Goal: Task Accomplishment & Management: Manage account settings

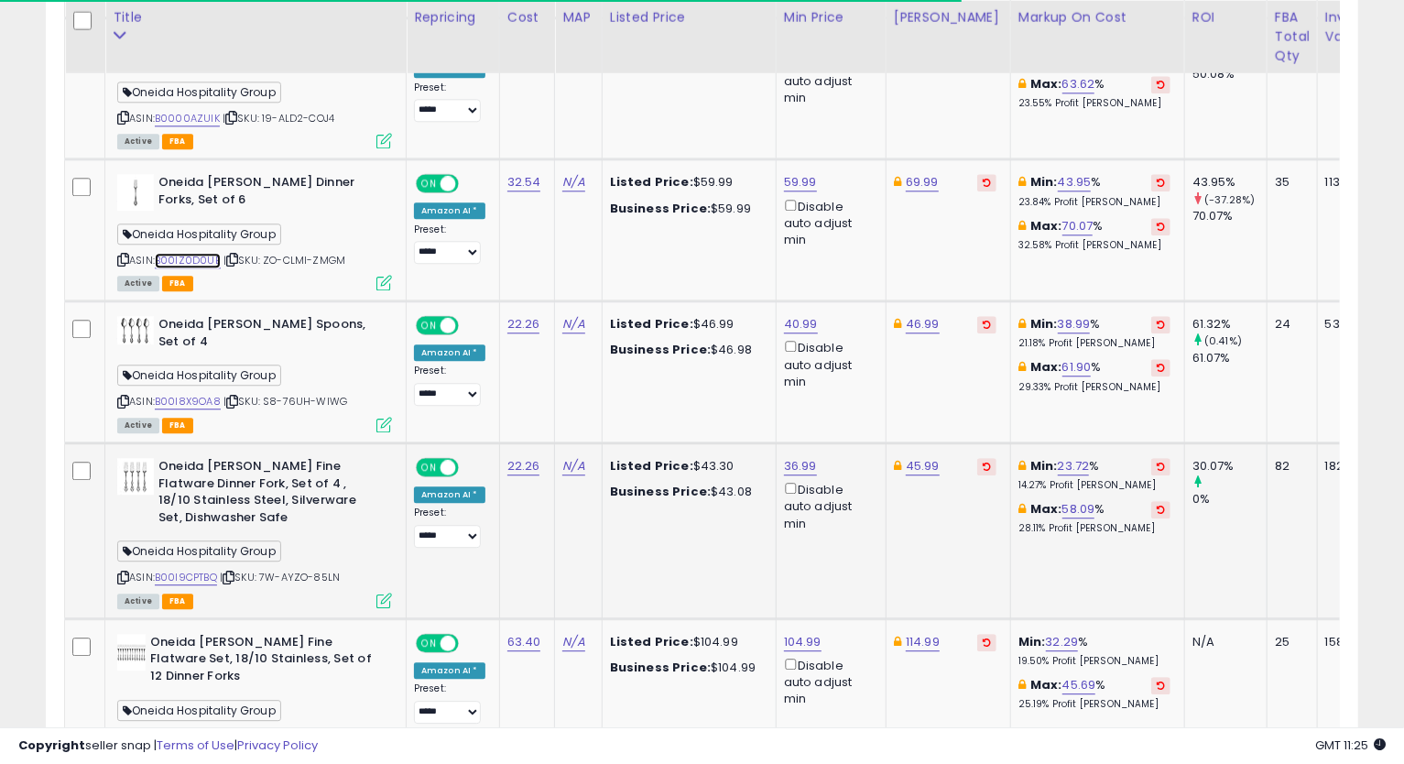
scroll to position [375, 760]
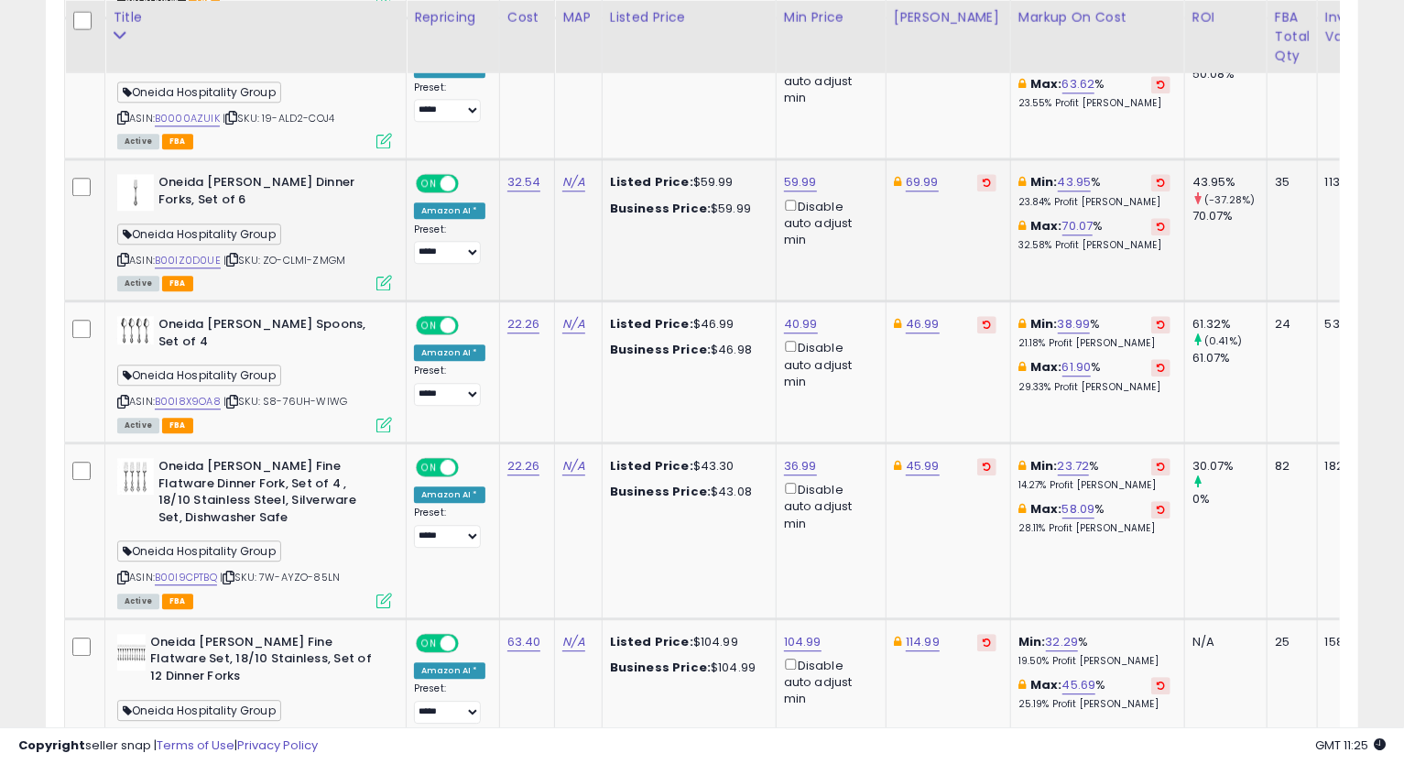
click at [117, 255] on icon at bounding box center [123, 260] width 12 height 10
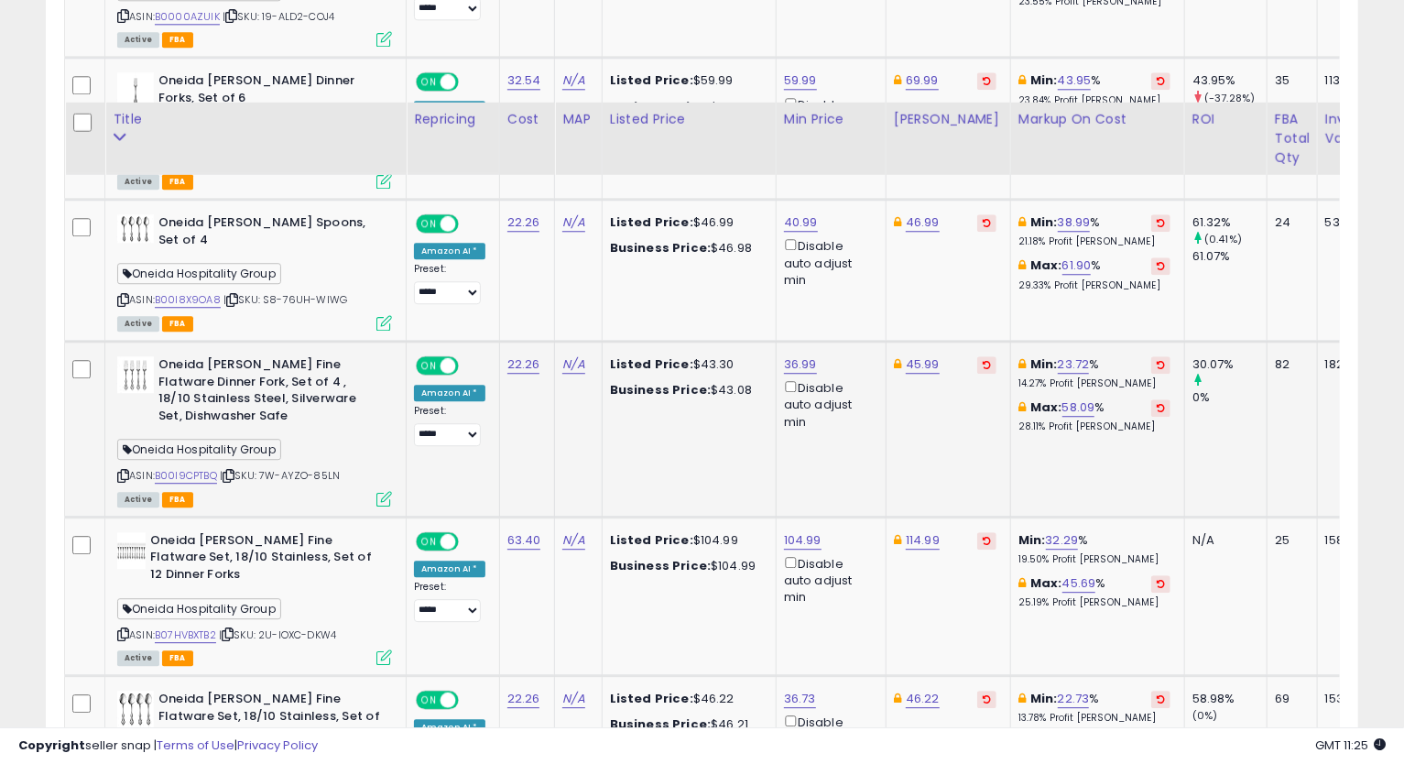
scroll to position [2947, 0]
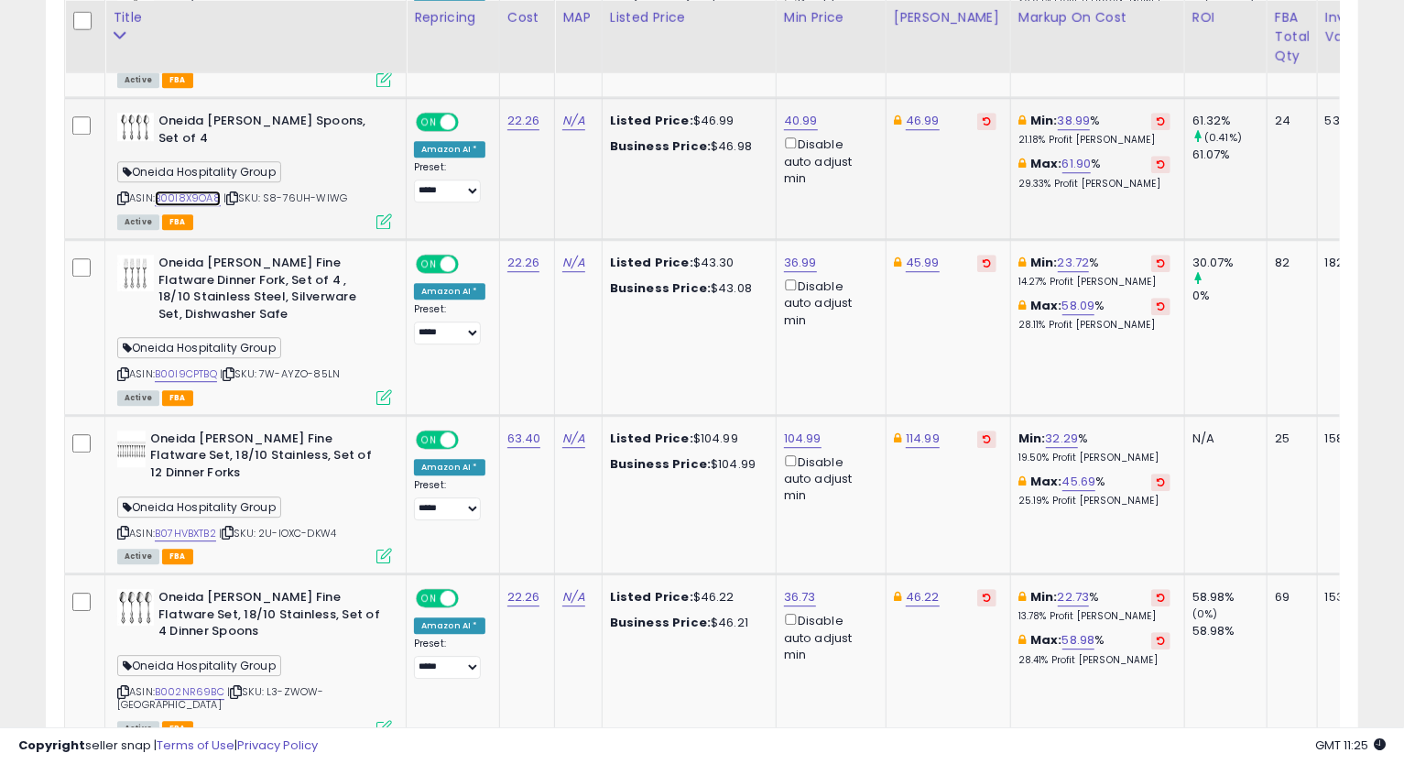
click at [213, 190] on link "B00I8X9OA8" at bounding box center [188, 198] width 66 height 16
click at [121, 193] on icon at bounding box center [123, 198] width 12 height 10
click at [795, 114] on link "40.99" at bounding box center [801, 121] width 34 height 18
type input "*****"
click button "submit" at bounding box center [846, 48] width 31 height 27
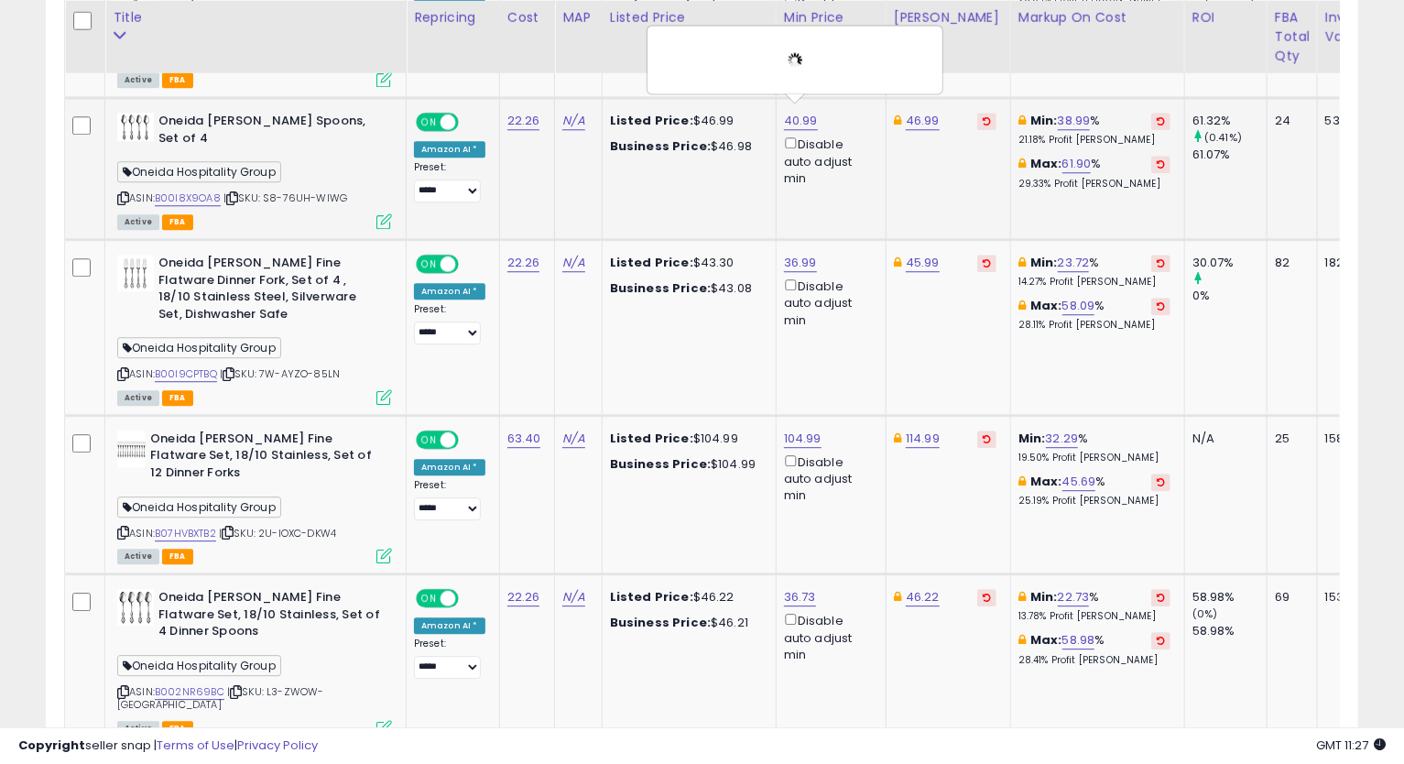
click at [813, 113] on div "40.99 ***** This will override store markup Disable auto adjust min" at bounding box center [828, 150] width 88 height 74
click at [825, 134] on div "Disable auto adjust min" at bounding box center [828, 160] width 88 height 53
click at [916, 112] on link "46.99" at bounding box center [923, 121] width 34 height 18
click at [974, 44] on icon "submit" at bounding box center [968, 47] width 11 height 11
click at [922, 117] on link "46.99" at bounding box center [923, 121] width 34 height 18
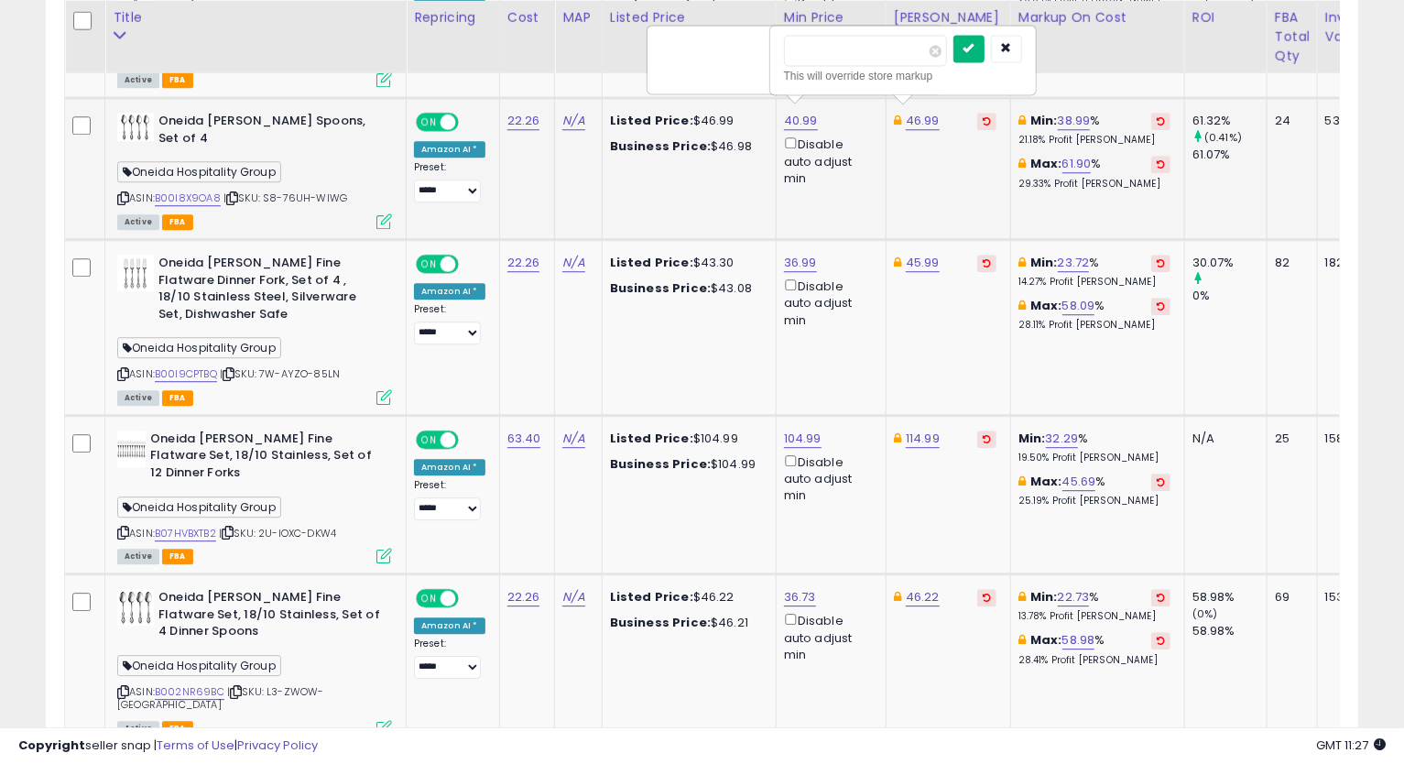
click at [984, 49] on button "submit" at bounding box center [968, 48] width 31 height 27
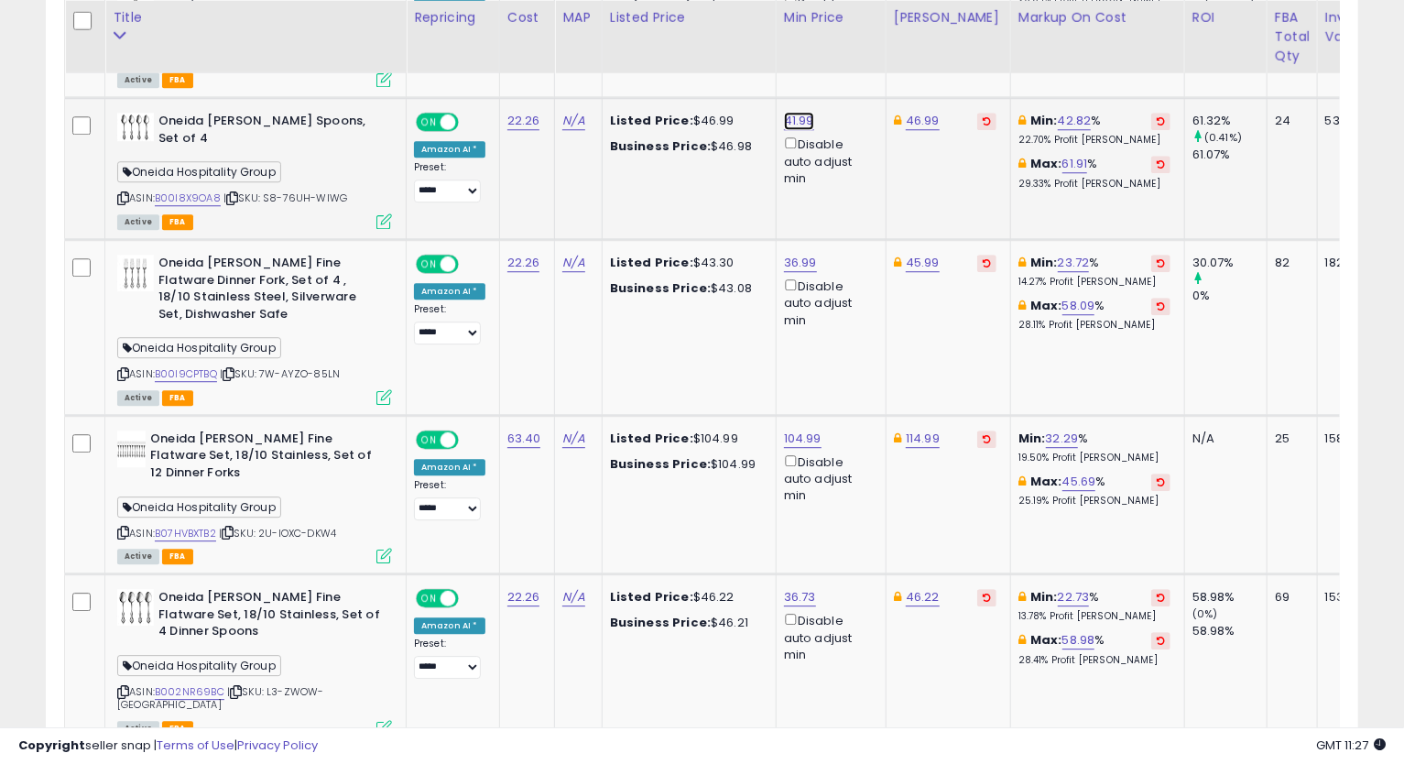
click at [793, 114] on link "41.99" at bounding box center [799, 121] width 30 height 18
click at [682, 56] on input "*****" at bounding box center [740, 50] width 163 height 31
type input "*****"
click button "submit" at bounding box center [844, 48] width 31 height 27
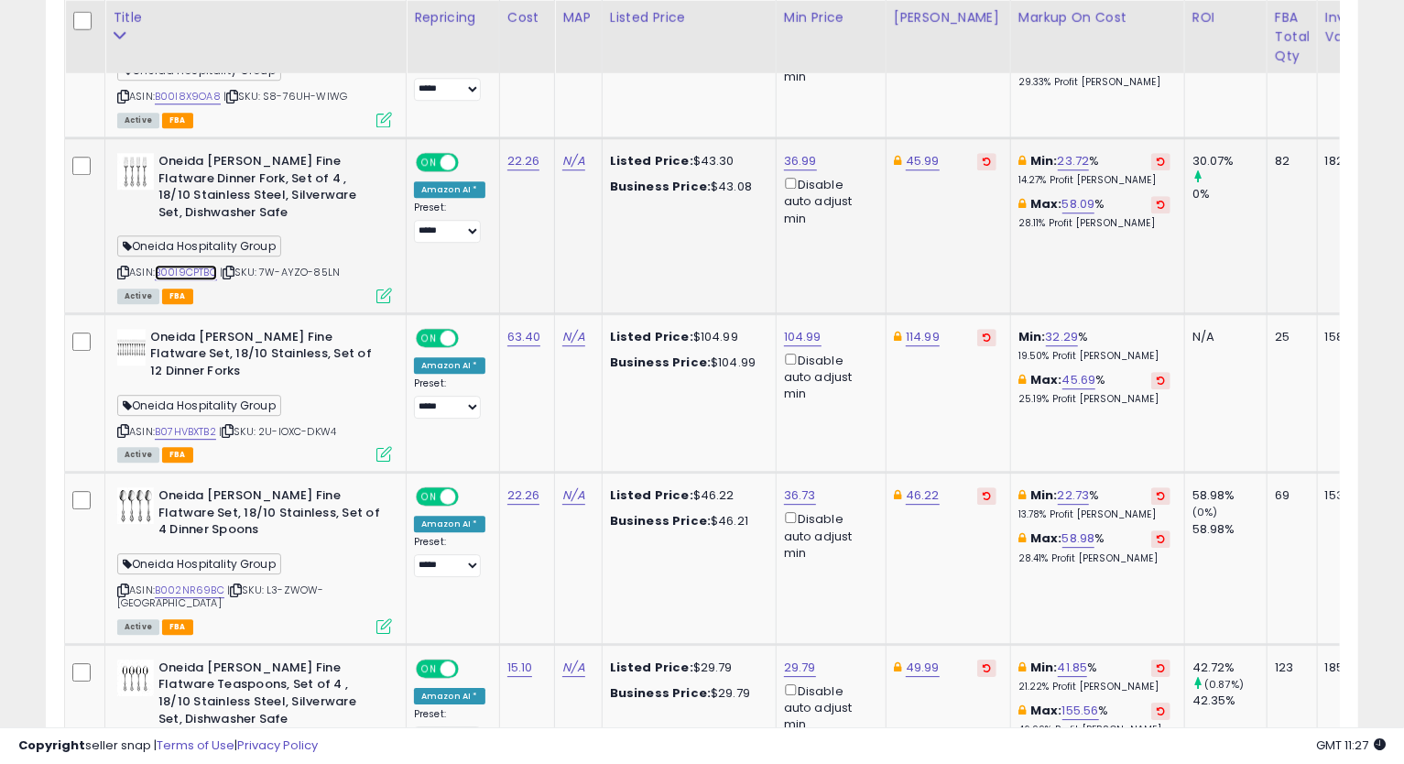
click at [184, 265] on link "B00I9CPTBQ" at bounding box center [186, 273] width 62 height 16
click at [120, 267] on icon at bounding box center [123, 272] width 12 height 10
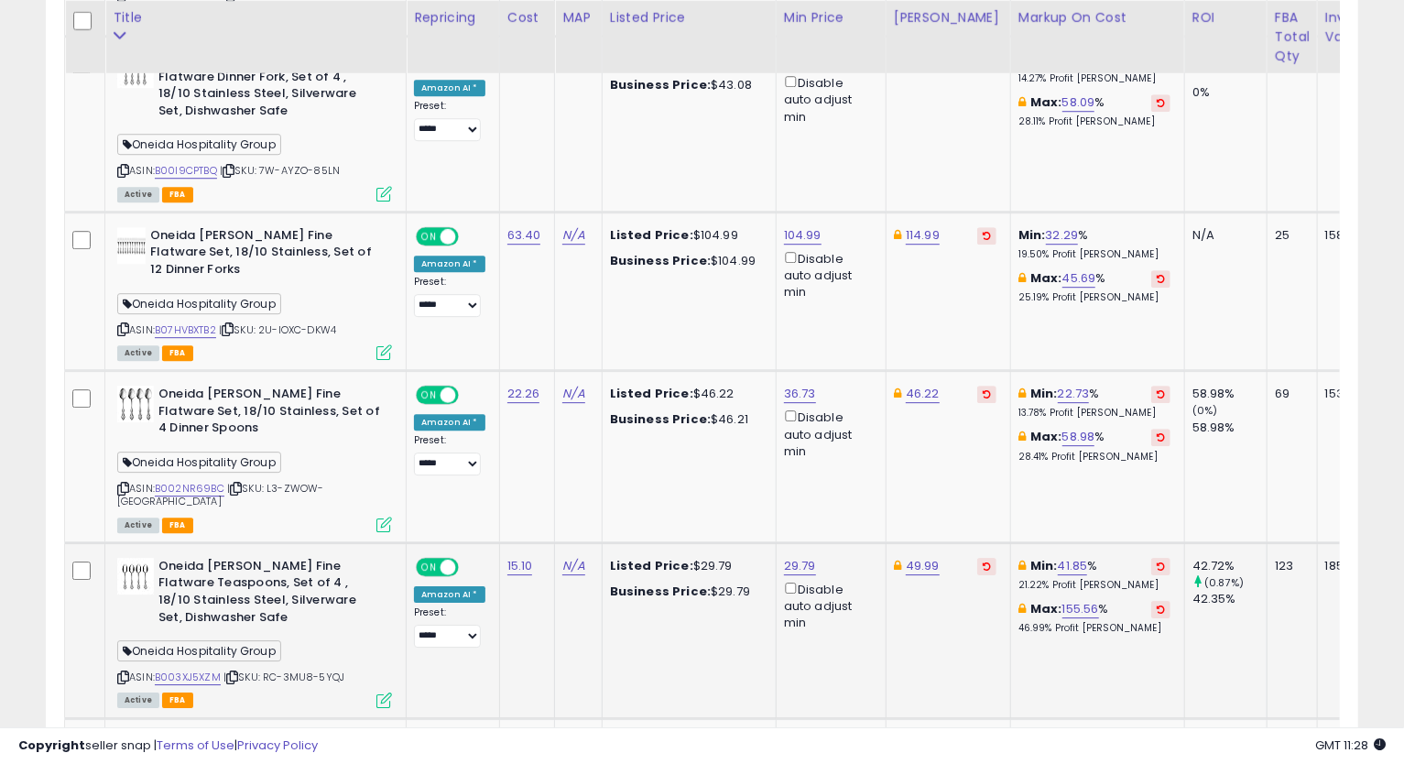
scroll to position [3253, 0]
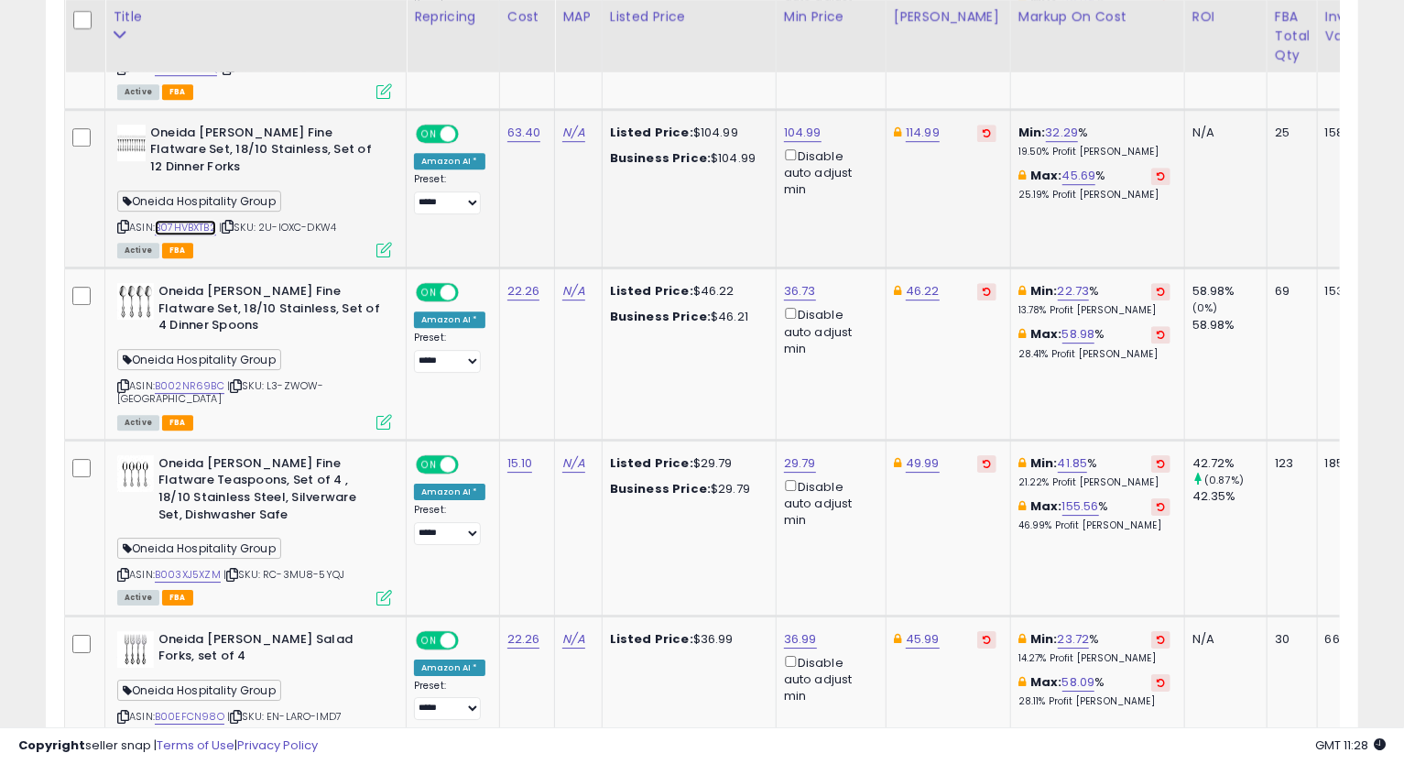
click at [212, 220] on link "B07HVBXTB2" at bounding box center [185, 228] width 61 height 16
click at [124, 222] on icon at bounding box center [123, 227] width 12 height 10
click at [119, 222] on icon at bounding box center [123, 227] width 12 height 10
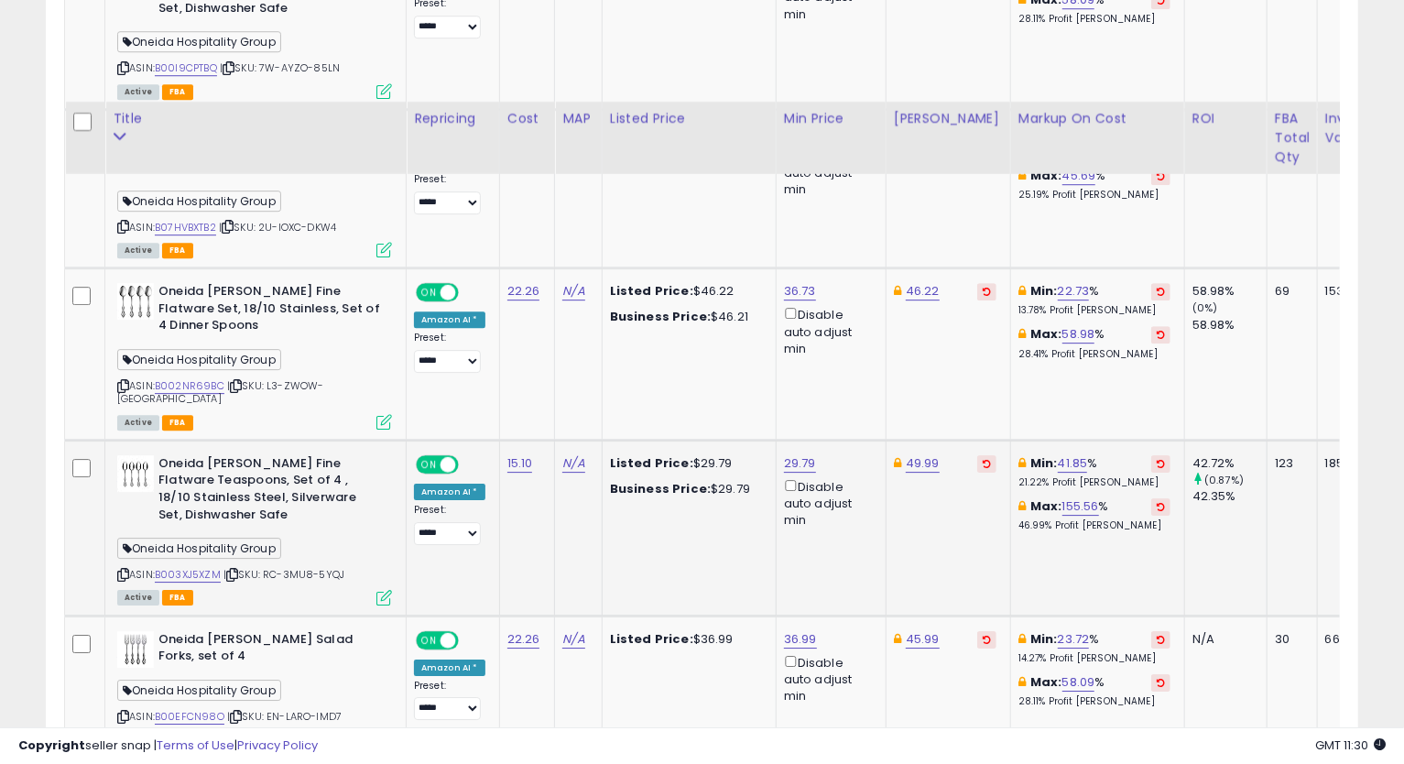
scroll to position [3354, 0]
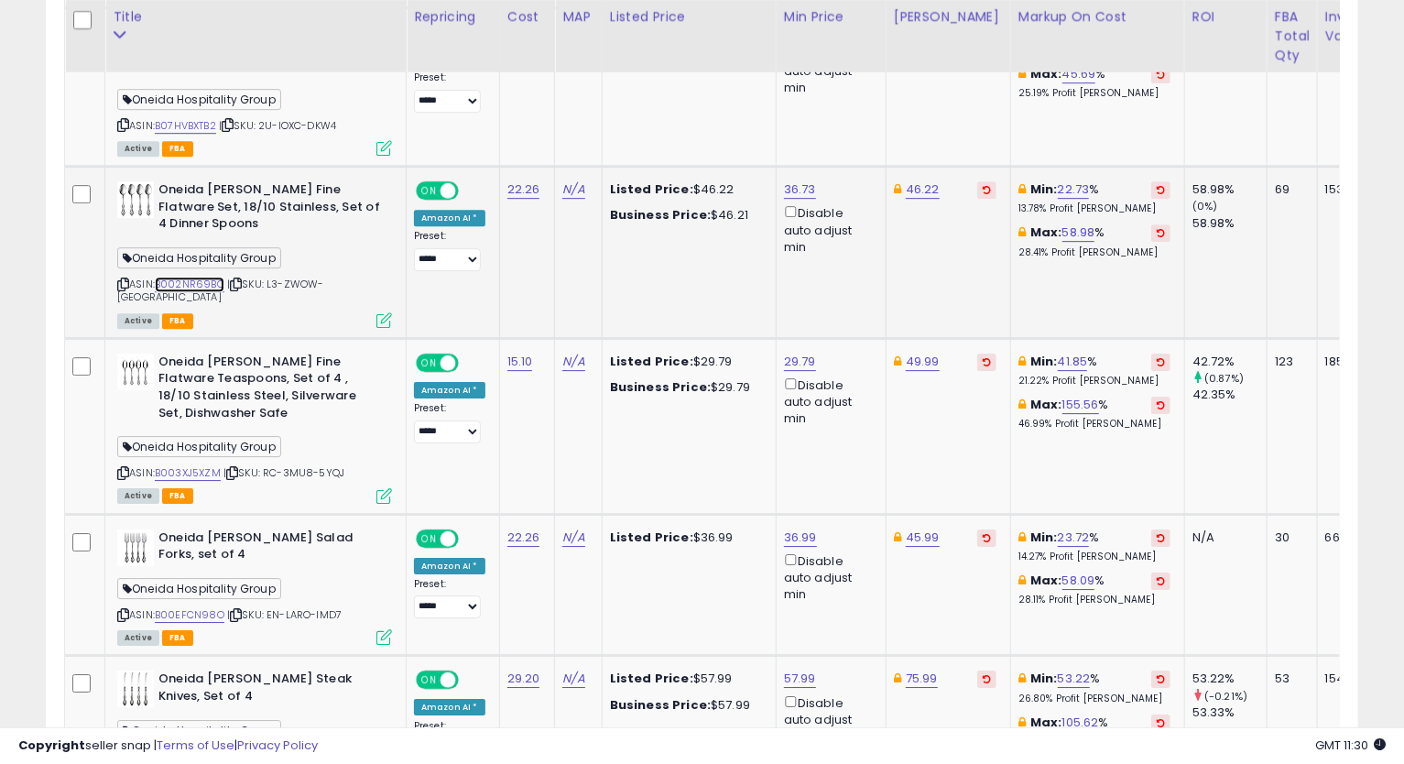
click at [165, 277] on link "B002NR69BC" at bounding box center [190, 285] width 70 height 16
click at [114, 277] on div "Oneida [PERSON_NAME] Fine Flatware Set, 18/10 Stainless, Set of 4 Dinner Spoons…" at bounding box center [252, 253] width 279 height 145
click at [125, 279] on icon at bounding box center [123, 284] width 12 height 10
click at [925, 182] on link "46.22" at bounding box center [923, 189] width 34 height 18
type input "*****"
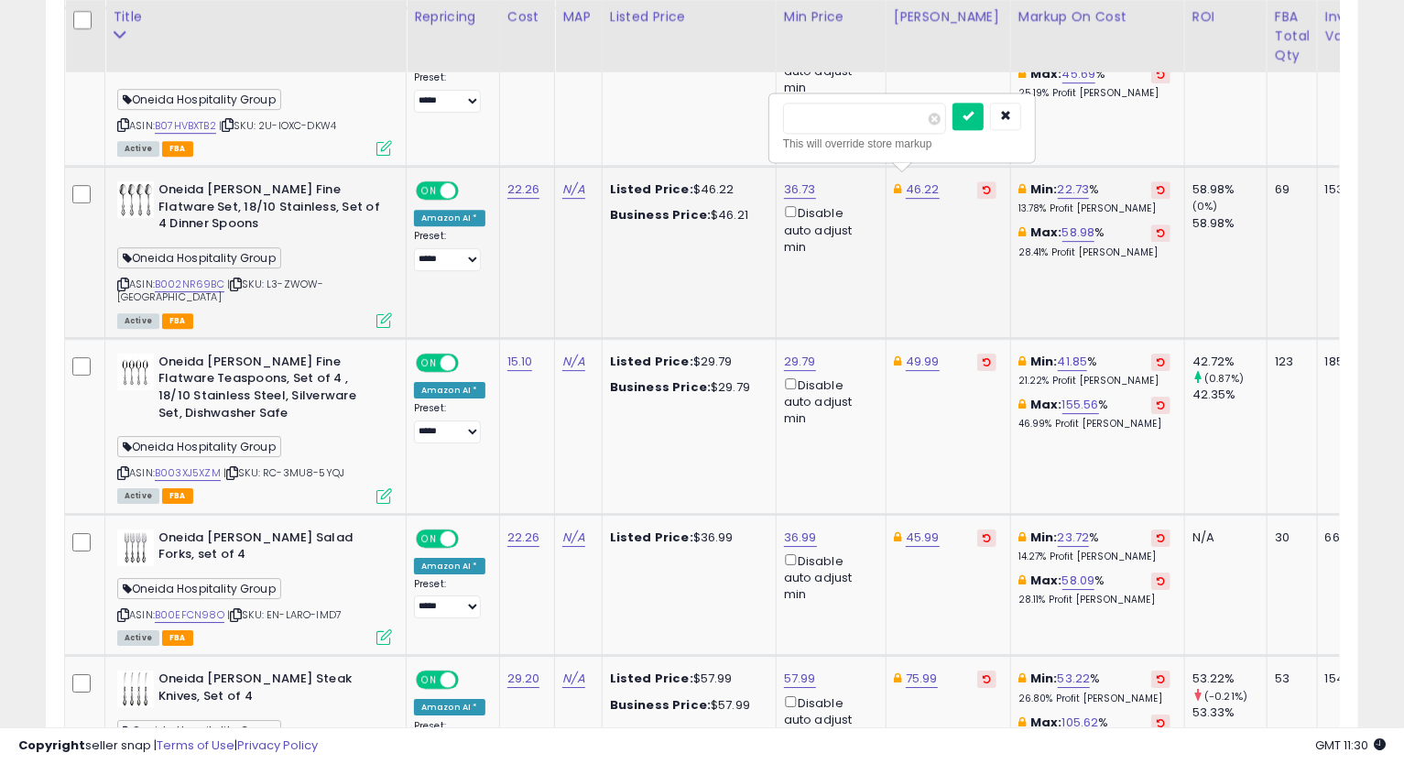
click button "submit" at bounding box center [967, 116] width 31 height 27
click at [125, 279] on icon at bounding box center [123, 284] width 12 height 10
click at [791, 180] on link "36.73" at bounding box center [800, 189] width 32 height 18
type input "*"
type input "*****"
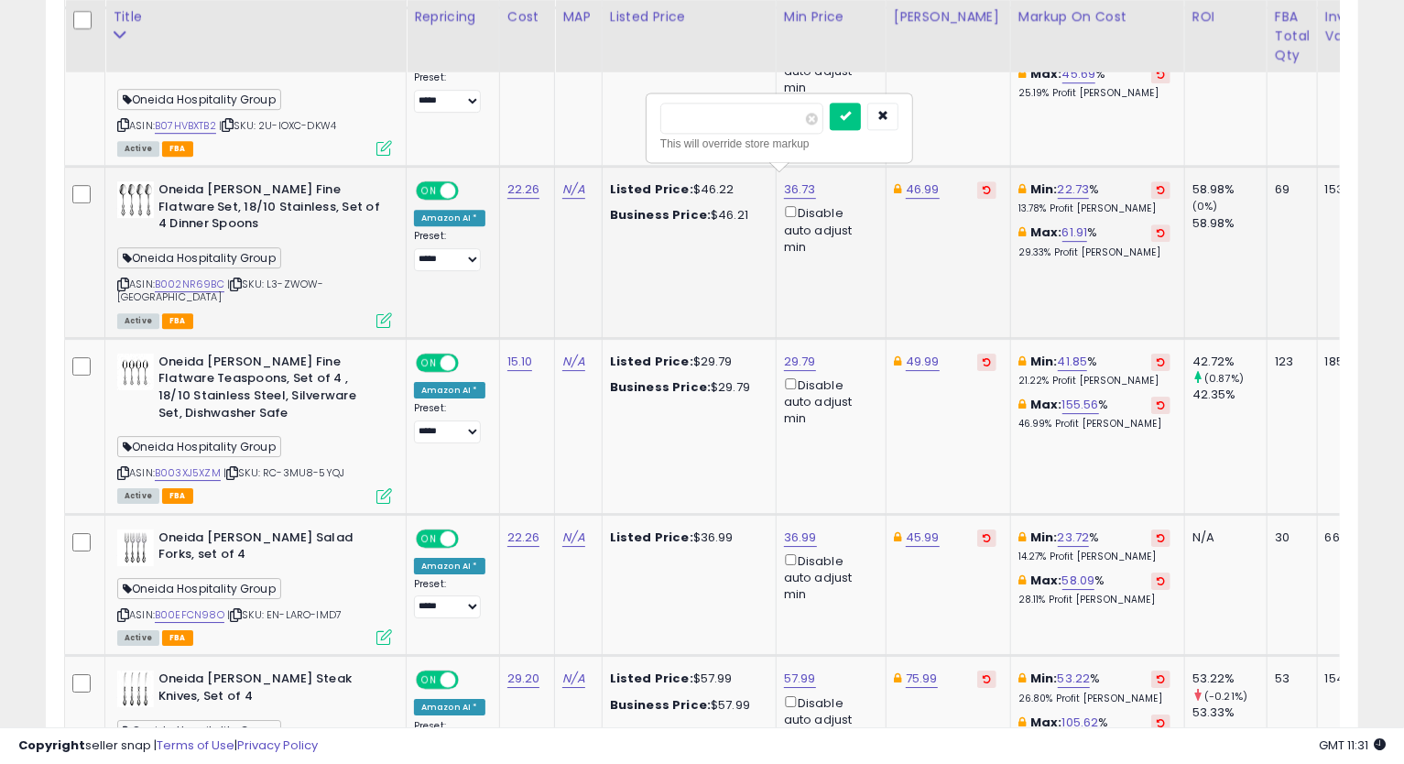
click button "submit" at bounding box center [845, 116] width 31 height 27
click at [920, 186] on link "46.99" at bounding box center [923, 189] width 34 height 18
type input "*****"
click button "submit" at bounding box center [968, 116] width 31 height 27
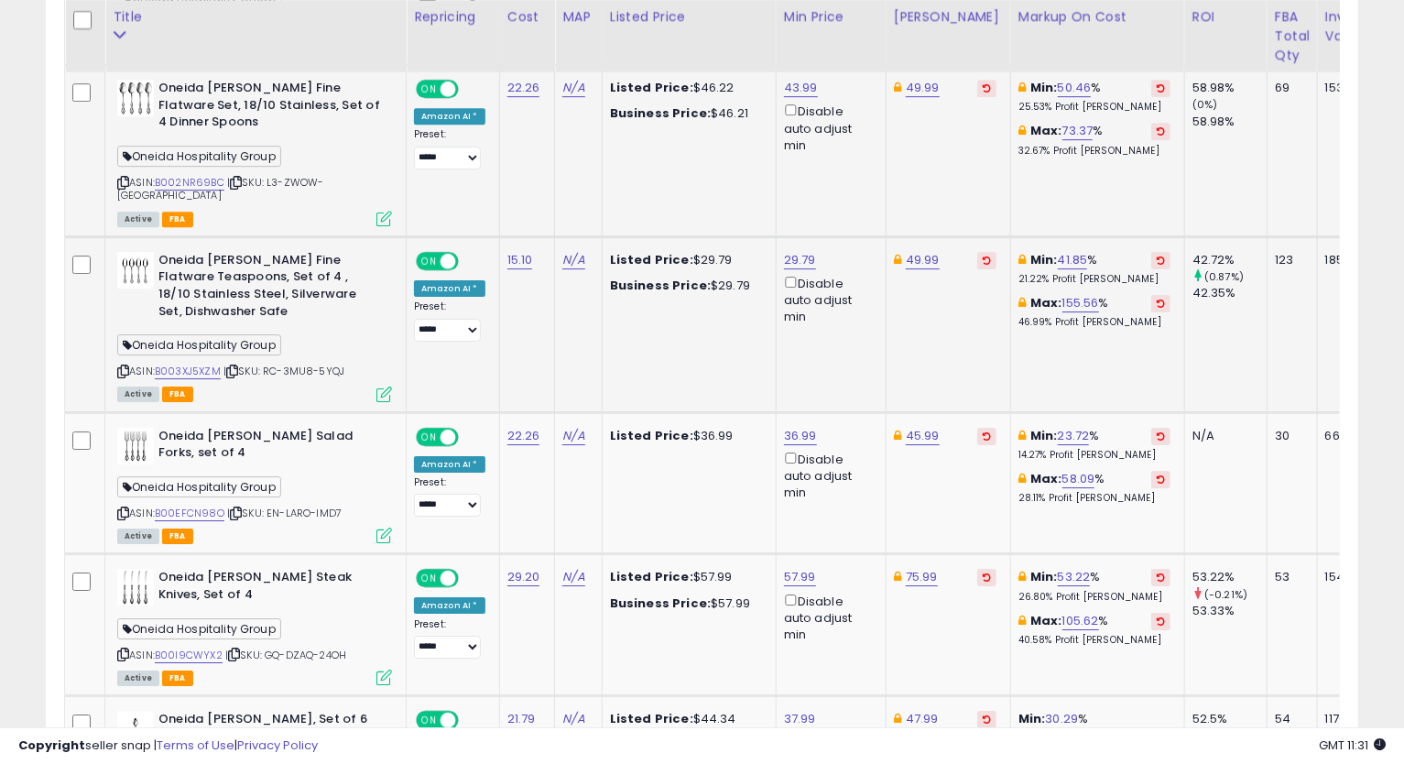
scroll to position [3558, 0]
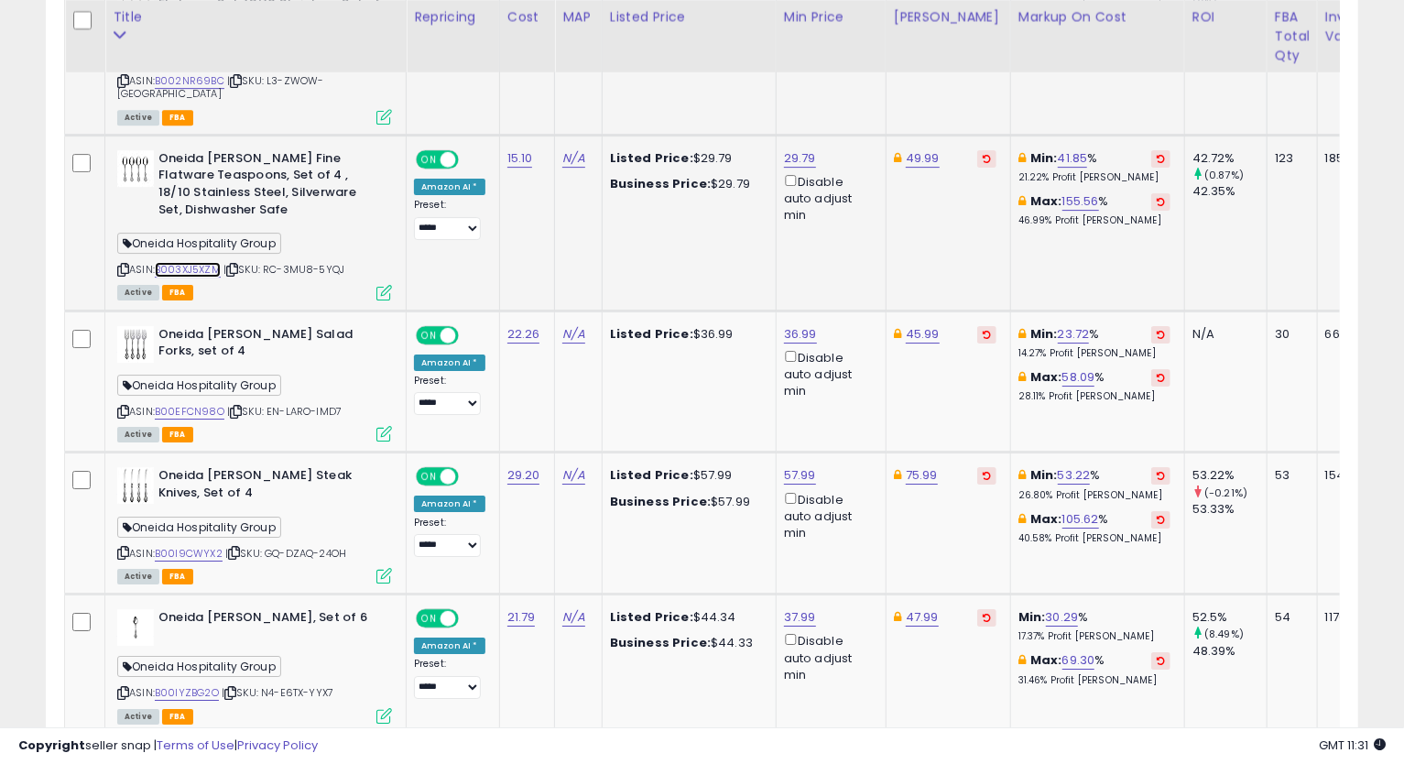
click at [173, 262] on link "B003XJ5XZM" at bounding box center [188, 270] width 66 height 16
click at [124, 265] on icon at bounding box center [123, 270] width 12 height 10
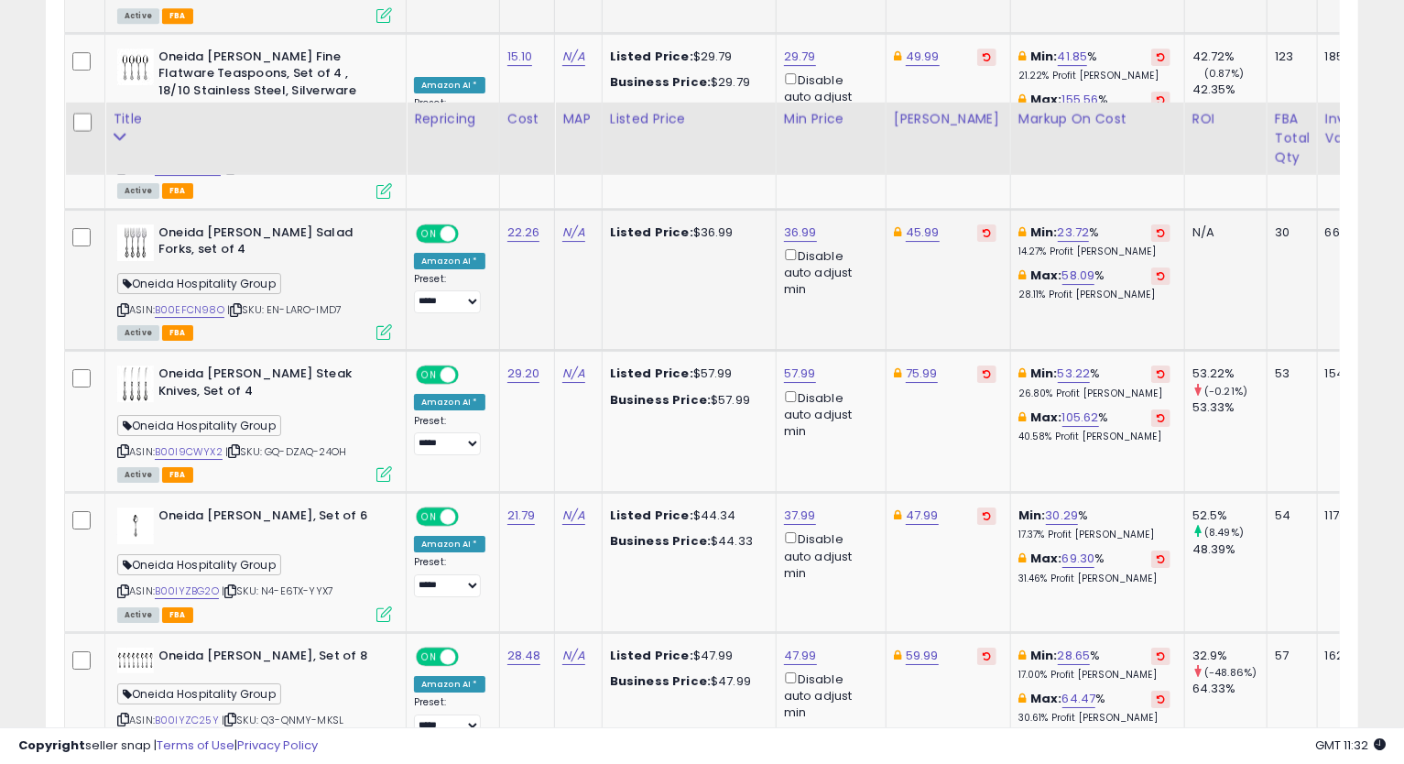
scroll to position [3761, 0]
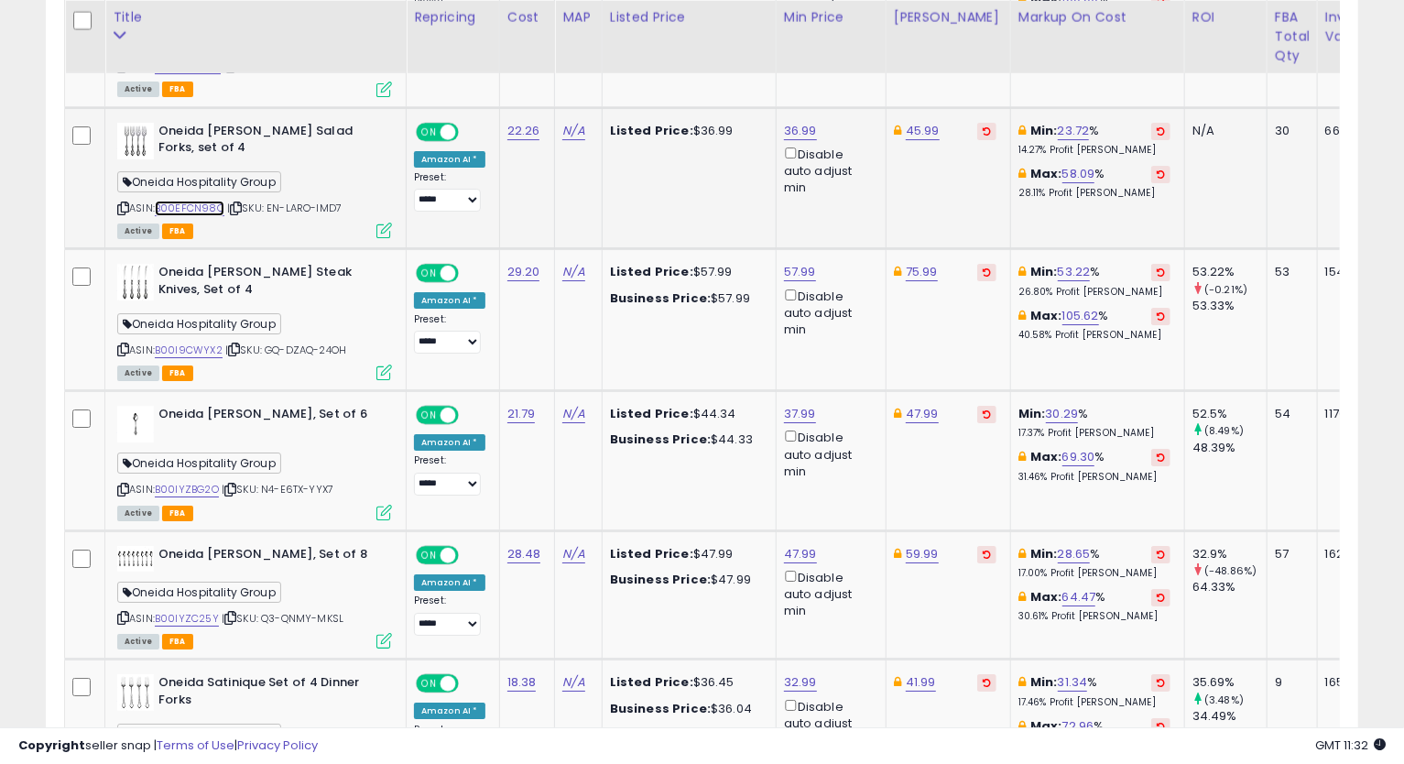
click at [202, 201] on link "B00EFCN98O" at bounding box center [190, 209] width 70 height 16
click at [120, 203] on icon at bounding box center [123, 208] width 12 height 10
click at [118, 203] on icon at bounding box center [123, 208] width 12 height 10
click at [923, 122] on link "45.99" at bounding box center [923, 131] width 34 height 18
click at [799, 47] on input "*****" at bounding box center [865, 44] width 163 height 31
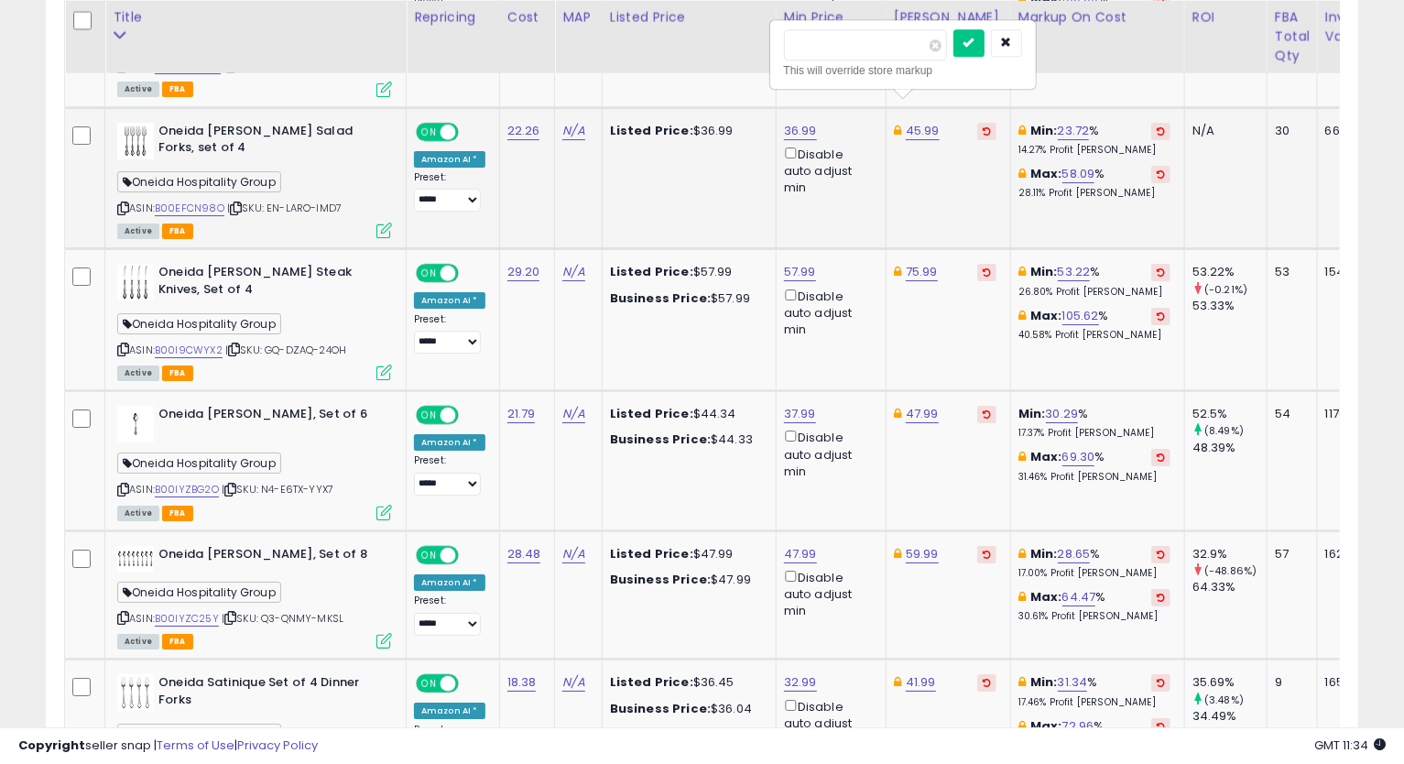
type input "*****"
click button "submit" at bounding box center [968, 42] width 31 height 27
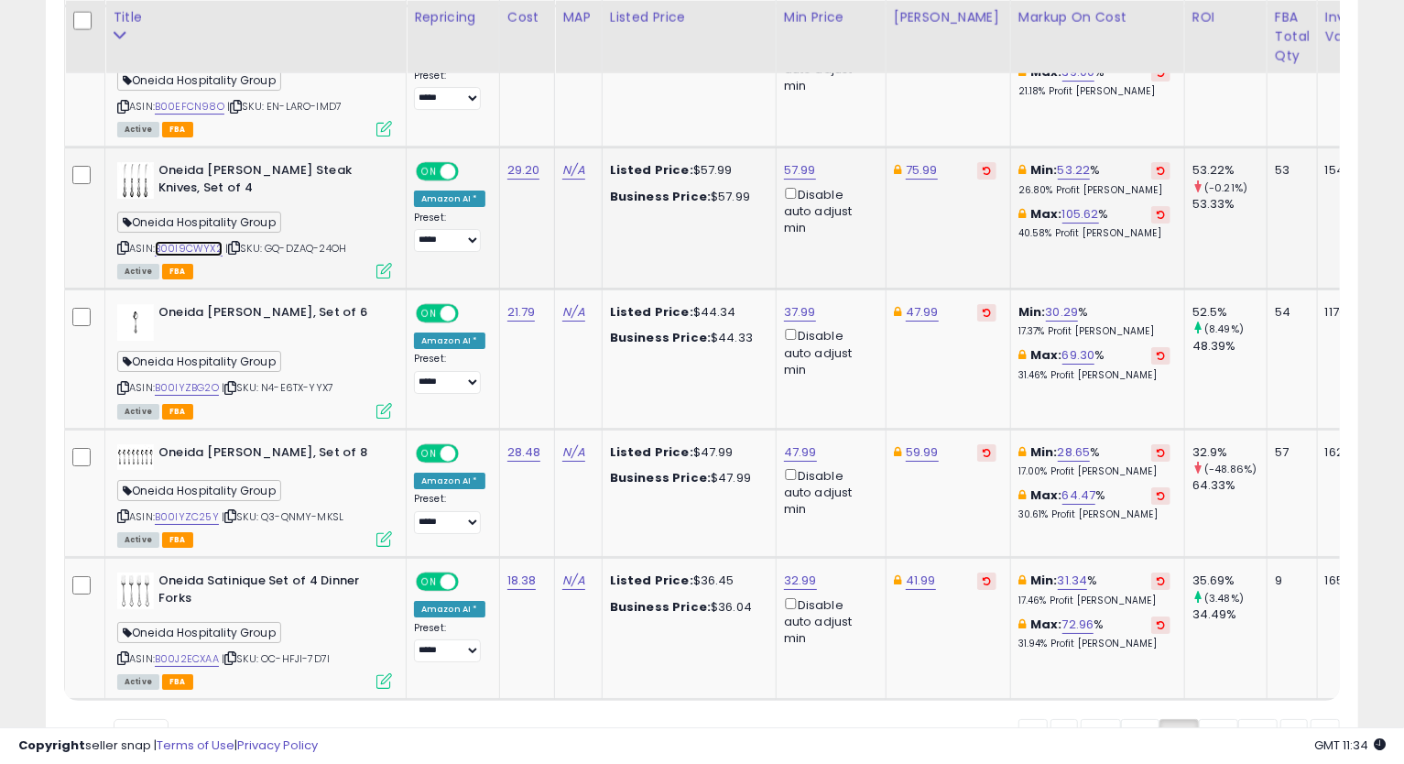
click at [179, 241] on link "B00I9CWYX2" at bounding box center [189, 249] width 68 height 16
click at [124, 243] on icon at bounding box center [123, 248] width 12 height 10
click at [911, 161] on link "75.99" at bounding box center [922, 170] width 32 height 18
drag, startPoint x: 808, startPoint y: 87, endPoint x: 757, endPoint y: 98, distance: 51.6
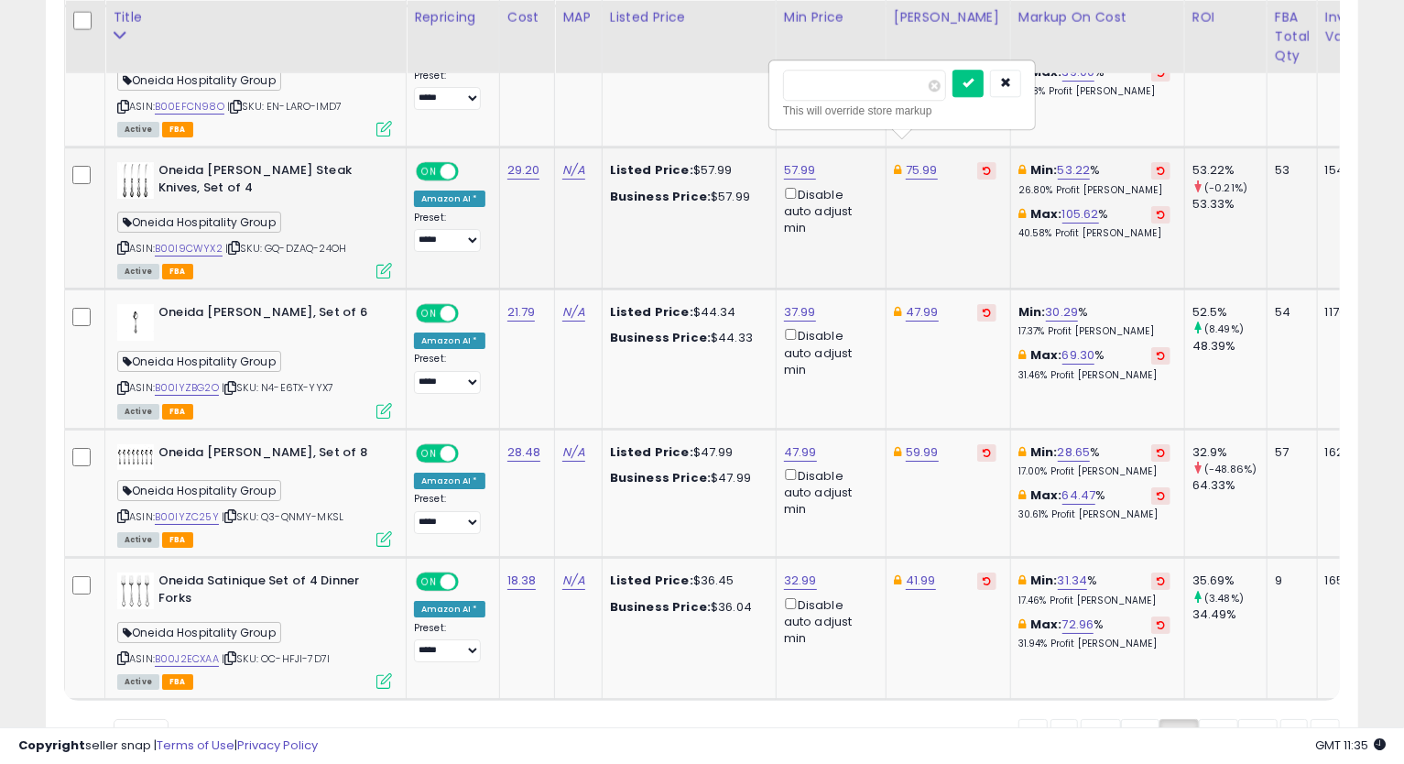
type input "*****"
click button "submit" at bounding box center [967, 83] width 31 height 27
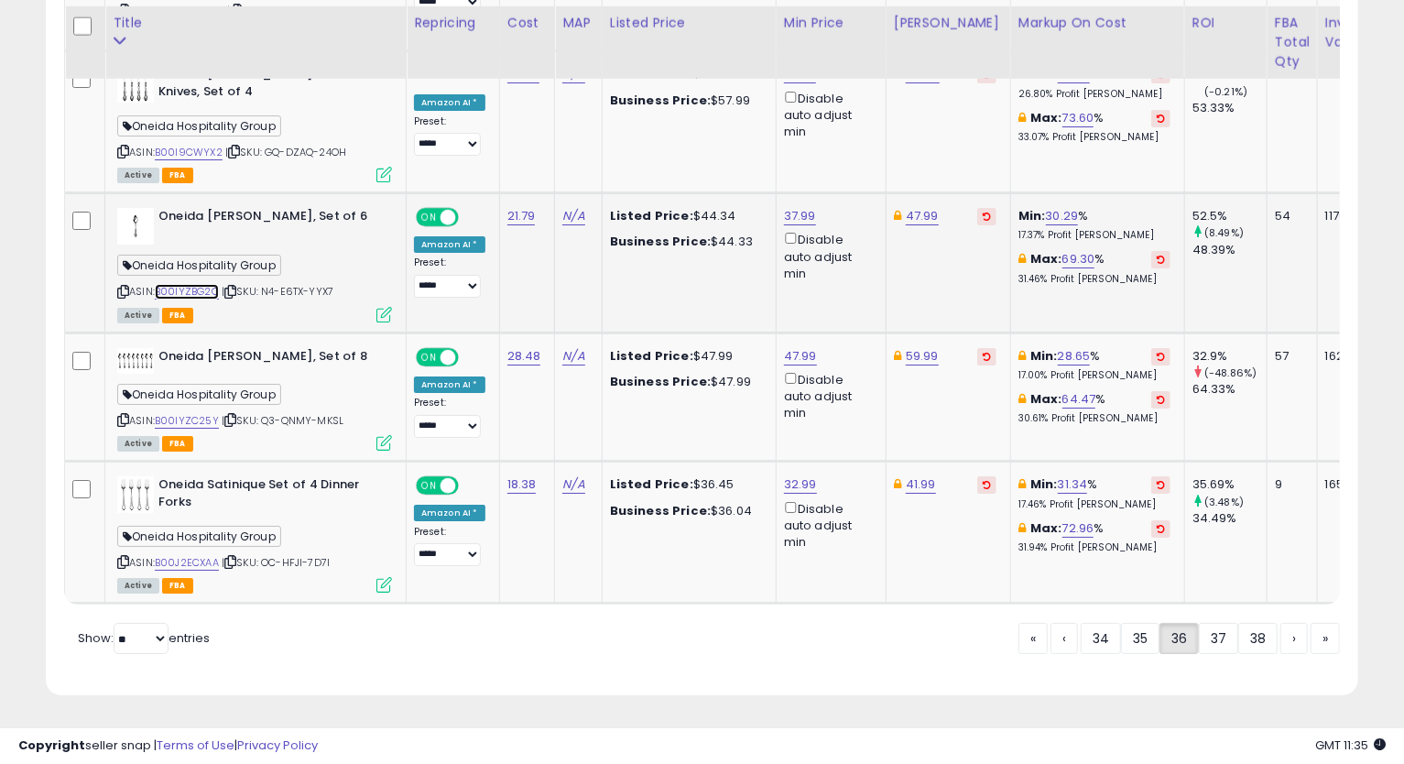
click at [201, 284] on link "B00IYZBG2O" at bounding box center [187, 292] width 64 height 16
click at [121, 287] on icon at bounding box center [123, 292] width 12 height 10
click at [182, 413] on link "B00IYZC25Y" at bounding box center [187, 421] width 64 height 16
click at [118, 415] on icon at bounding box center [123, 420] width 12 height 10
click at [176, 555] on link "B00J2ECXAA" at bounding box center [187, 563] width 64 height 16
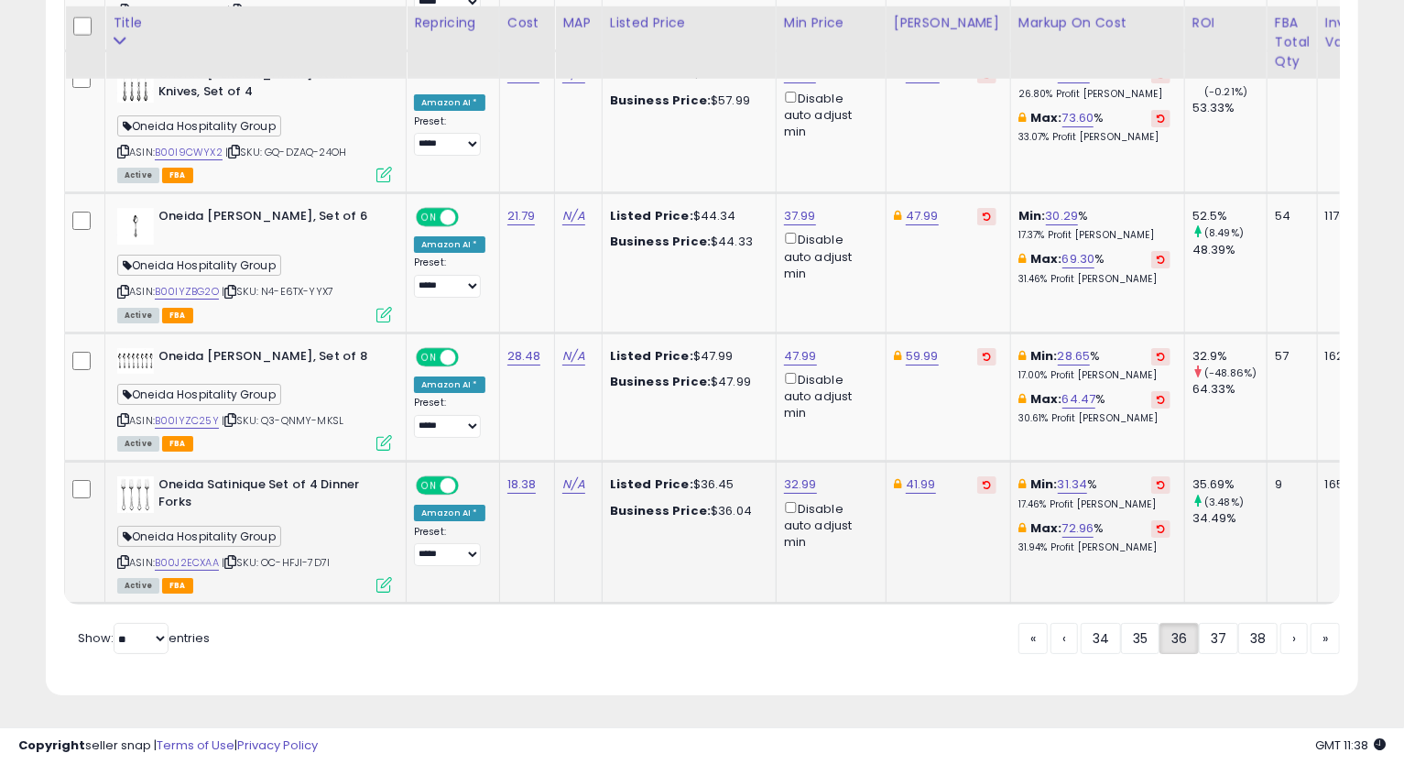
click at [125, 557] on icon at bounding box center [123, 562] width 12 height 10
click at [809, 475] on link "32.99" at bounding box center [800, 484] width 33 height 18
type input "*****"
click button "submit" at bounding box center [845, 410] width 31 height 27
click at [1216, 648] on link "37" at bounding box center [1218, 638] width 39 height 31
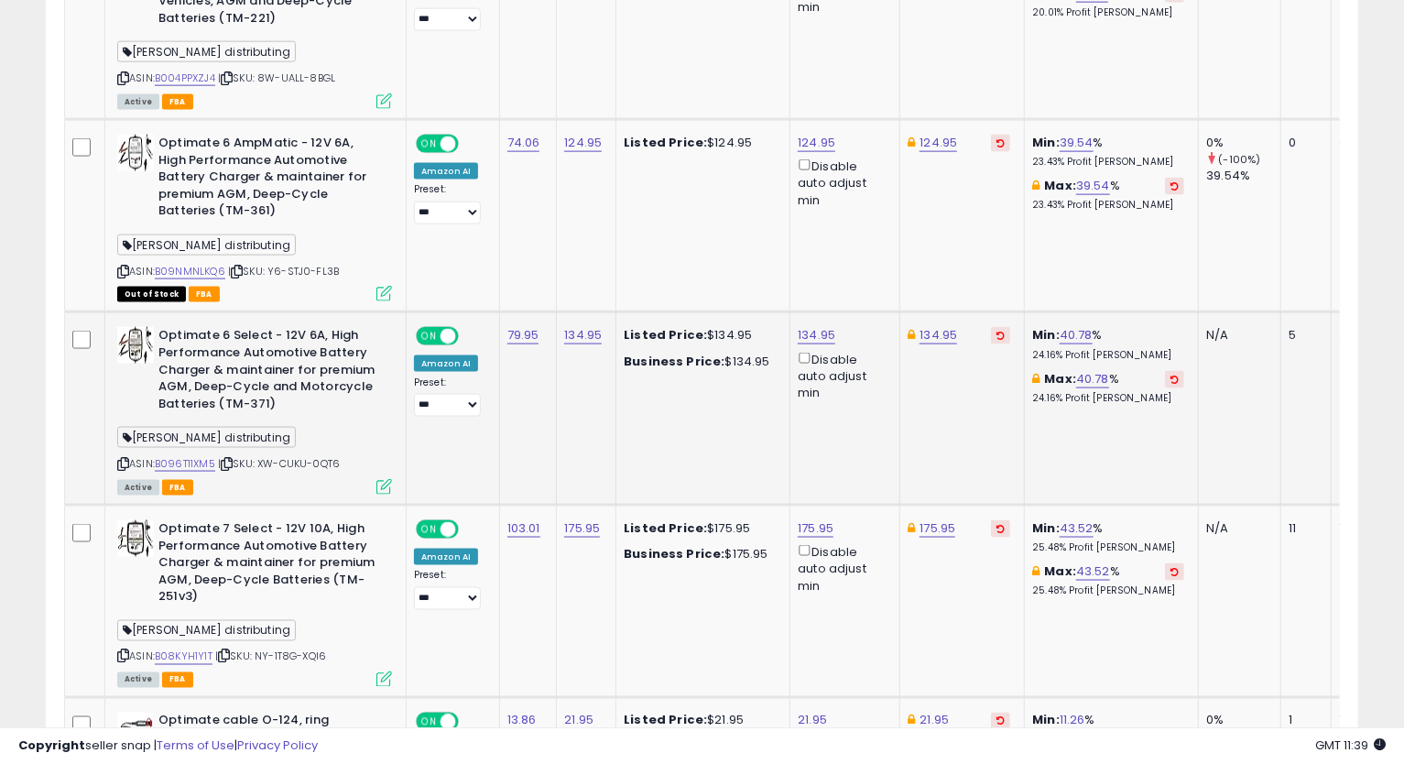
scroll to position [577, 0]
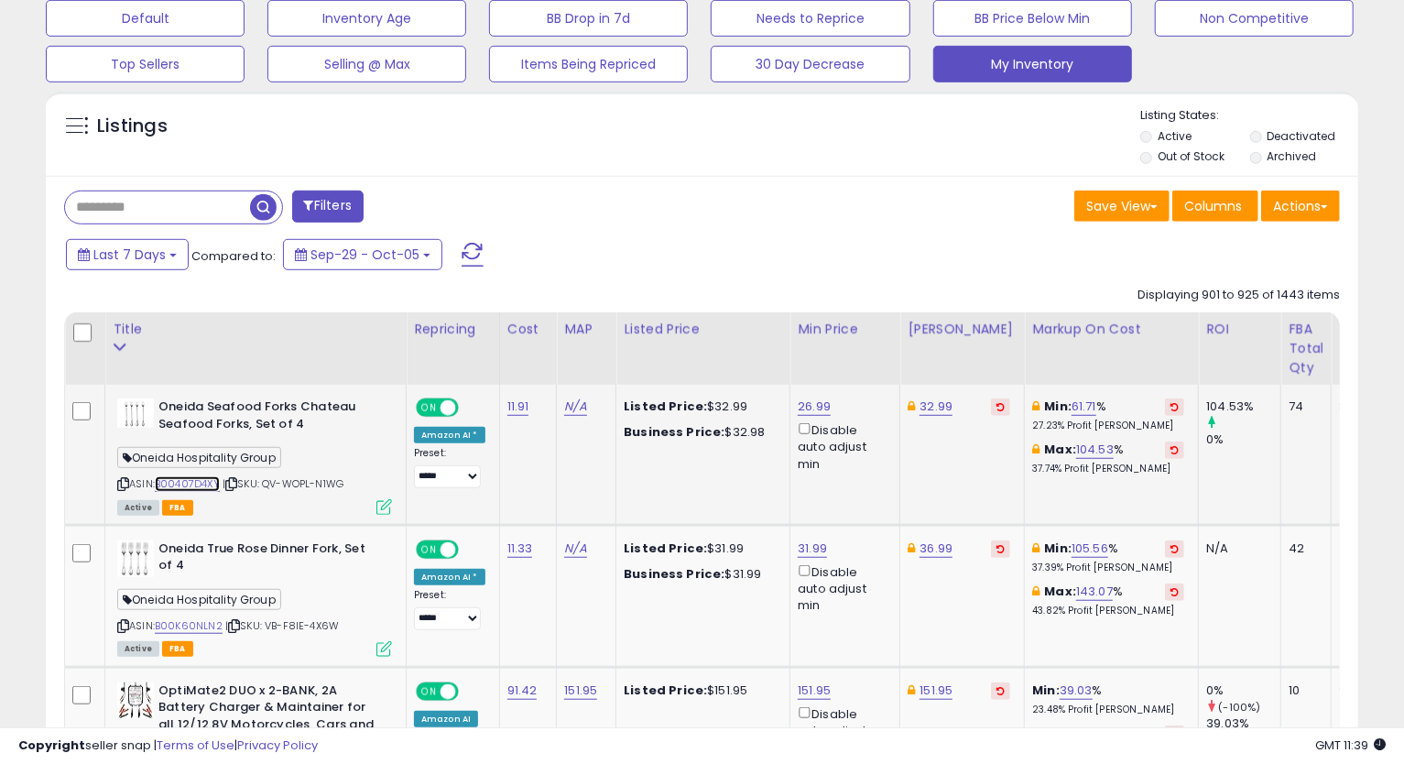
click at [199, 485] on link "B00407D4XY" at bounding box center [187, 484] width 65 height 16
click at [118, 484] on icon at bounding box center [123, 484] width 12 height 10
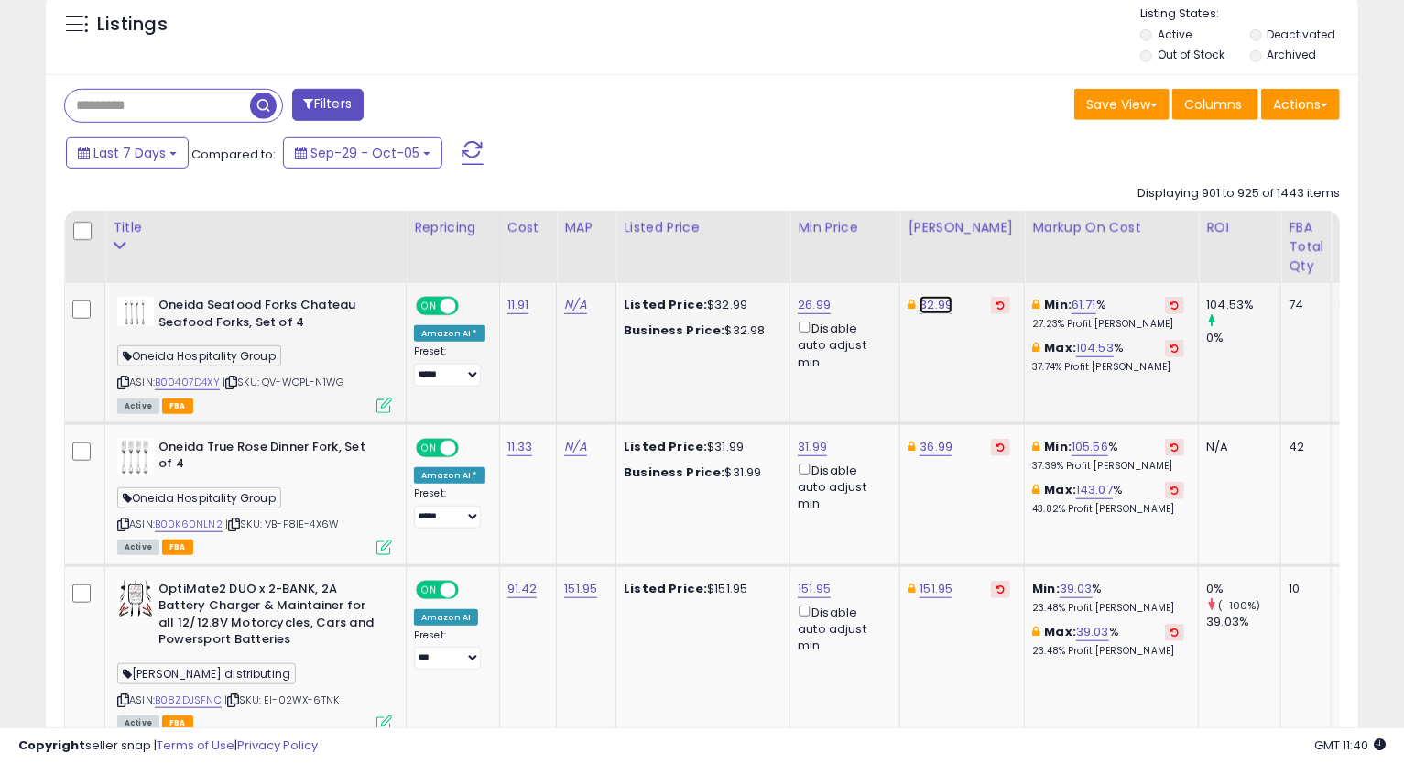
click at [925, 307] on link "32.99" at bounding box center [935, 305] width 33 height 18
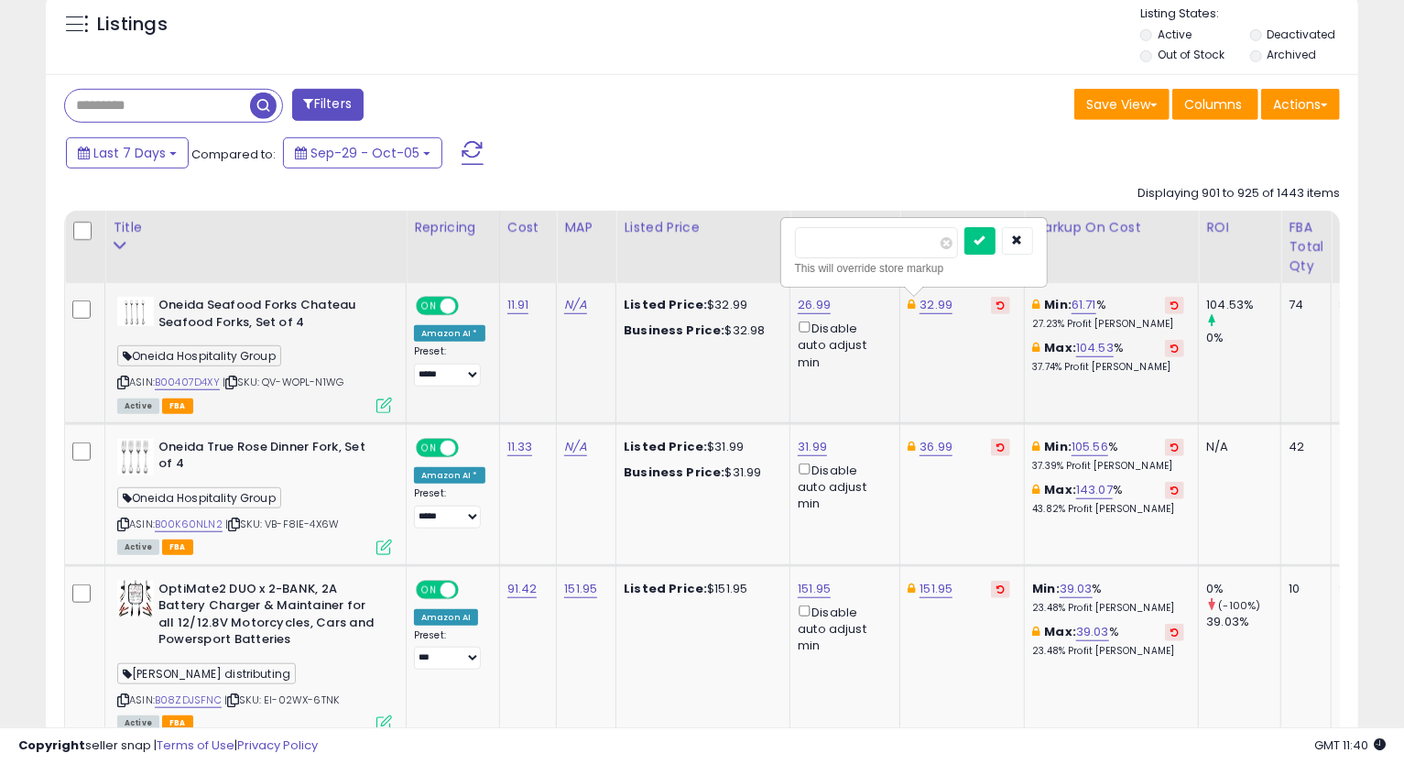
type input "*****"
click button "submit" at bounding box center [979, 240] width 31 height 27
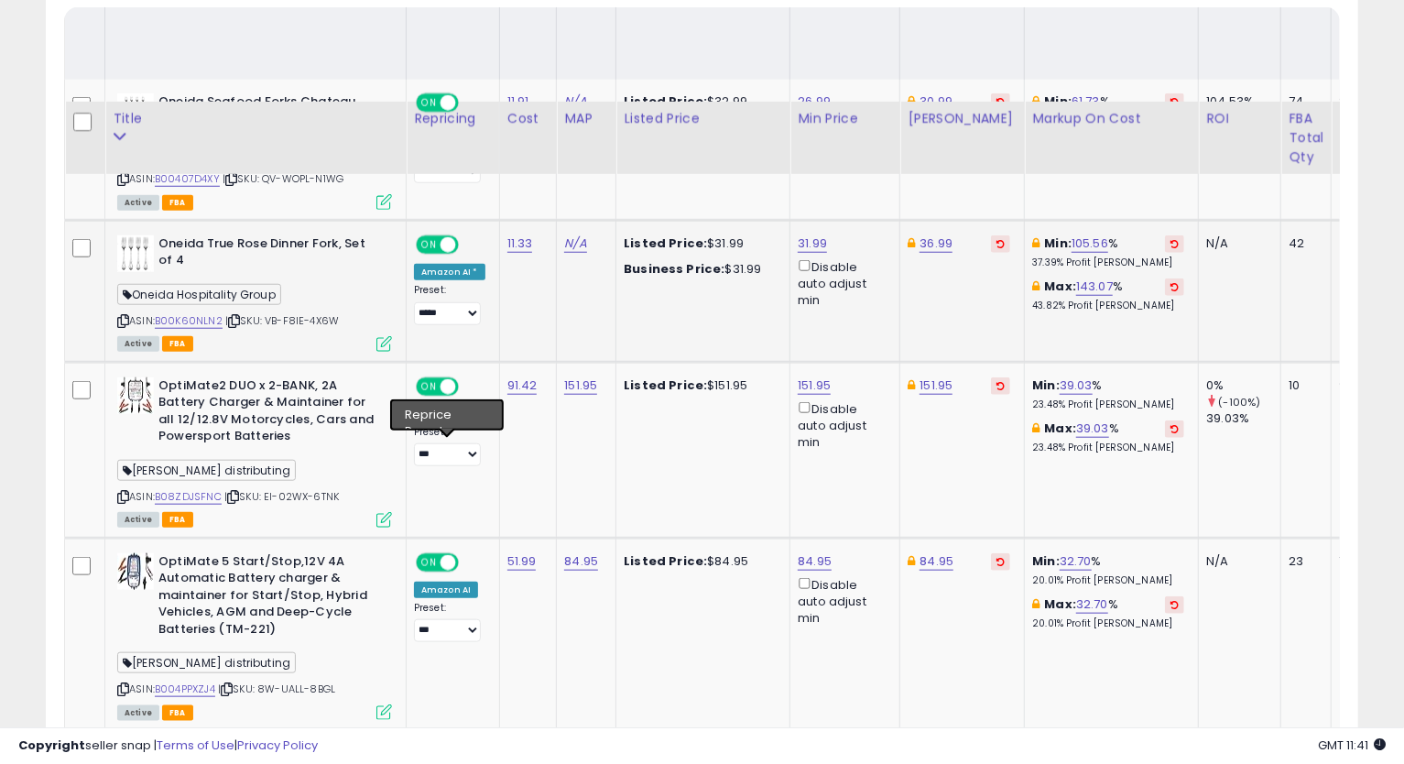
scroll to position [984, 0]
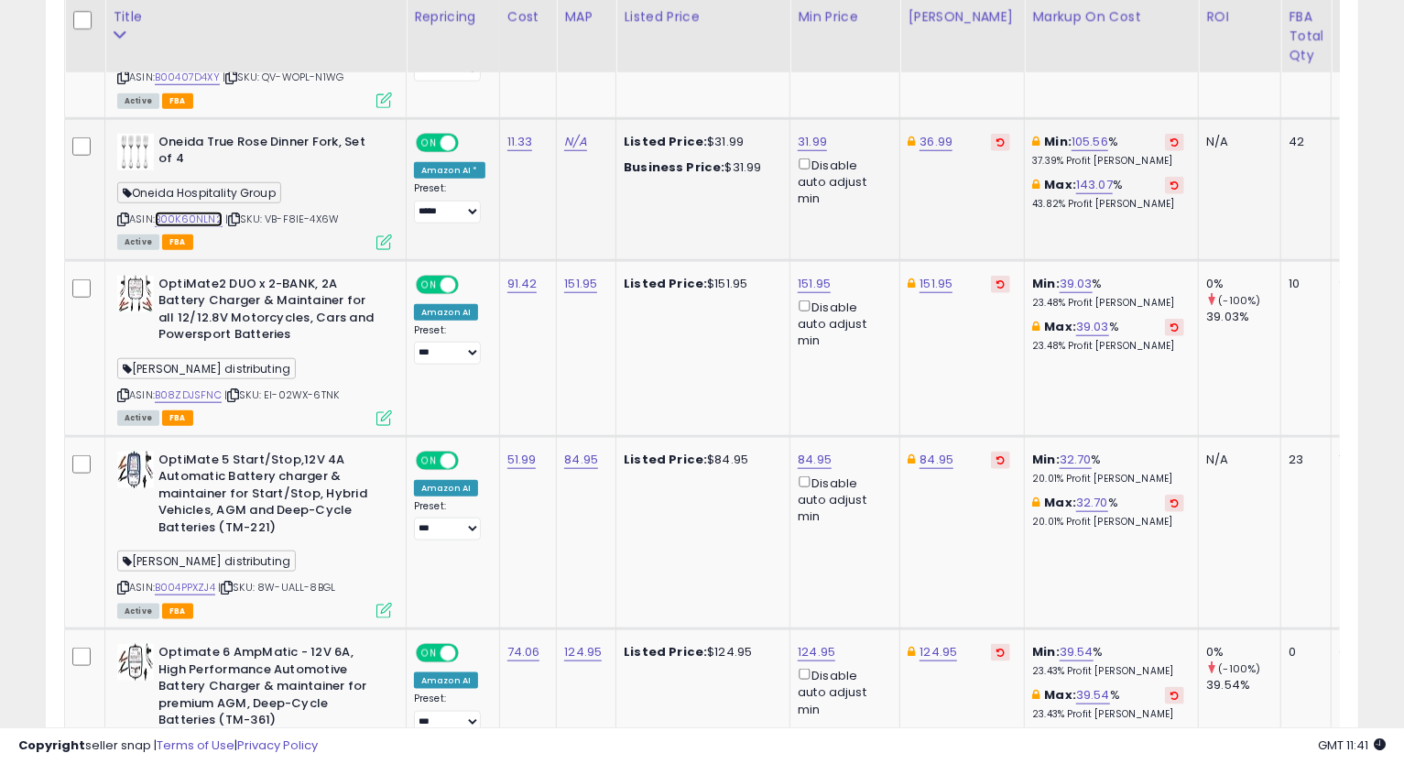
click at [203, 212] on link "B00K60NLN2" at bounding box center [189, 220] width 68 height 16
click at [124, 216] on icon at bounding box center [123, 219] width 12 height 10
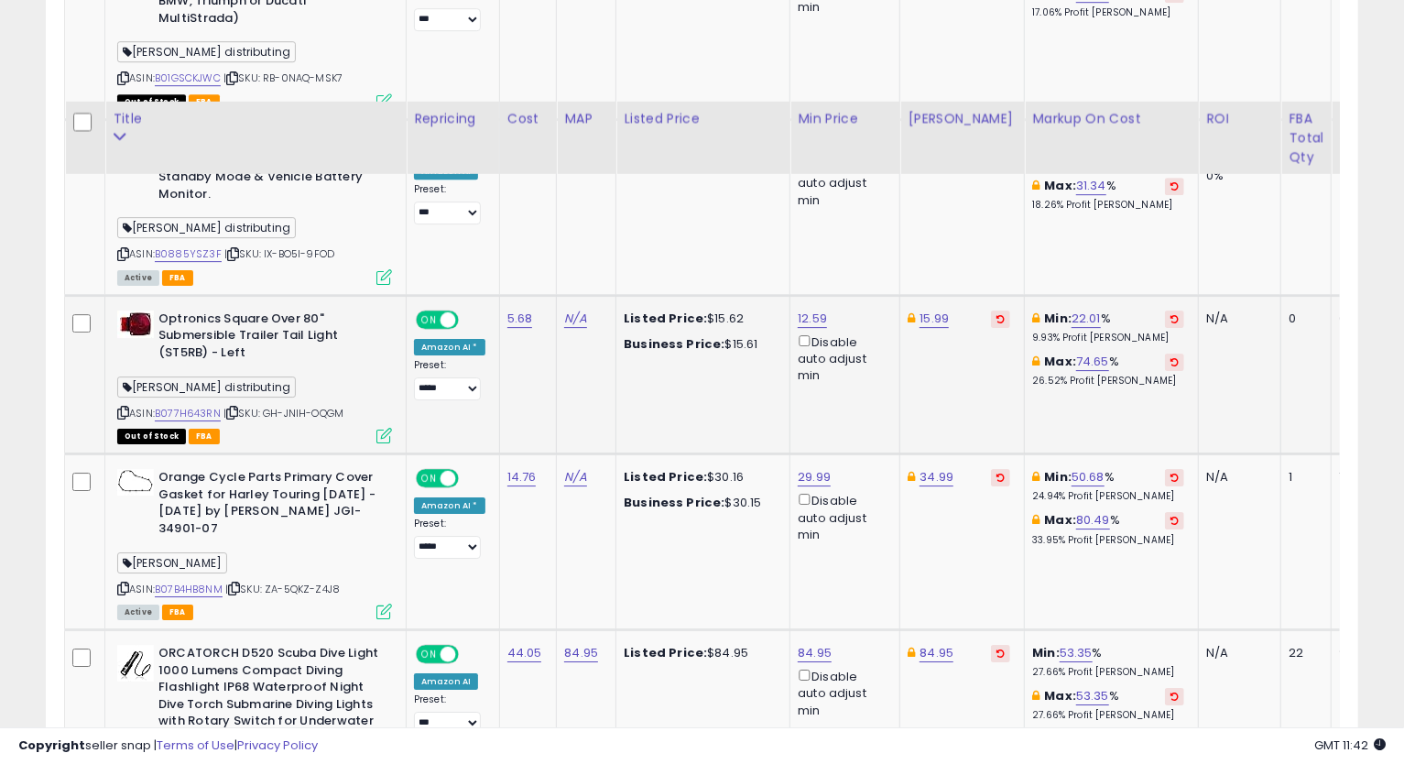
scroll to position [3527, 0]
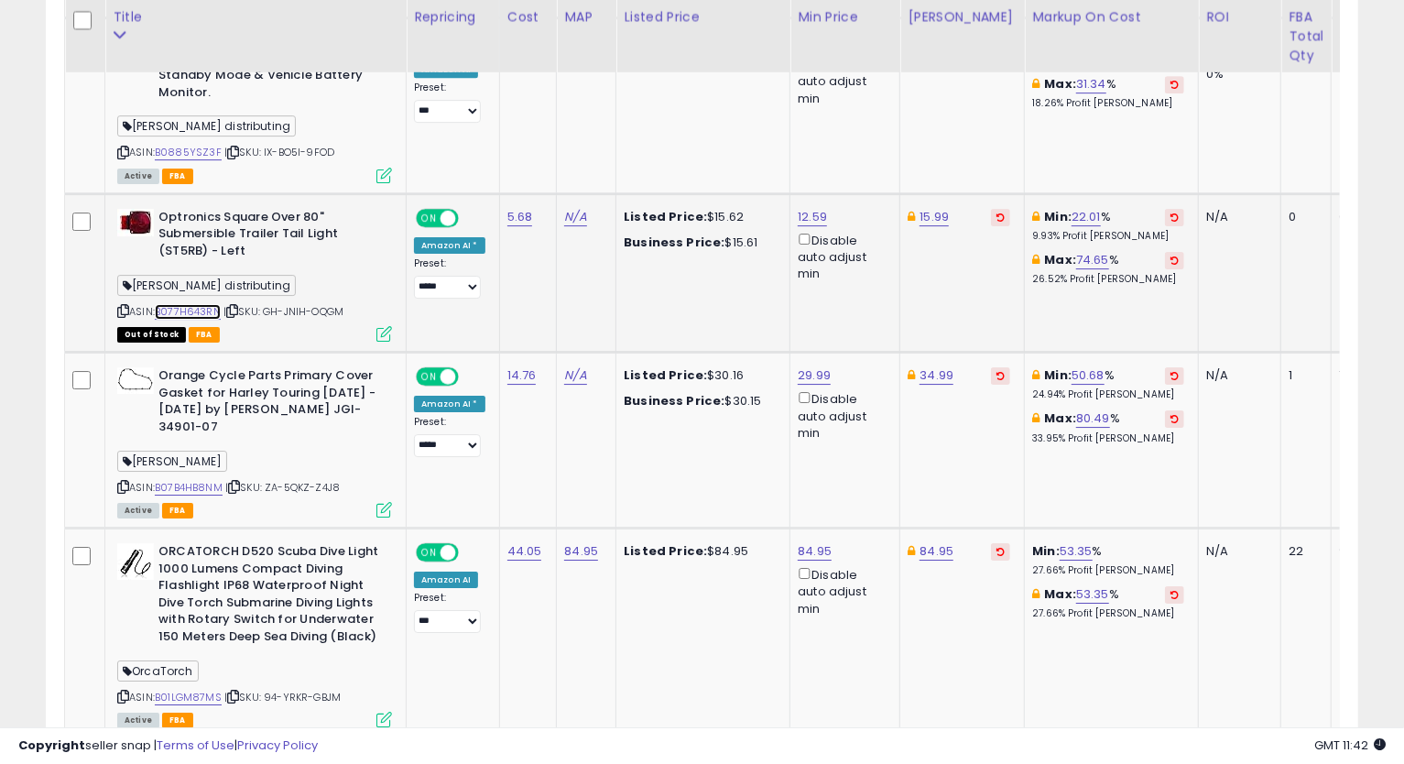
click at [205, 304] on link "B077H643RN" at bounding box center [188, 312] width 66 height 16
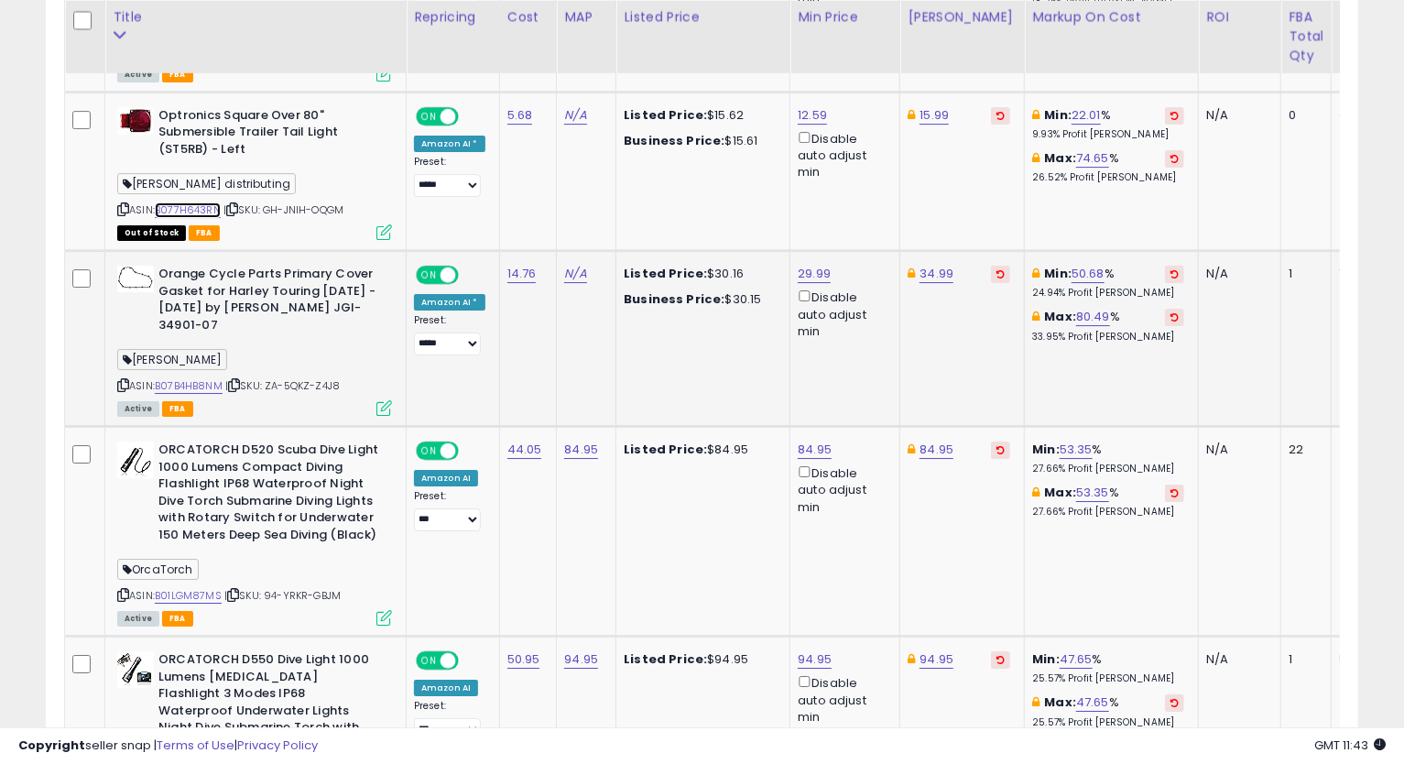
scroll to position [3731, 0]
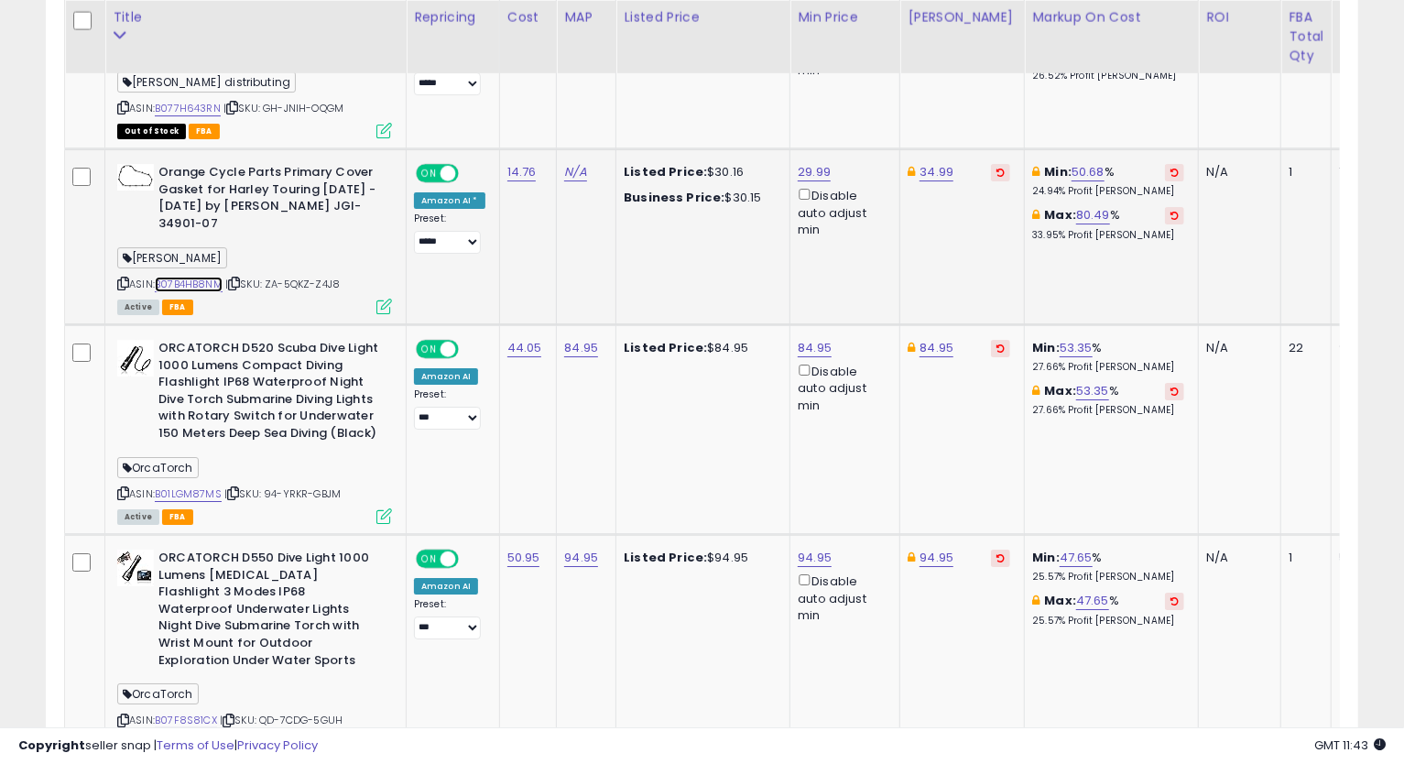
click at [210, 278] on link "B07B4HB8NM" at bounding box center [189, 285] width 68 height 16
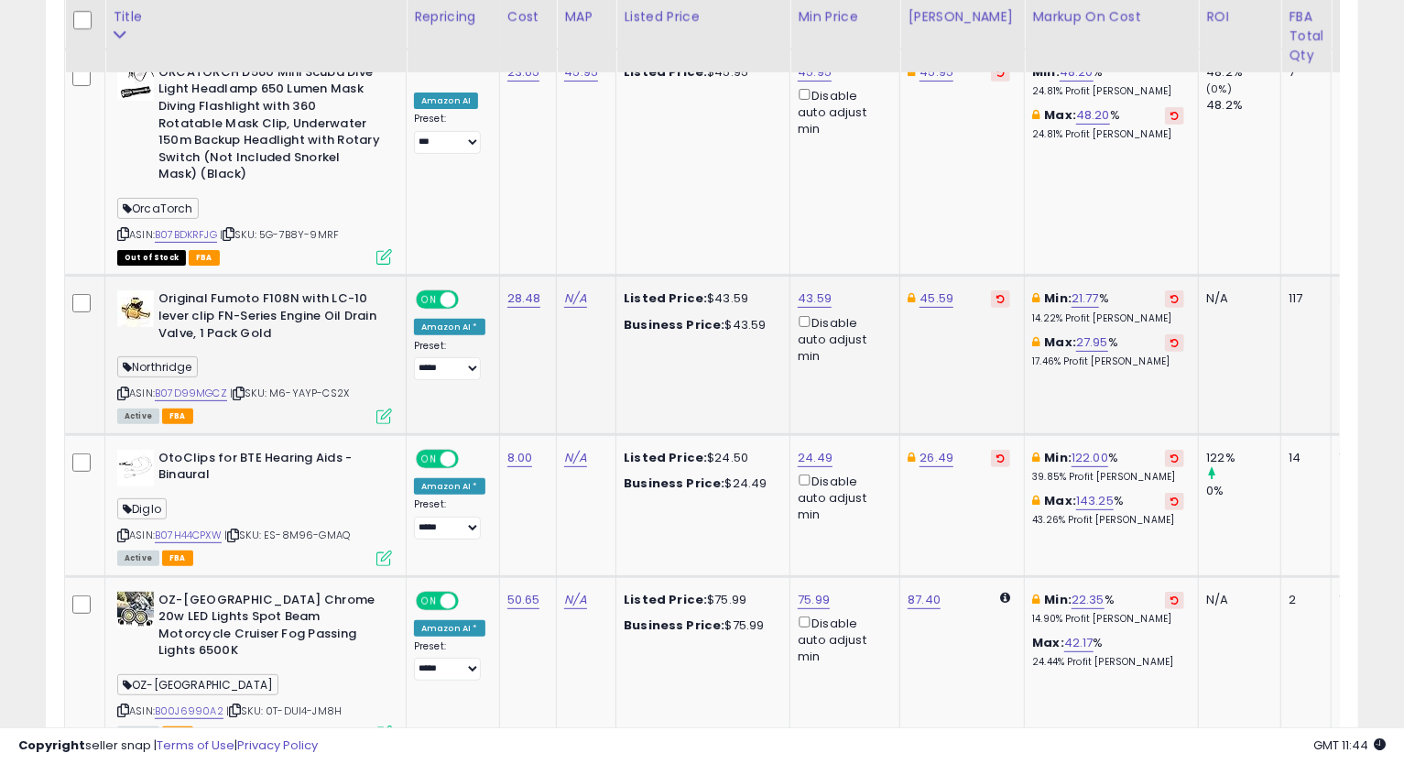
scroll to position [4545, 0]
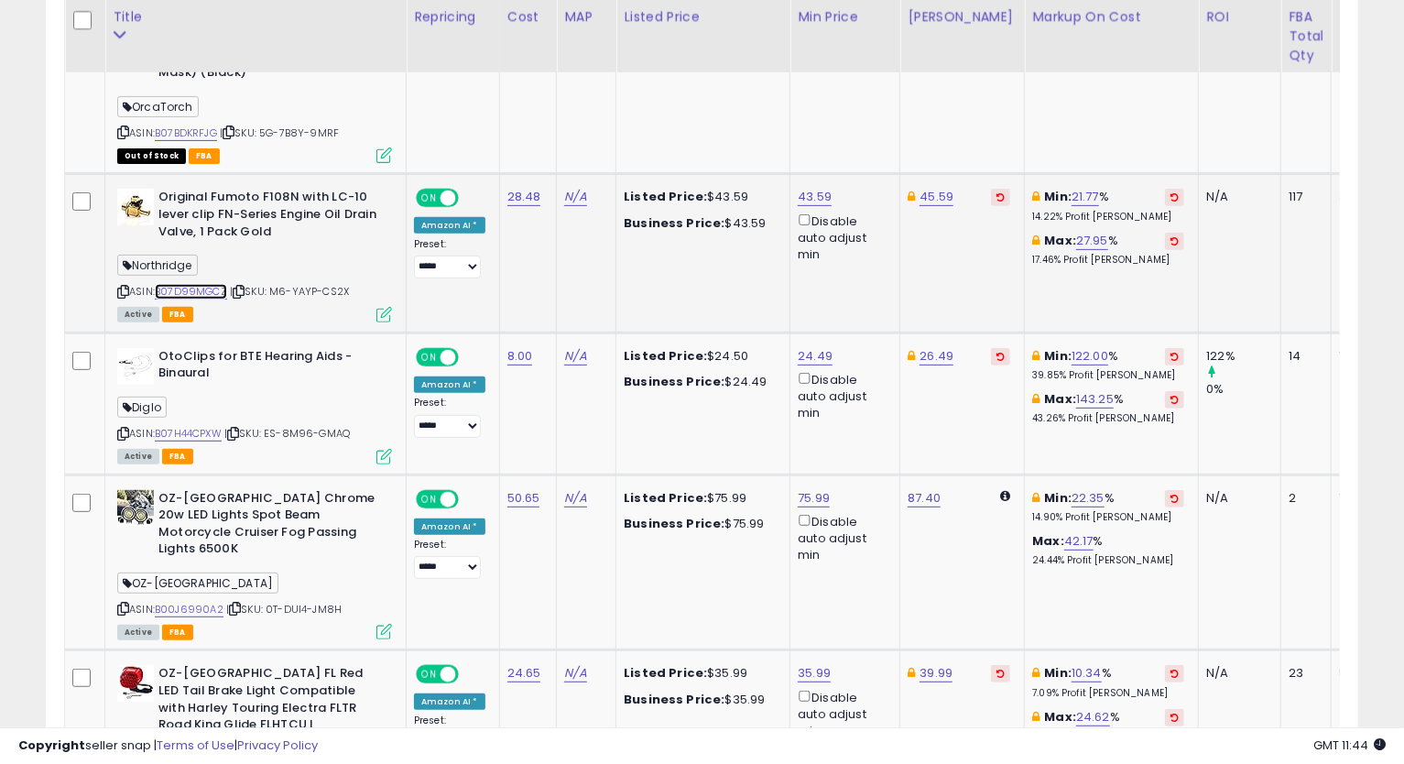
click at [211, 284] on link "B07D99MGCZ" at bounding box center [191, 292] width 72 height 16
click at [125, 287] on icon at bounding box center [123, 292] width 12 height 10
click at [122, 287] on icon at bounding box center [123, 292] width 12 height 10
click at [919, 188] on link "45.59" at bounding box center [936, 197] width 34 height 18
type input "*****"
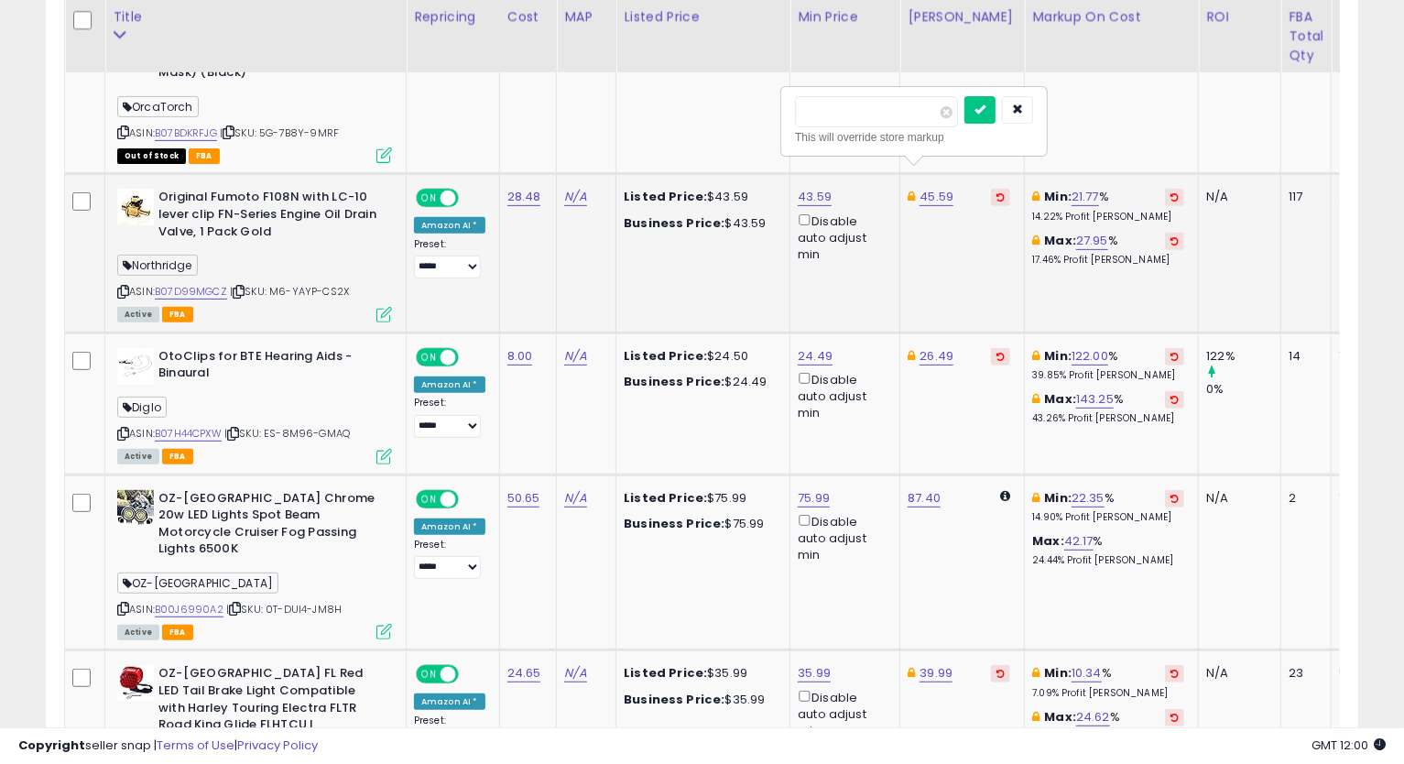
click button "submit" at bounding box center [979, 109] width 31 height 27
click at [806, 188] on link "43.59" at bounding box center [815, 197] width 34 height 18
type input "*****"
click button "submit" at bounding box center [857, 109] width 31 height 27
click at [125, 287] on icon at bounding box center [123, 292] width 12 height 10
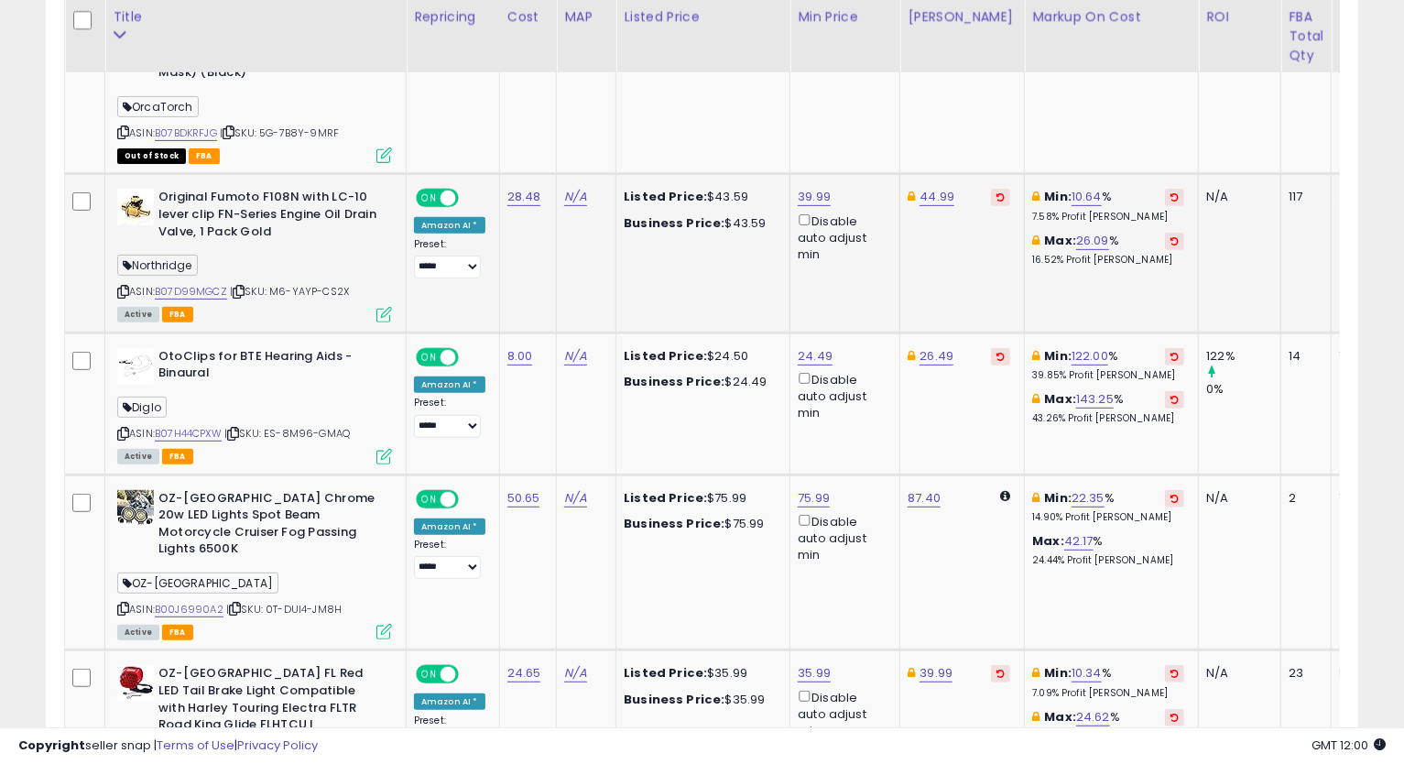
click at [1039, 270] on td "Min: 10.64 % 7.58% Profit [PERSON_NAME]: 26.09 % 16.52% Profit [PERSON_NAME]" at bounding box center [1112, 253] width 174 height 158
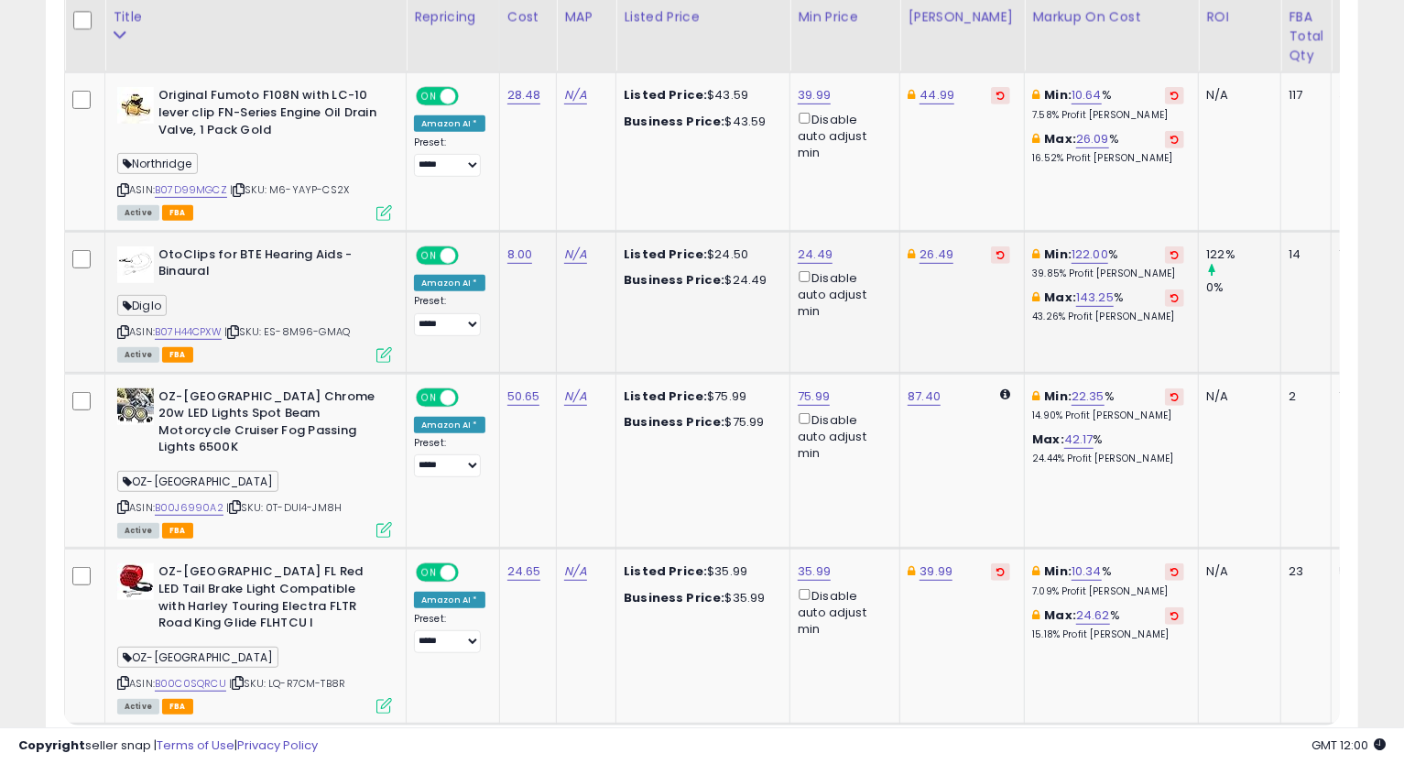
scroll to position [4742, 0]
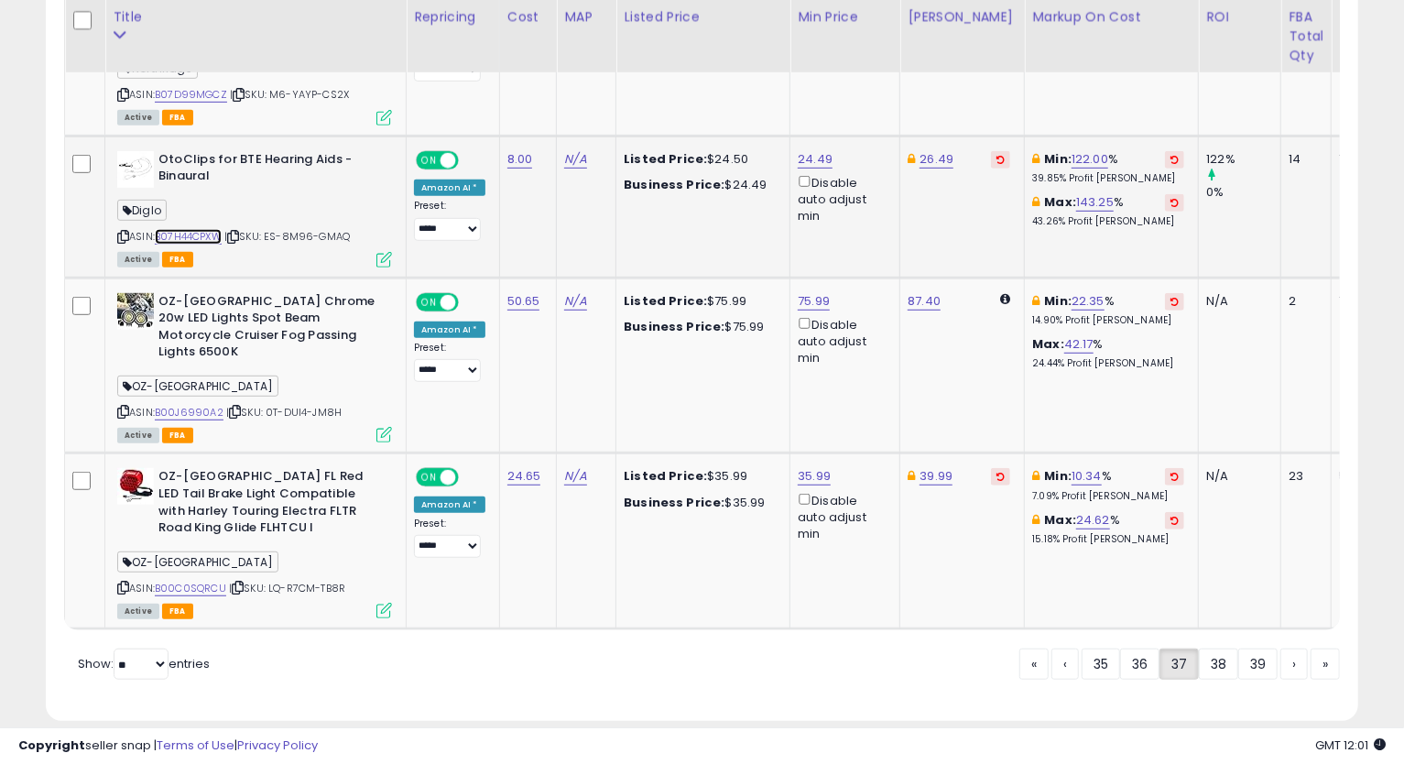
click at [199, 229] on link "B07H44CPXW" at bounding box center [188, 237] width 67 height 16
click at [121, 232] on icon at bounding box center [123, 237] width 12 height 10
click at [810, 150] on link "24.49" at bounding box center [815, 159] width 35 height 18
type input "*****"
click button "submit" at bounding box center [857, 71] width 31 height 27
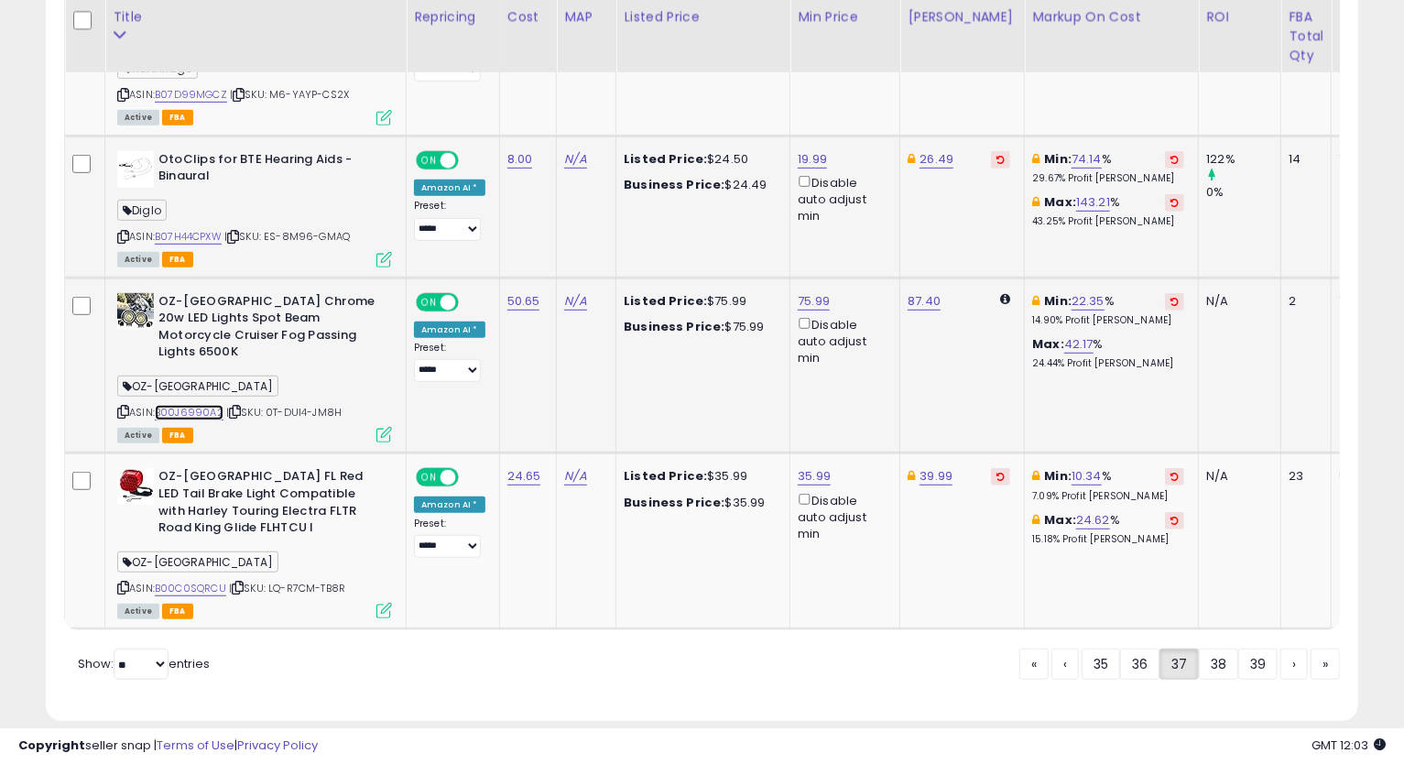
click at [190, 405] on link "B00J6990A2" at bounding box center [189, 413] width 69 height 16
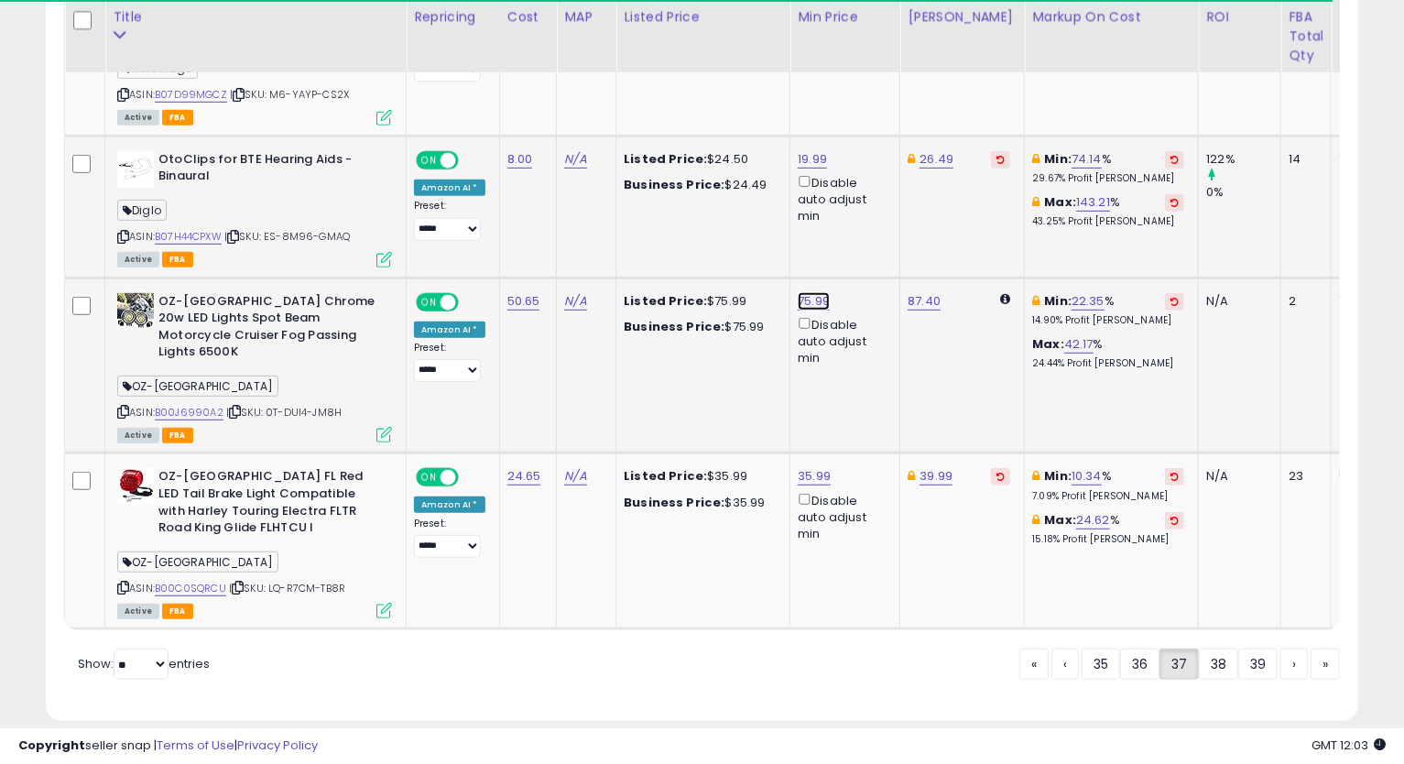
click at [813, 292] on link "75.99" at bounding box center [814, 301] width 32 height 18
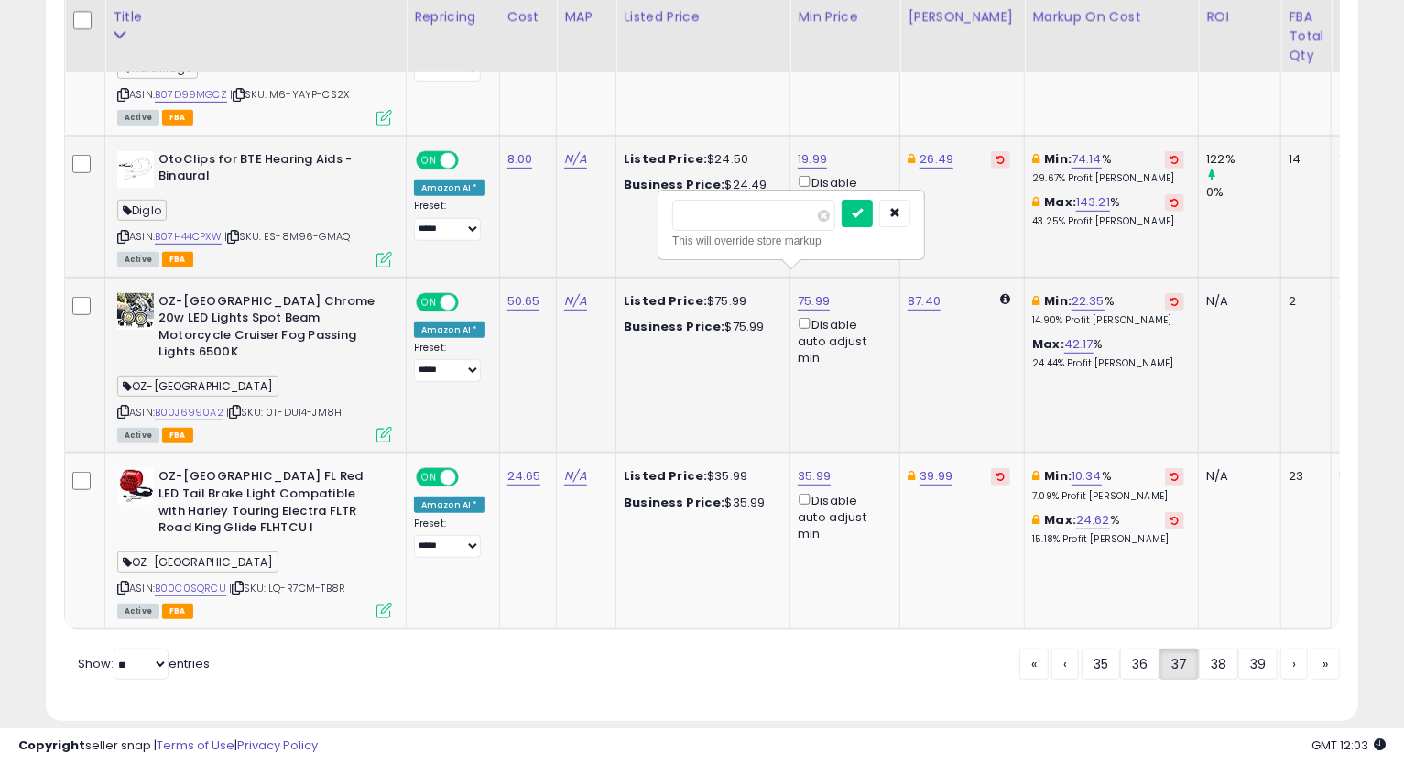
type input "*****"
click button "submit" at bounding box center [857, 213] width 31 height 27
click at [914, 292] on link "87.40" at bounding box center [924, 301] width 33 height 18
type input "*****"
click button "submit" at bounding box center [966, 213] width 31 height 27
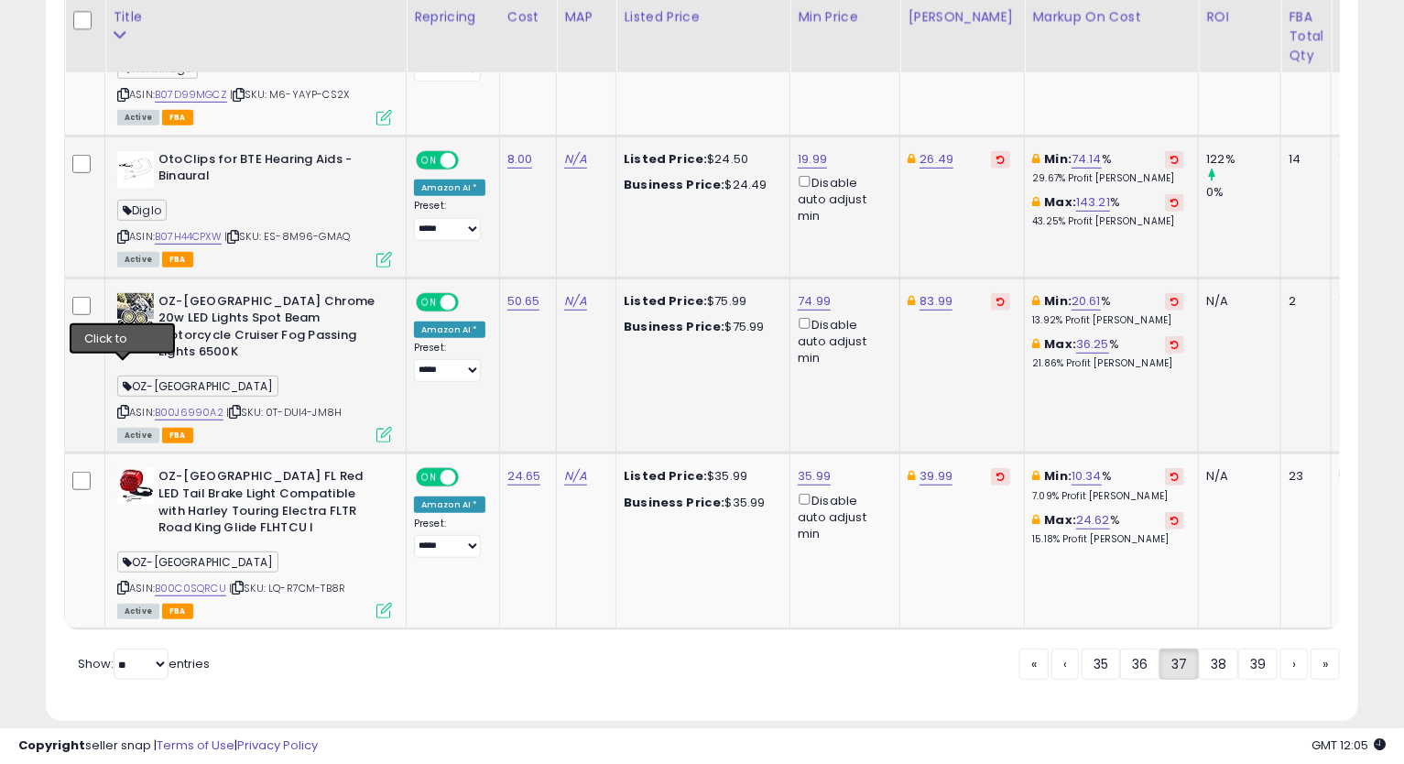
click at [120, 407] on icon at bounding box center [123, 412] width 12 height 10
click at [183, 581] on link "B00C0SQRCU" at bounding box center [190, 589] width 71 height 16
click at [115, 544] on div "OZ-[GEOGRAPHIC_DATA] FL Red LED Tail Brake Light Compatible with Harley Touring…" at bounding box center [252, 542] width 279 height 148
click at [122, 582] on icon at bounding box center [123, 587] width 12 height 10
click at [803, 468] on div "35.99 Disable auto adjust min" at bounding box center [842, 505] width 88 height 74
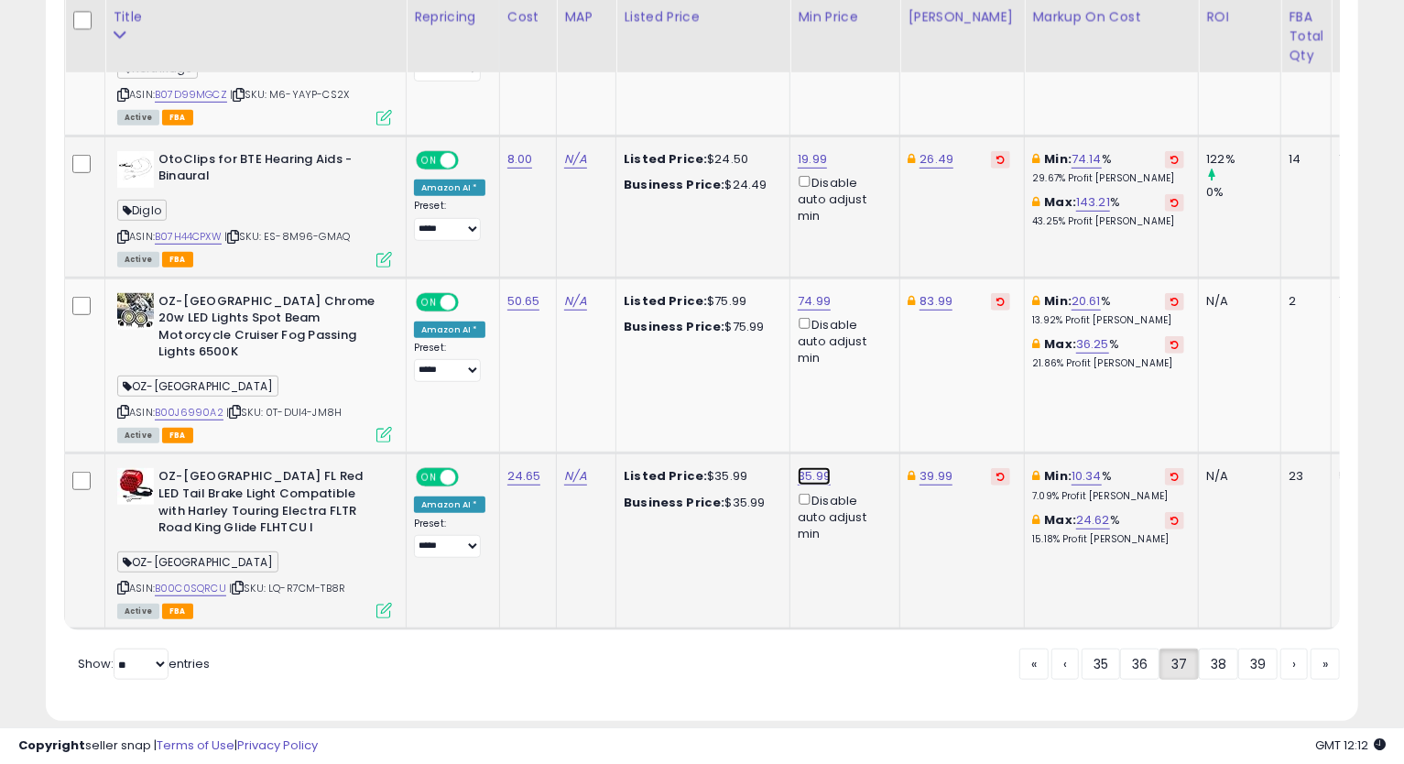
click at [809, 467] on link "35.99" at bounding box center [814, 476] width 33 height 18
drag, startPoint x: 778, startPoint y: 373, endPoint x: 613, endPoint y: 376, distance: 165.8
type input "*****"
click button "submit" at bounding box center [857, 371] width 31 height 27
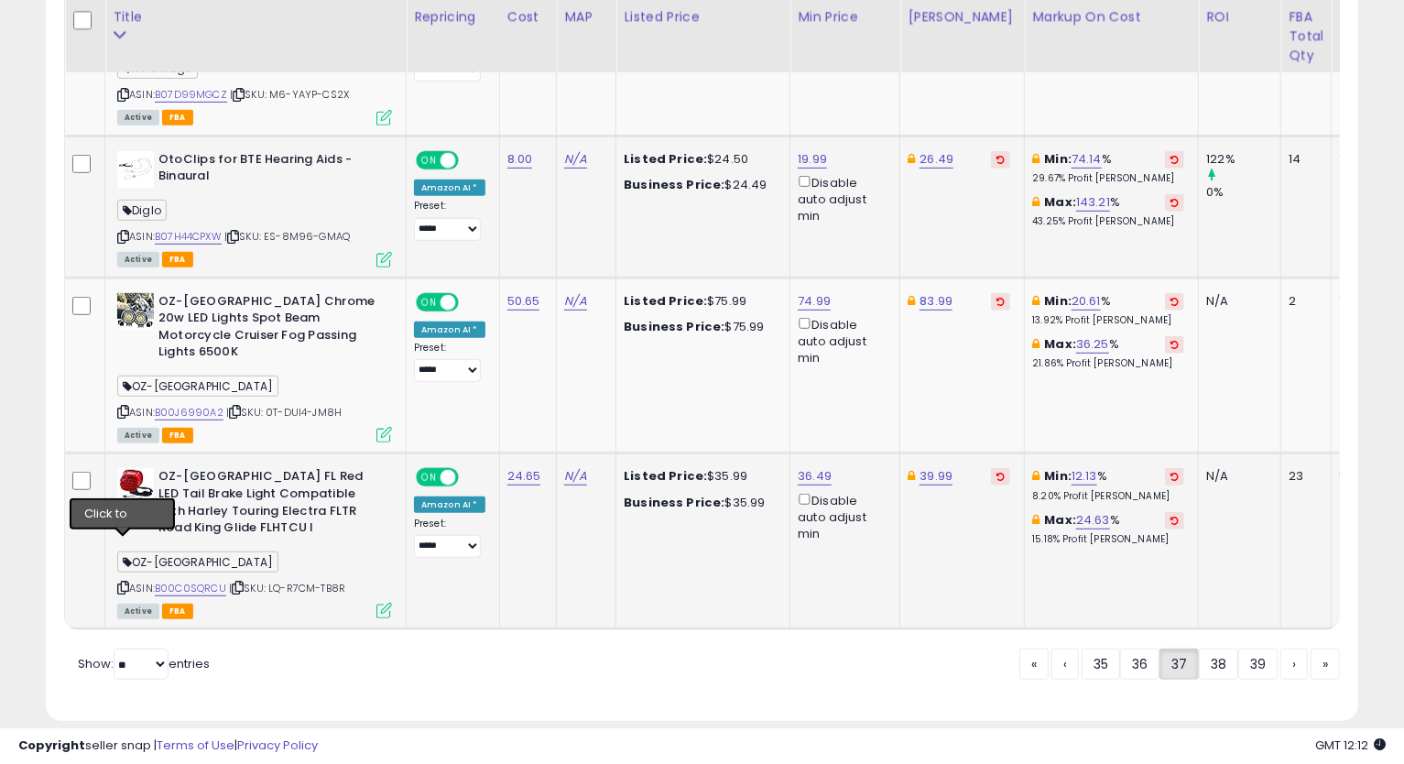
click at [119, 582] on icon at bounding box center [123, 587] width 12 height 10
drag, startPoint x: 1084, startPoint y: 529, endPoint x: 1134, endPoint y: 574, distance: 66.8
click at [1084, 529] on td "Min: 12.13 % 8.20% Profit [PERSON_NAME]: 24.63 % 15.18% Profit [PERSON_NAME]" at bounding box center [1112, 541] width 174 height 176
click at [1218, 648] on link "38" at bounding box center [1218, 663] width 39 height 31
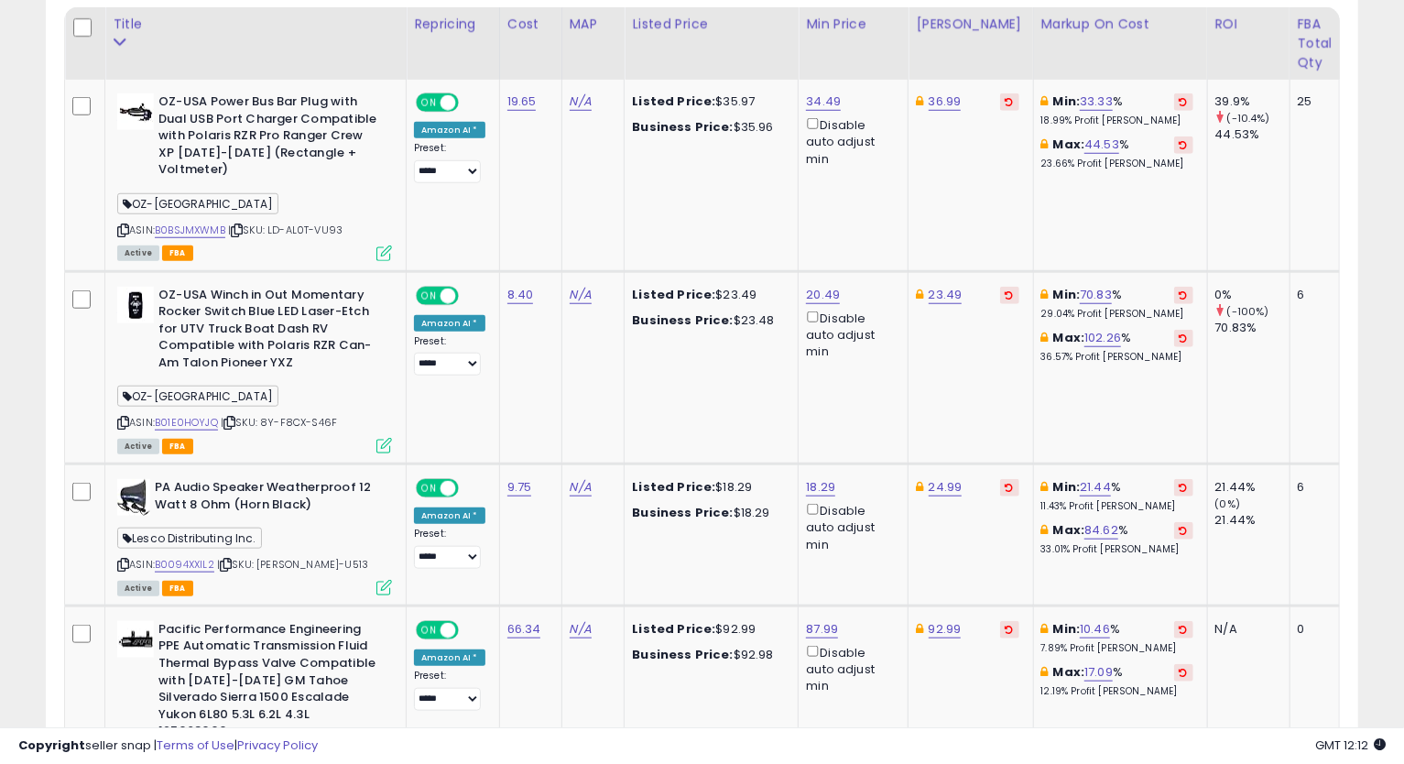
scroll to position [679, 0]
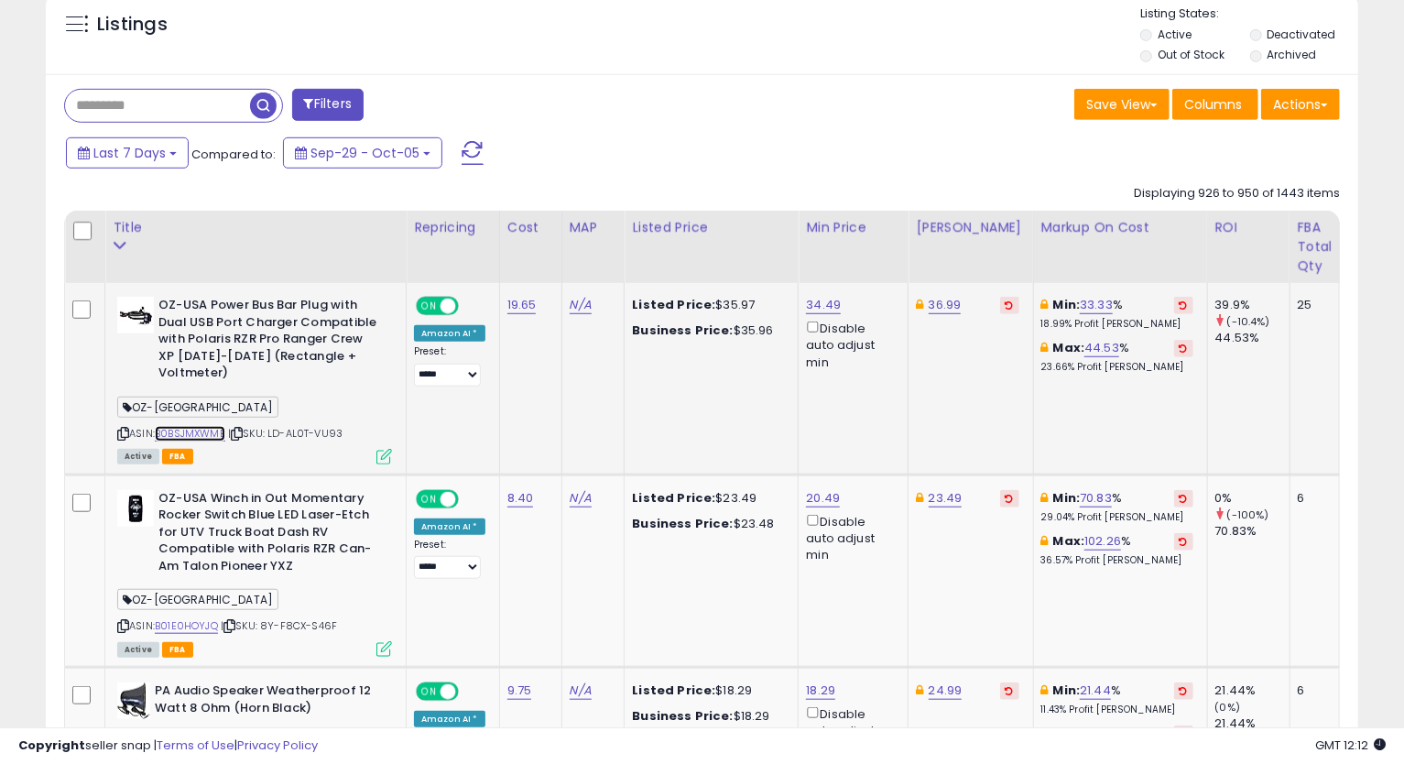
click at [214, 426] on link "B0BSJMXWMB" at bounding box center [190, 434] width 71 height 16
click at [125, 429] on icon at bounding box center [123, 434] width 12 height 10
click at [815, 302] on link "34.49" at bounding box center [823, 305] width 35 height 18
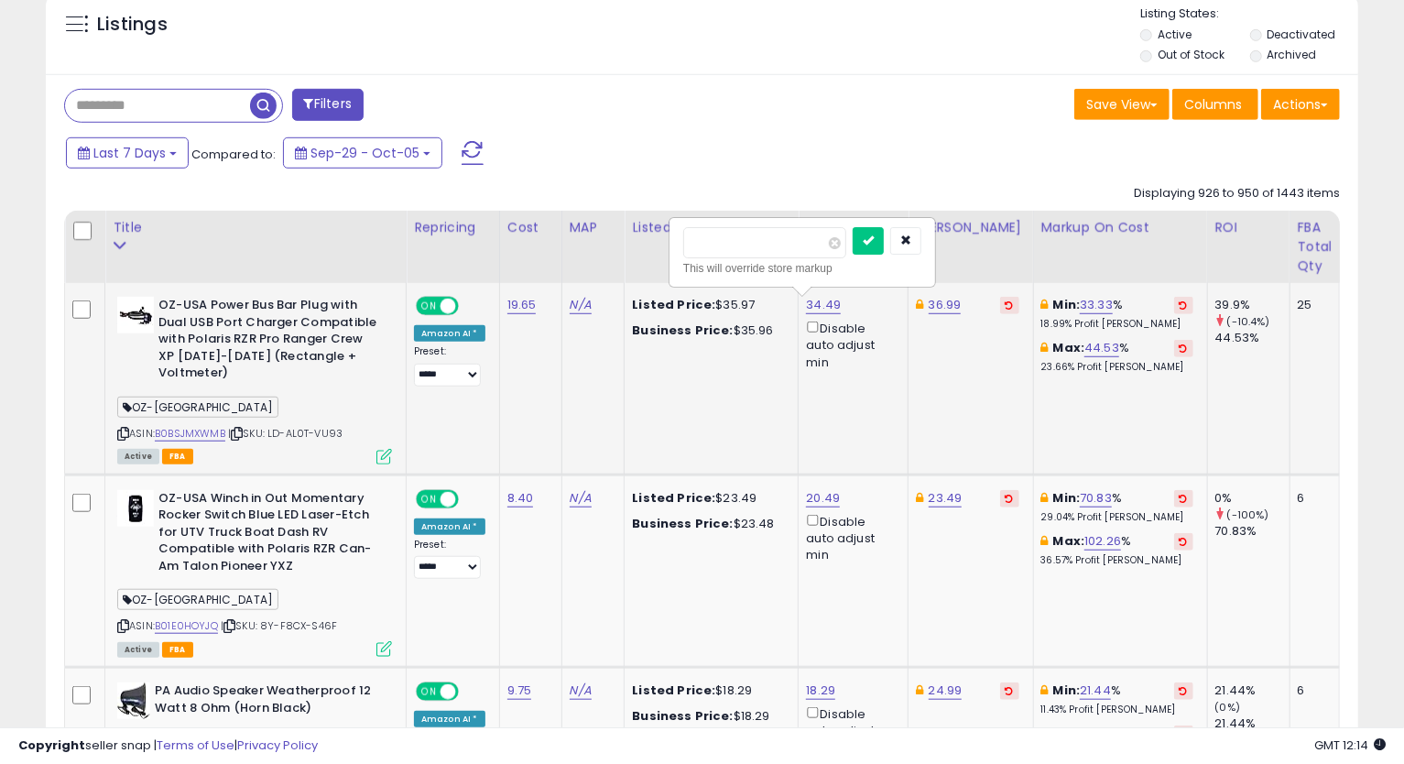
type input "*****"
click button "submit" at bounding box center [868, 240] width 31 height 27
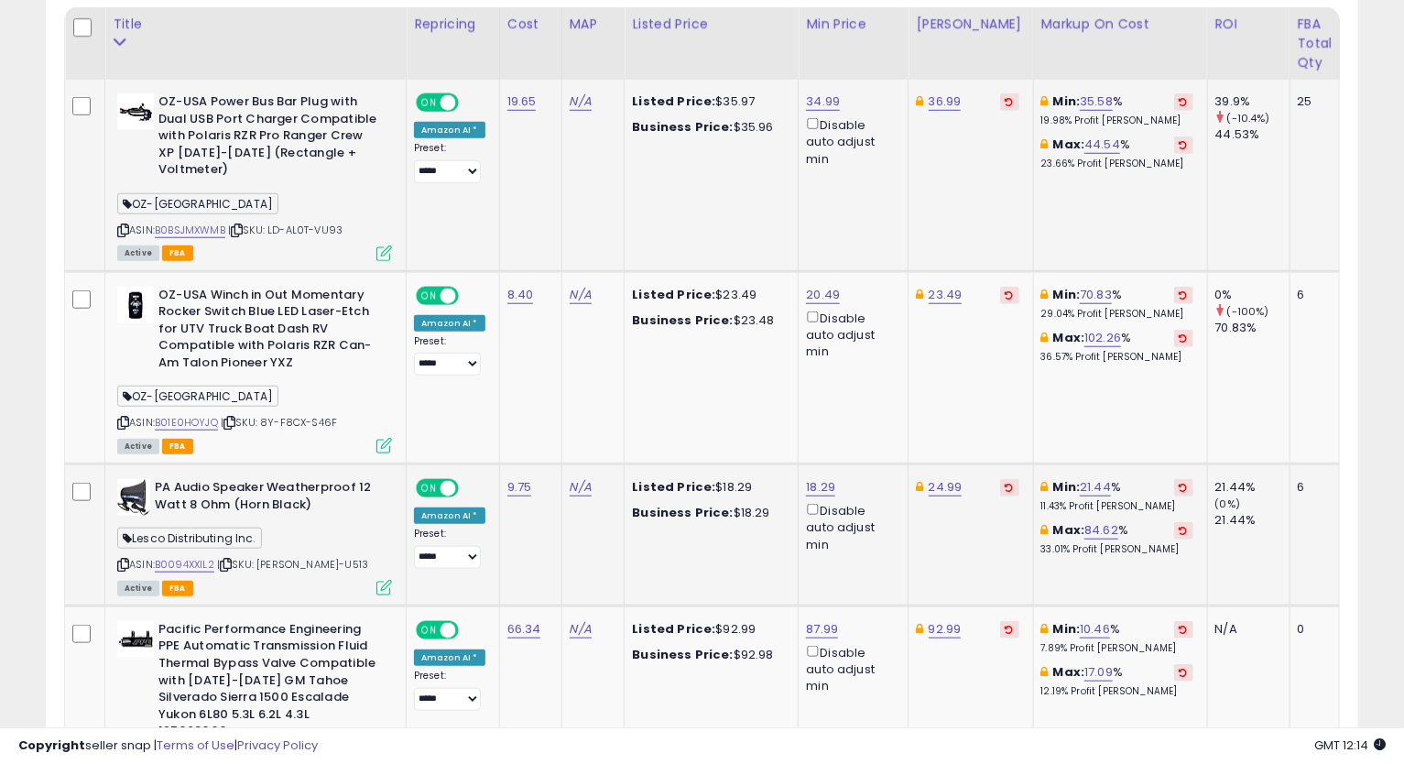
scroll to position [984, 0]
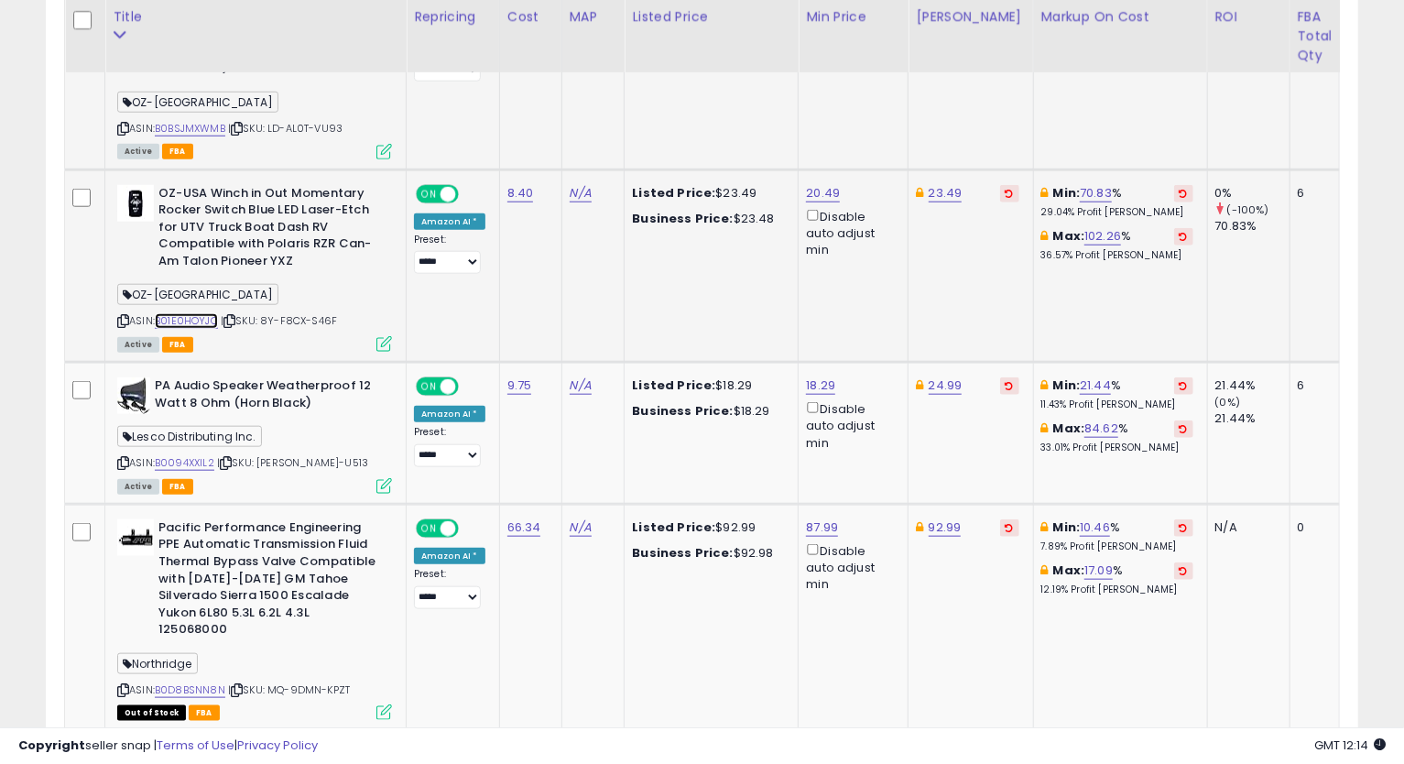
click at [213, 313] on link "B01E0HOYJQ" at bounding box center [186, 321] width 63 height 16
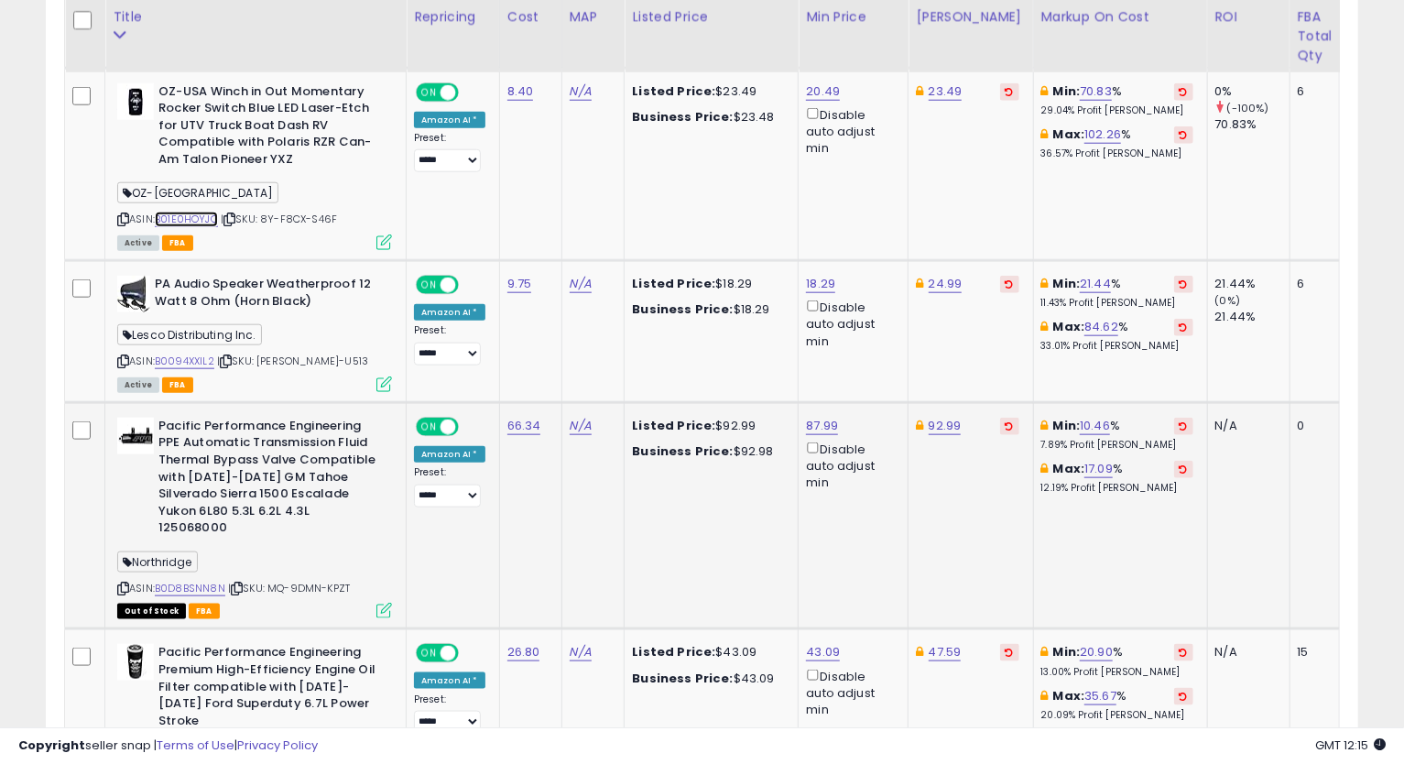
scroll to position [1187, 0]
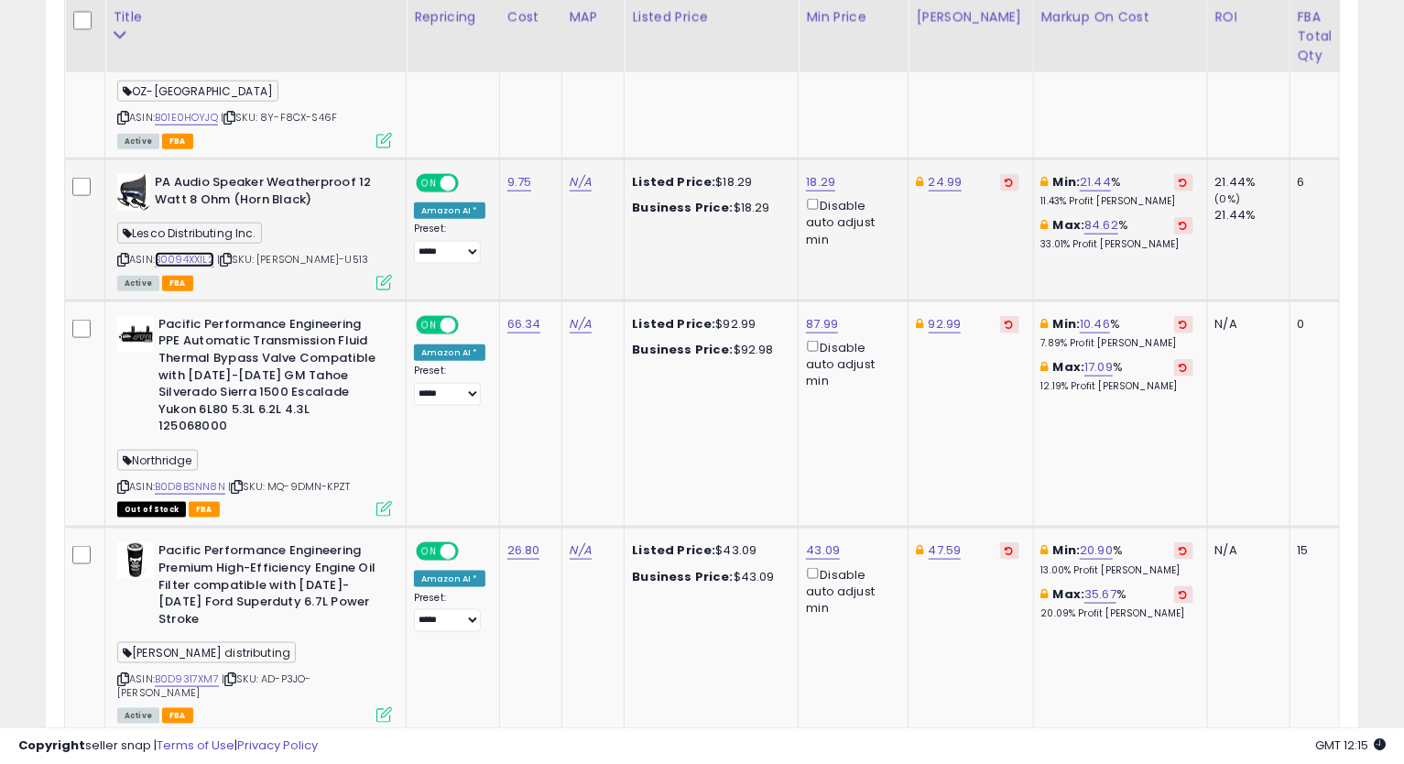
click at [201, 252] on link "B0094XXIL2" at bounding box center [185, 260] width 60 height 16
click at [122, 255] on icon at bounding box center [123, 260] width 12 height 10
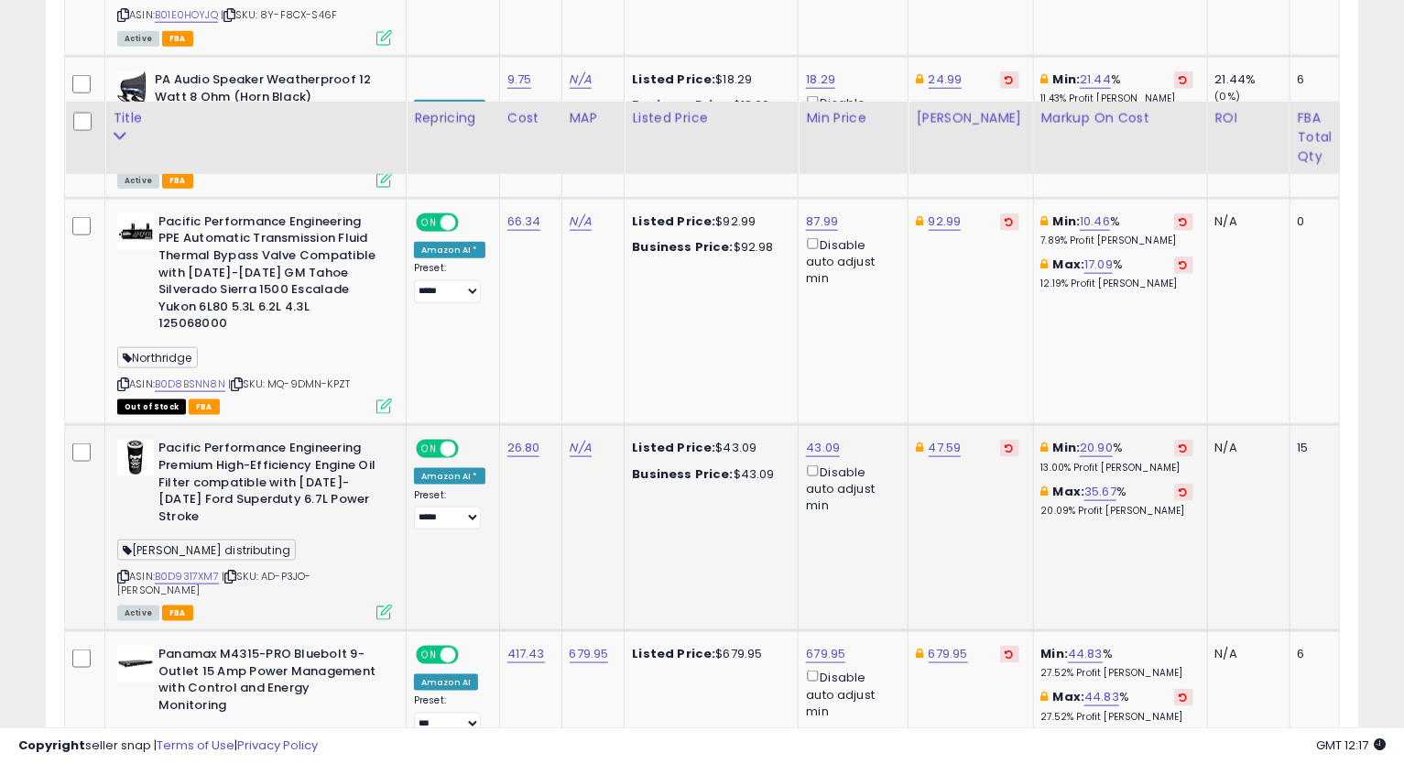
scroll to position [1391, 0]
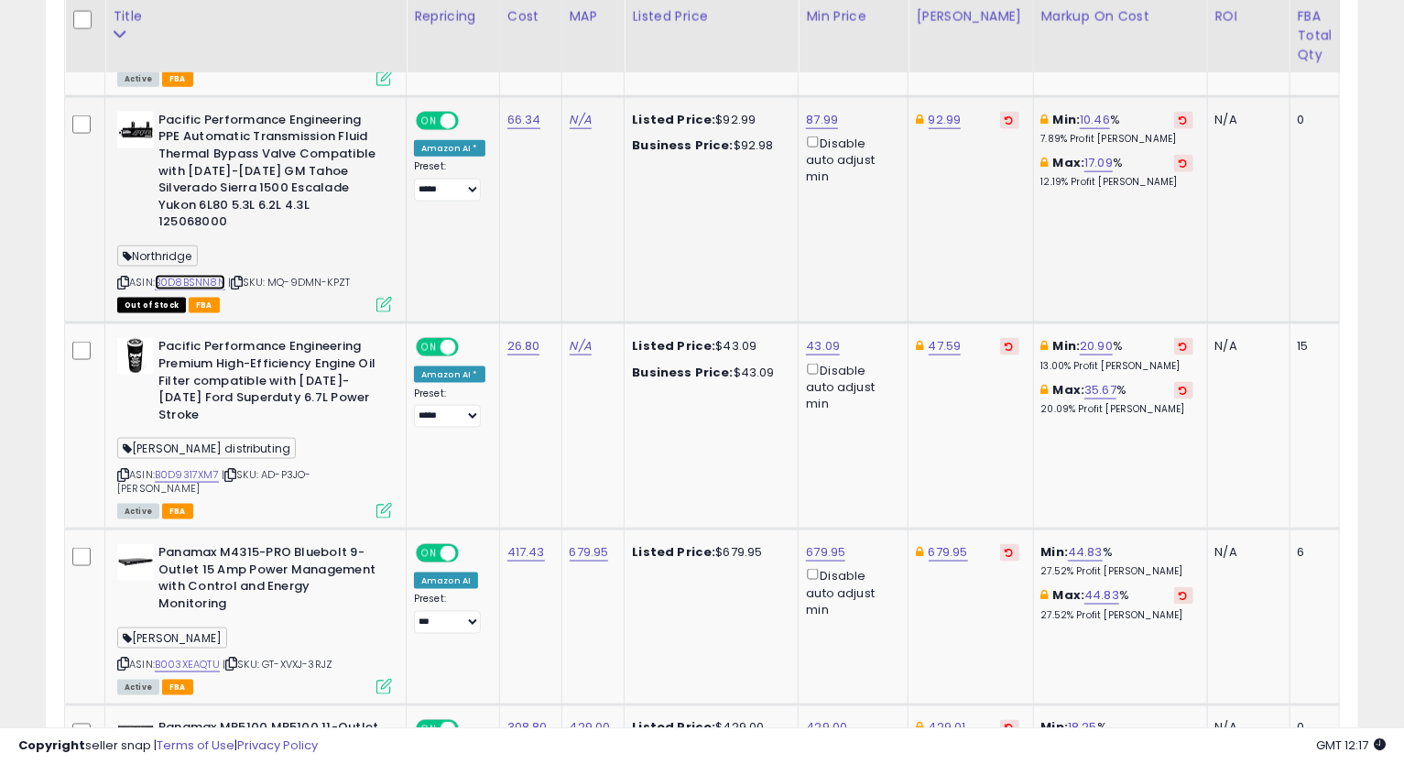
click at [204, 275] on link "B0D8BSNN8N" at bounding box center [190, 283] width 71 height 16
click at [121, 277] on icon at bounding box center [123, 282] width 12 height 10
click at [999, 236] on td "92.99" at bounding box center [970, 209] width 125 height 227
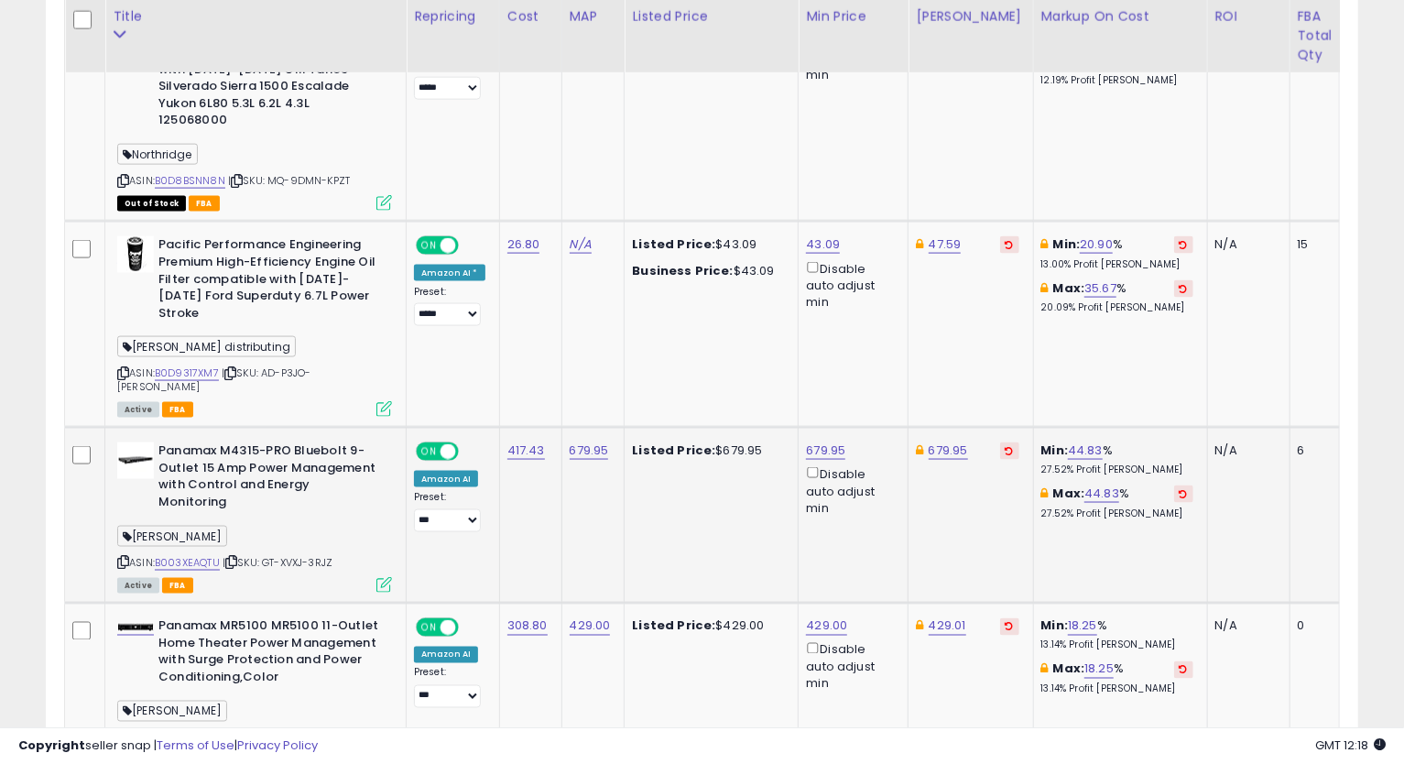
scroll to position [1594, 0]
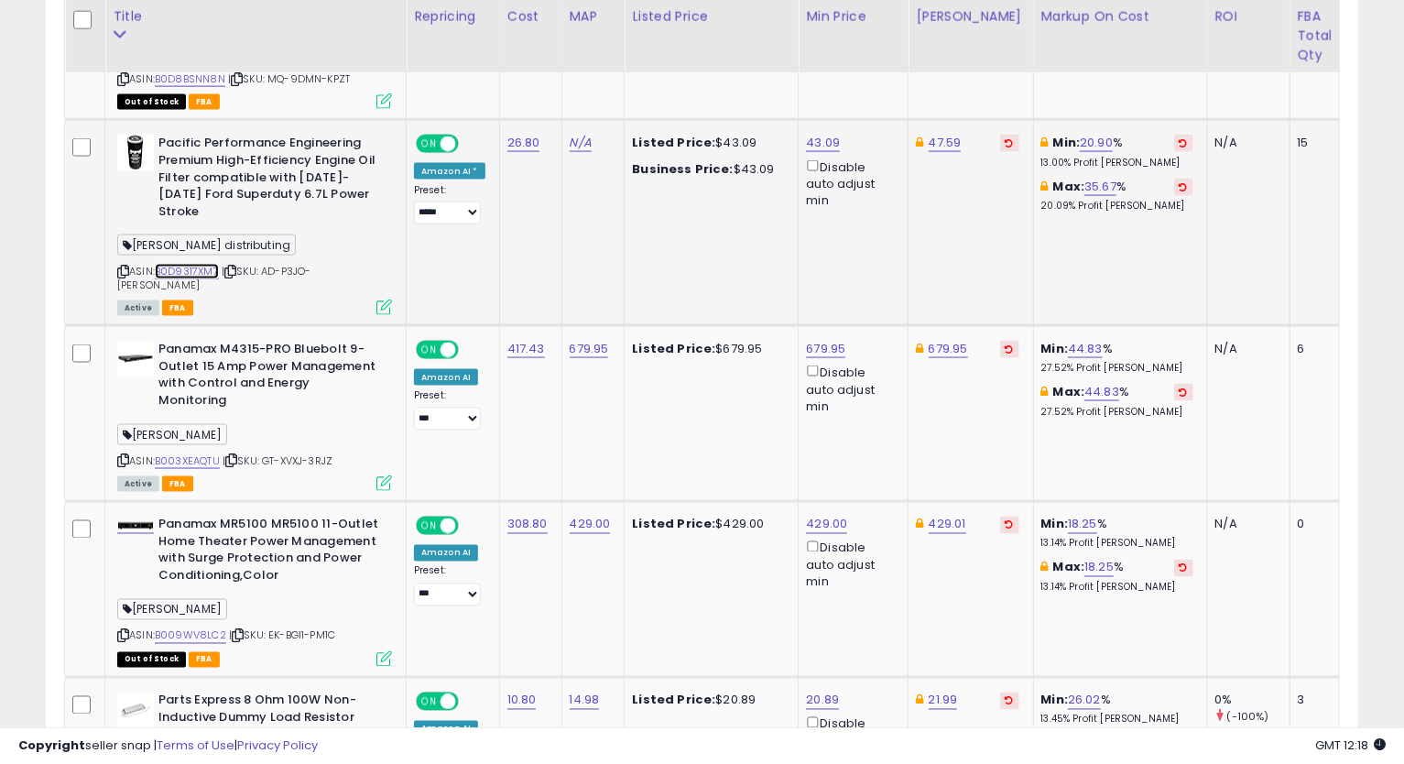
click at [179, 264] on link "B0D9317XM7" at bounding box center [187, 272] width 64 height 16
click at [125, 266] on icon at bounding box center [123, 271] width 12 height 10
click at [826, 134] on link "43.09" at bounding box center [823, 143] width 34 height 18
type input "*****"
click button "submit" at bounding box center [868, 43] width 31 height 27
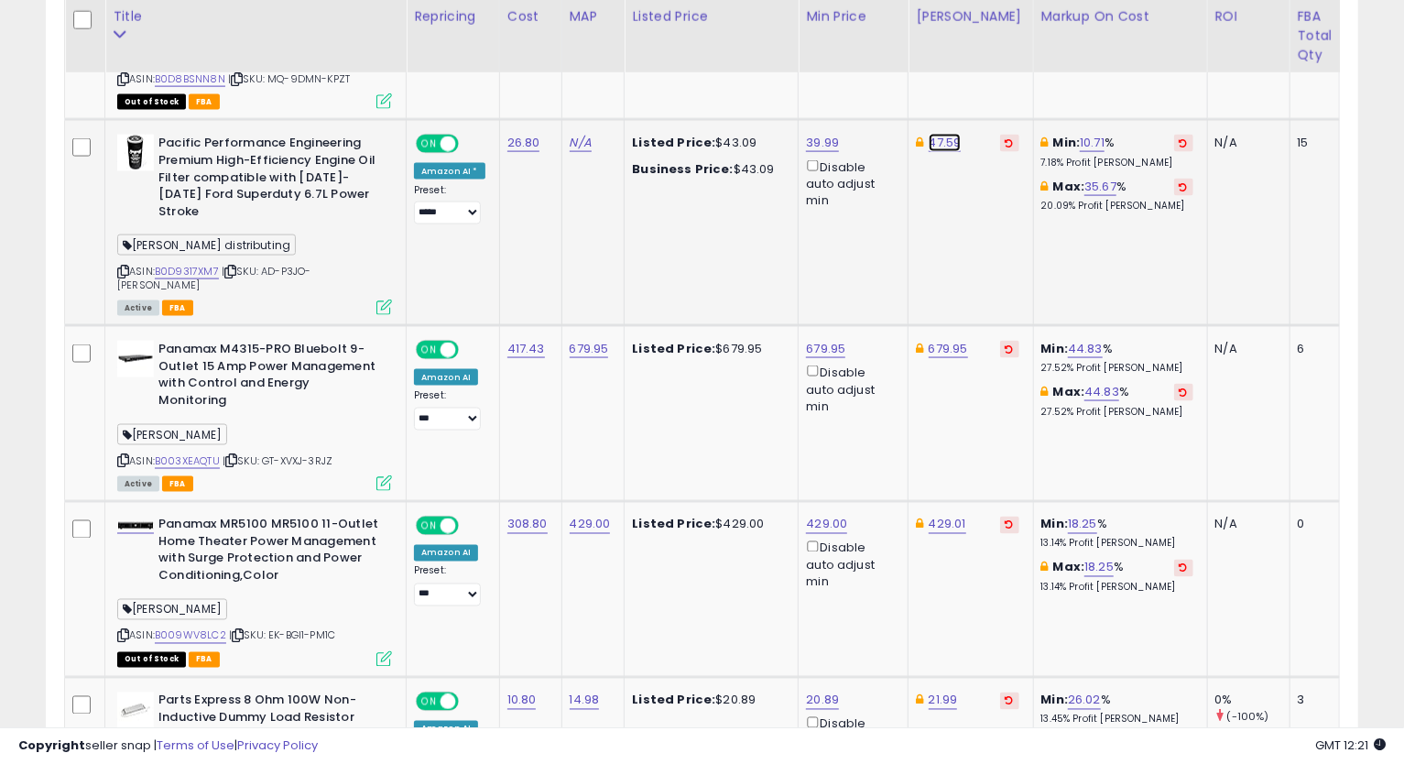
click at [945, 134] on link "47.59" at bounding box center [945, 143] width 33 height 18
type input "*****"
click button "submit" at bounding box center [989, 43] width 31 height 27
click at [123, 266] on icon at bounding box center [123, 271] width 12 height 10
click at [963, 369] on td "679.95" at bounding box center [970, 414] width 125 height 176
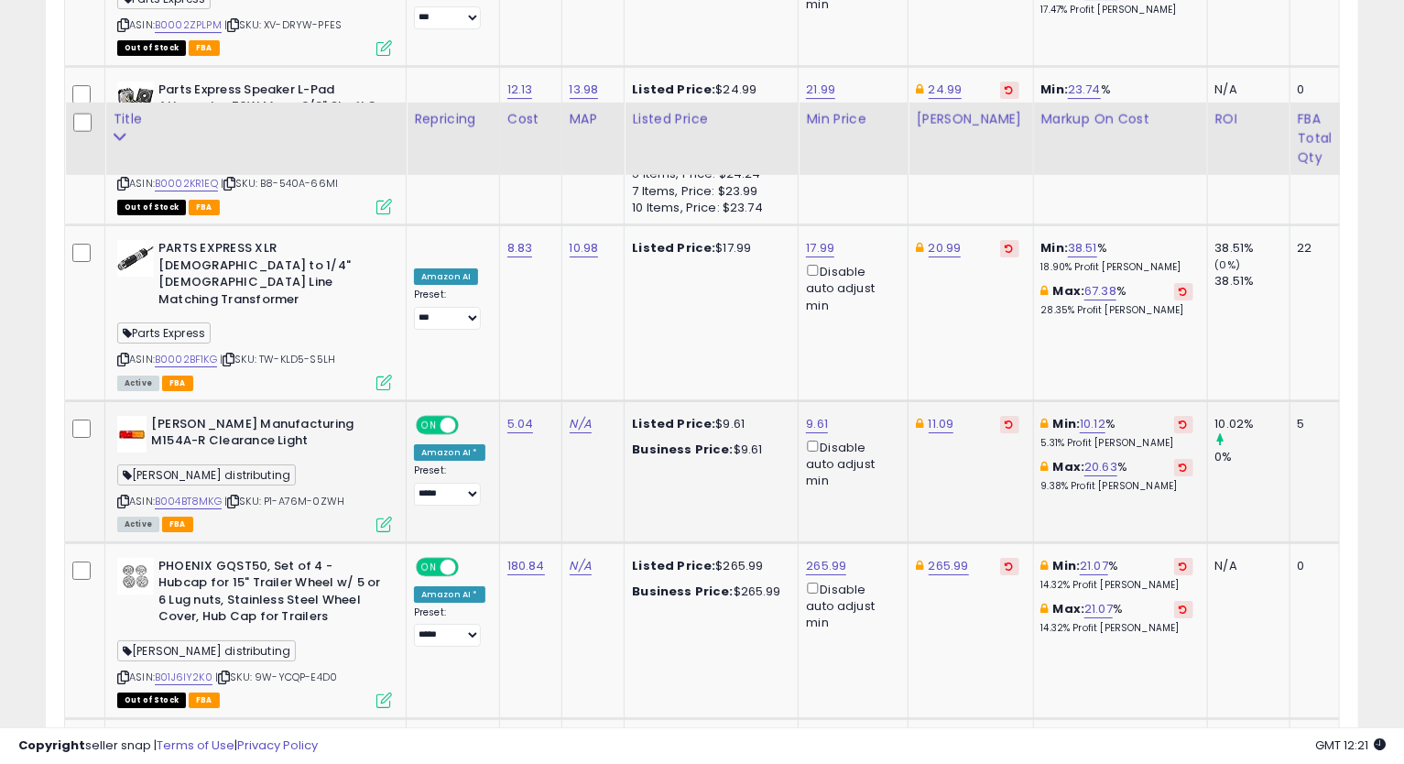
scroll to position [3934, 0]
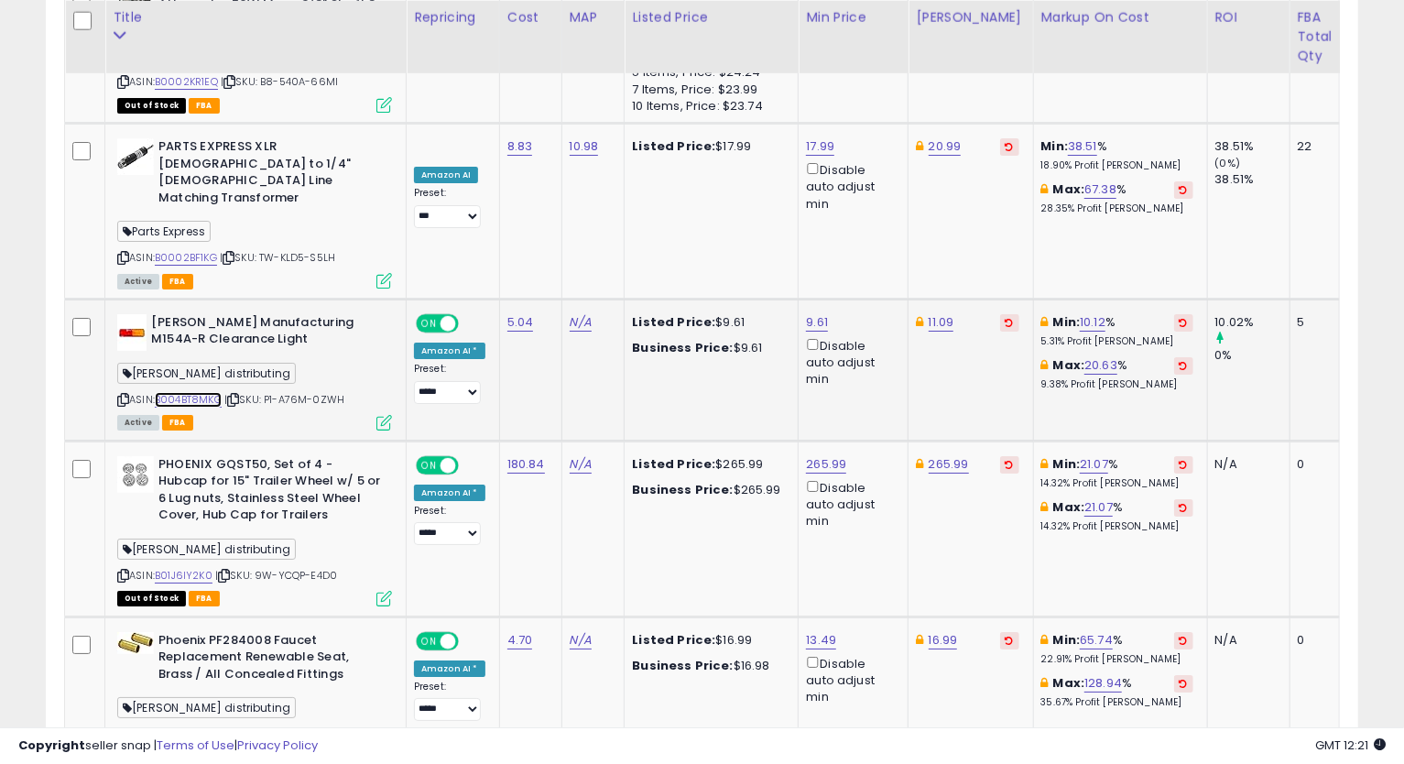
click at [201, 392] on link "B004BT8MKG" at bounding box center [188, 400] width 67 height 16
click at [808, 313] on link "9.61" at bounding box center [817, 322] width 22 height 18
type input "****"
click button "submit" at bounding box center [862, 137] width 31 height 27
click at [122, 395] on icon at bounding box center [123, 400] width 12 height 10
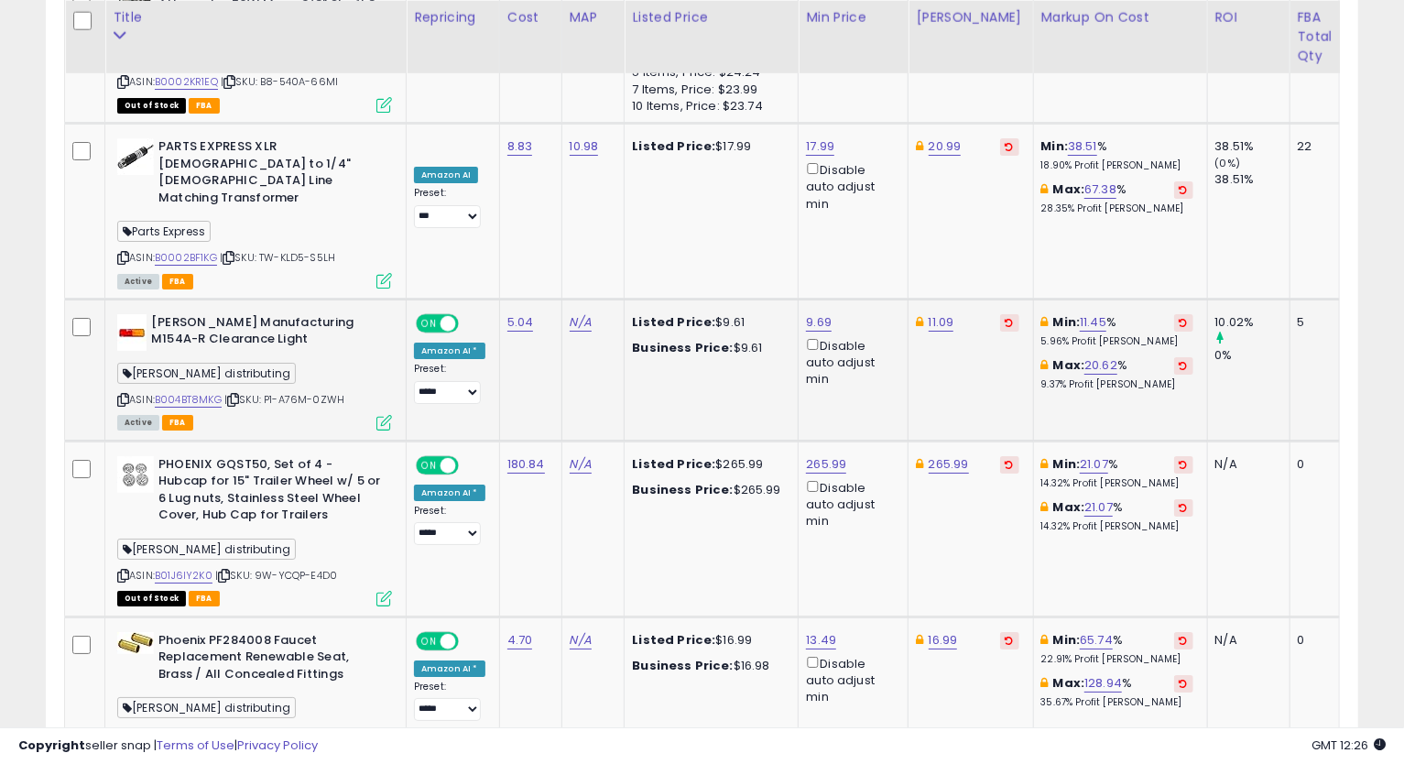
click at [124, 395] on icon at bounding box center [123, 400] width 12 height 10
click at [961, 448] on td "265.99" at bounding box center [970, 528] width 125 height 176
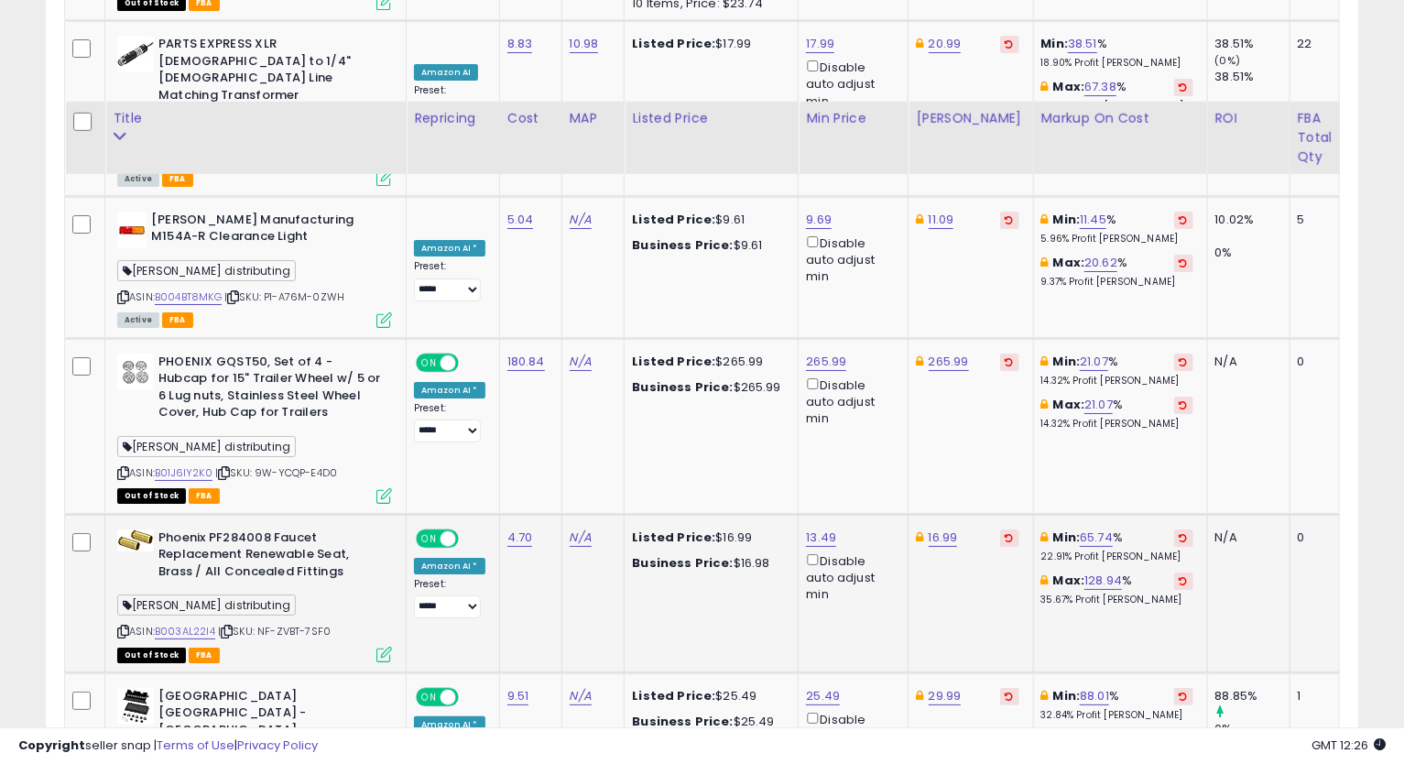
scroll to position [4138, 0]
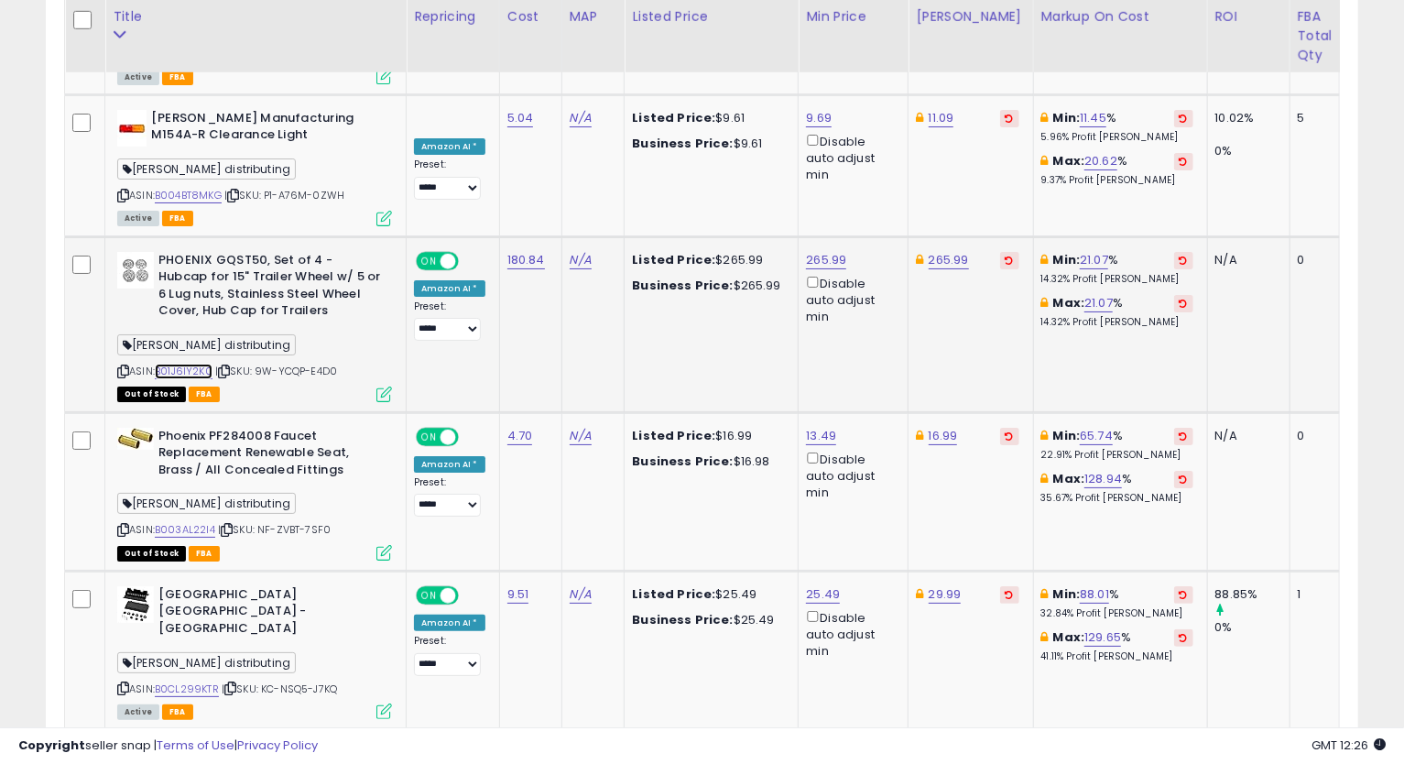
click at [188, 364] on link "B01J6IY2K0" at bounding box center [184, 372] width 58 height 16
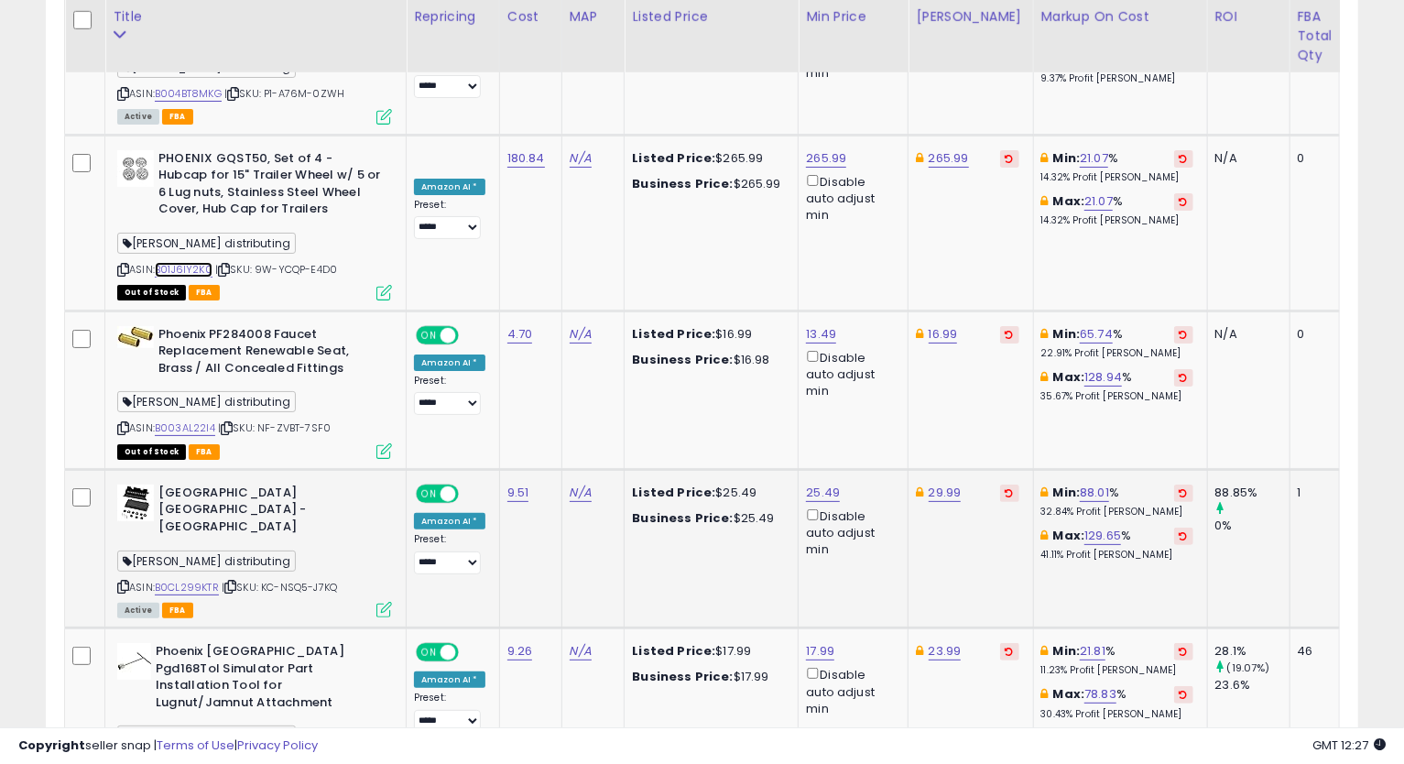
scroll to position [4298, 0]
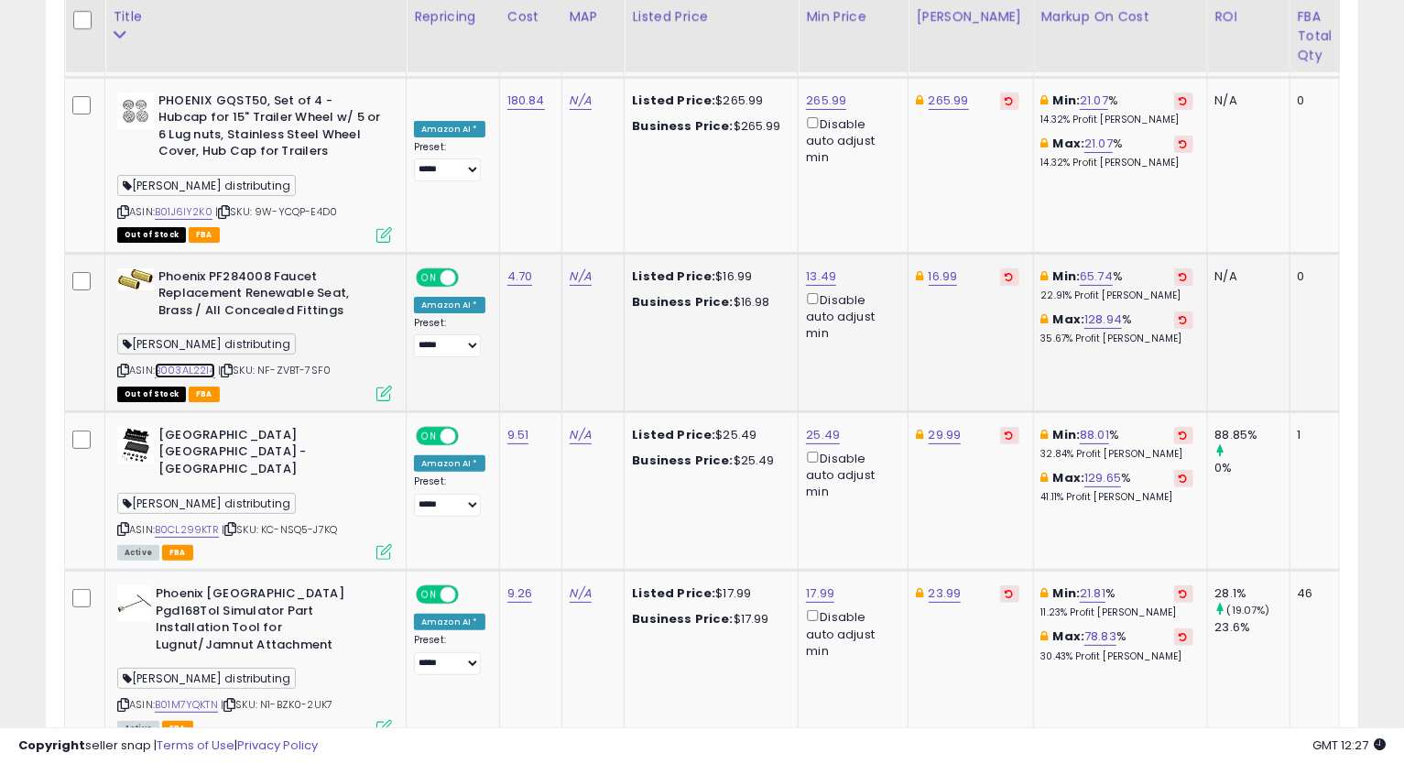
click at [205, 363] on link "B003AL22I4" at bounding box center [185, 371] width 60 height 16
click at [938, 267] on link "16.99" at bounding box center [943, 276] width 29 height 18
type input "*****"
click button "submit" at bounding box center [988, 90] width 31 height 27
click at [815, 267] on link "13.49" at bounding box center [821, 276] width 30 height 18
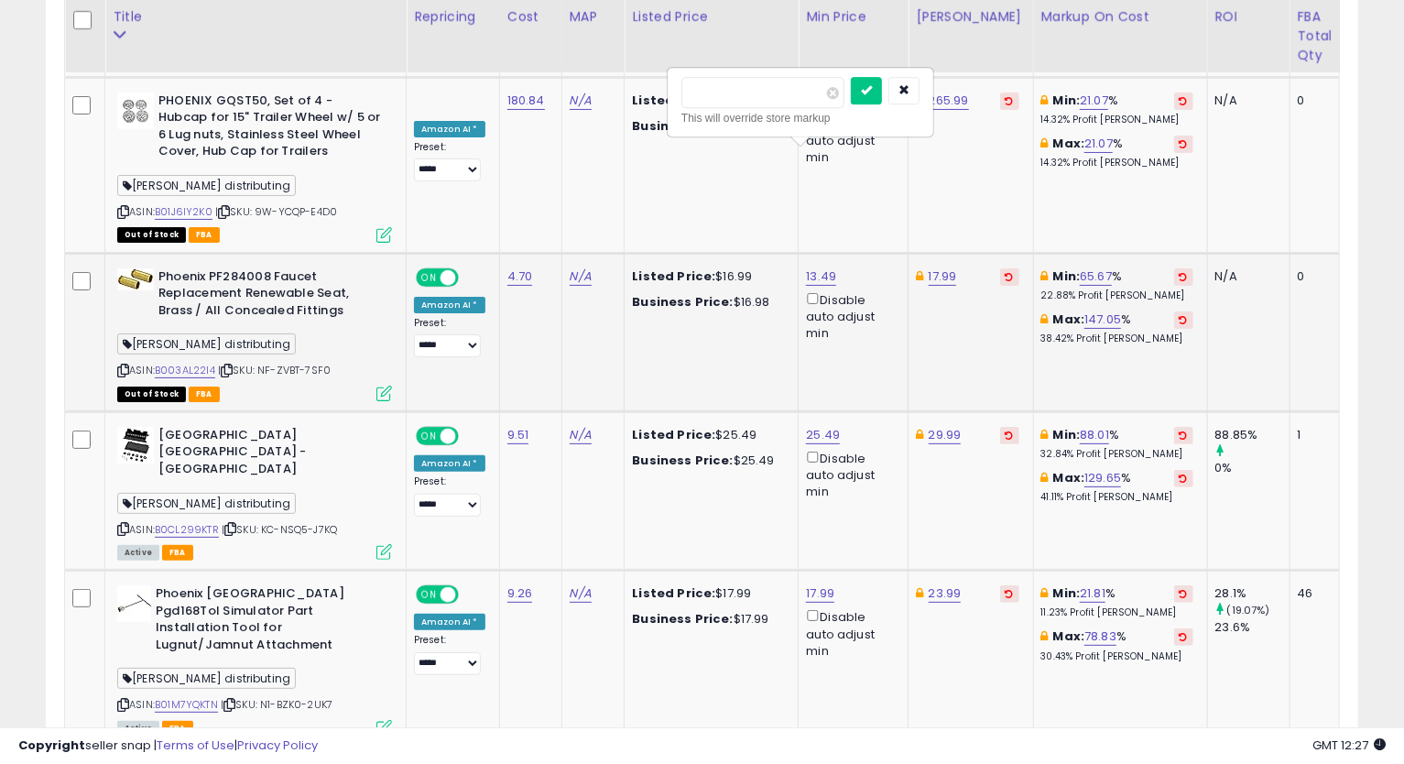
type input "*****"
click button "submit" at bounding box center [866, 90] width 31 height 27
click at [190, 522] on link "B0CL299KTR" at bounding box center [187, 530] width 64 height 16
